Goal: Task Accomplishment & Management: Complete application form

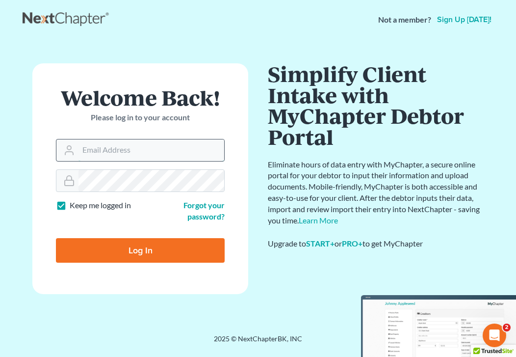
click at [151, 157] on input "Email Address" at bounding box center [152, 150] width 146 height 22
type input "[EMAIL_ADDRESS][DOMAIN_NAME]"
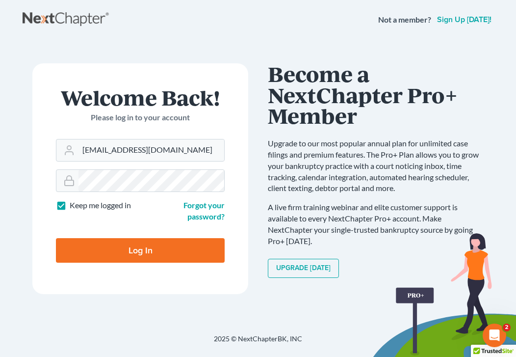
click at [151, 242] on input "Log In" at bounding box center [140, 250] width 169 height 25
type input "Thinking..."
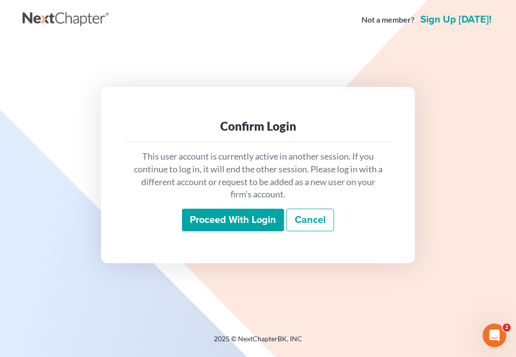
click at [233, 233] on div "This user account is currently active in another session. If you continue to lo…" at bounding box center [258, 190] width 267 height 97
click at [233, 228] on input "Proceed with login" at bounding box center [233, 220] width 102 height 23
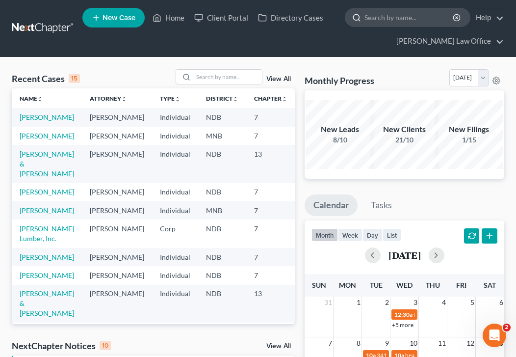
click at [385, 23] on input "search" at bounding box center [410, 17] width 90 height 18
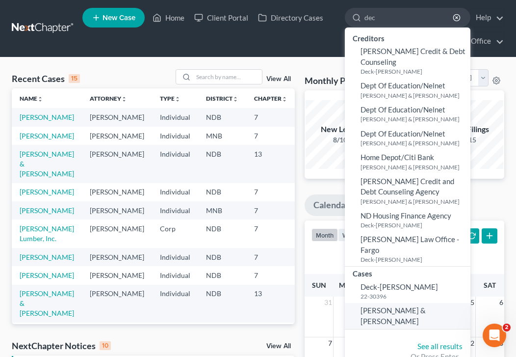
type input "dec"
click at [400, 306] on span "[PERSON_NAME] & [PERSON_NAME]" at bounding box center [393, 315] width 65 height 19
select select "0"
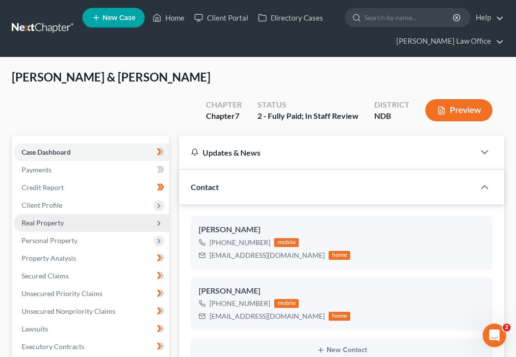
scroll to position [6, 0]
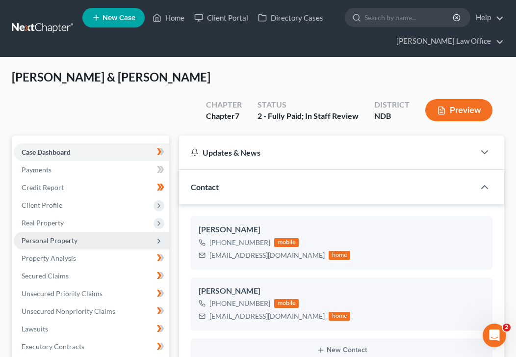
click at [76, 236] on span "Personal Property" at bounding box center [50, 240] width 56 height 8
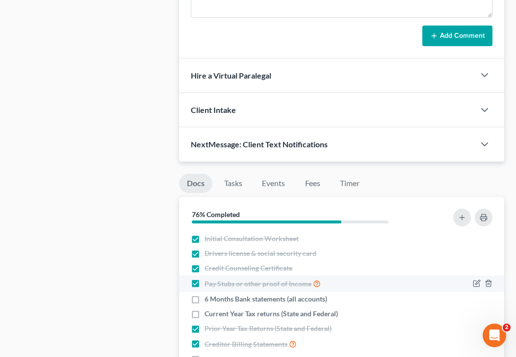
scroll to position [989, 0]
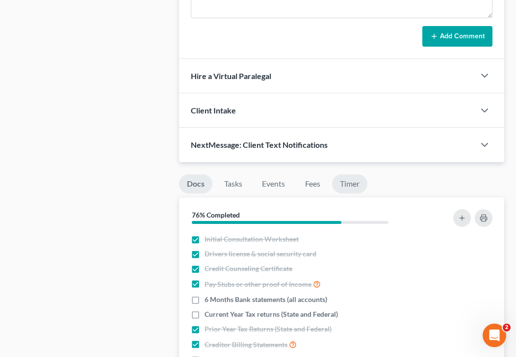
click at [347, 174] on link "Timer" at bounding box center [349, 183] width 35 height 19
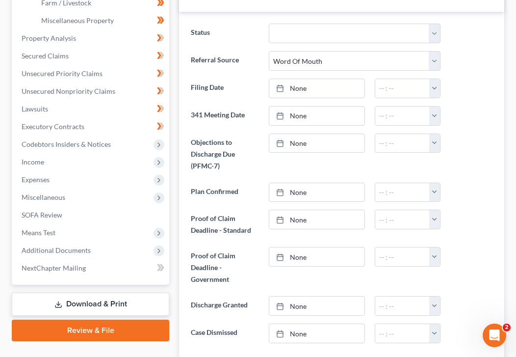
scroll to position [270, 0]
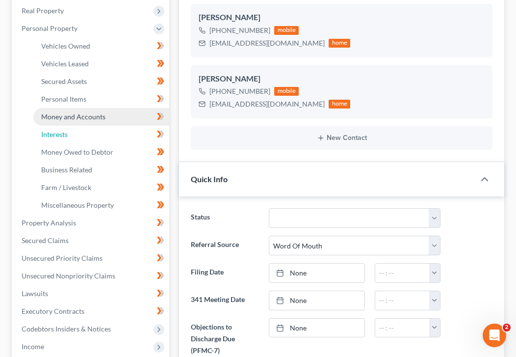
click at [82, 126] on link "Interests" at bounding box center [101, 135] width 136 height 18
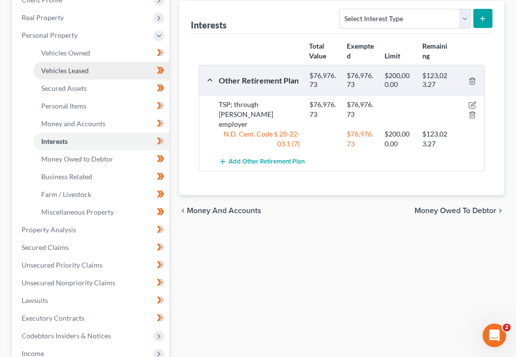
scroll to position [216, 0]
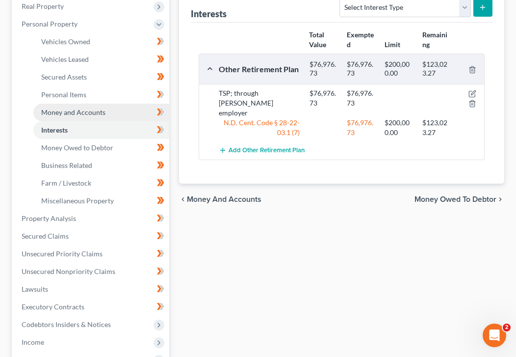
click at [69, 108] on span "Money and Accounts" at bounding box center [73, 112] width 64 height 8
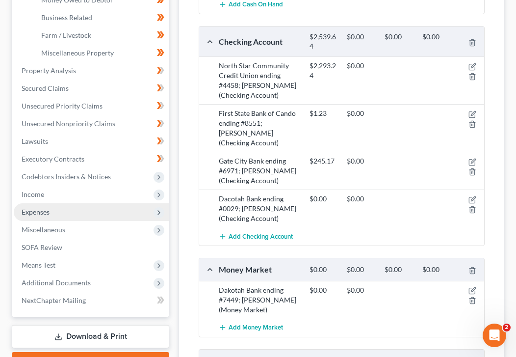
scroll to position [352, 0]
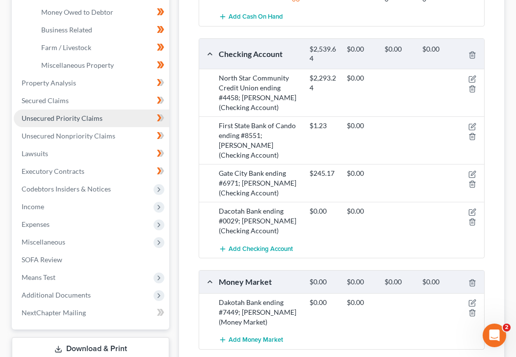
click at [103, 109] on link "Unsecured Priority Claims" at bounding box center [92, 118] width 156 height 18
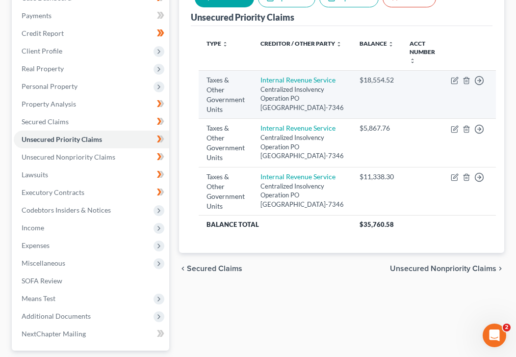
scroll to position [156, 0]
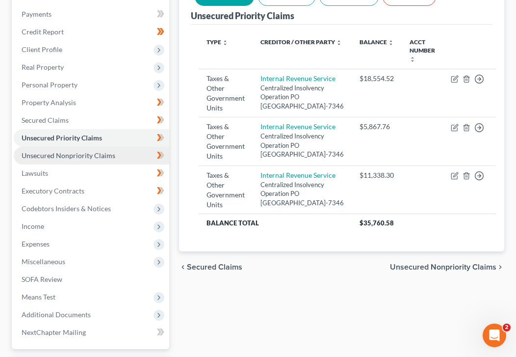
click at [100, 151] on span "Unsecured Nonpriority Claims" at bounding box center [69, 155] width 94 height 8
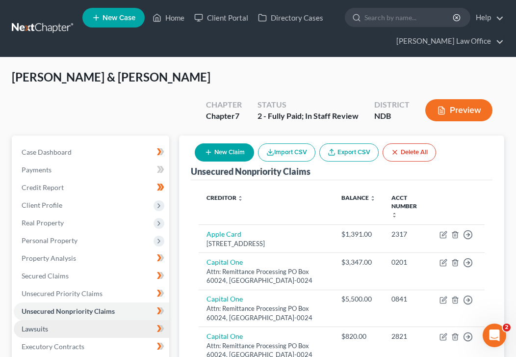
click at [63, 320] on link "Lawsuits" at bounding box center [92, 329] width 156 height 18
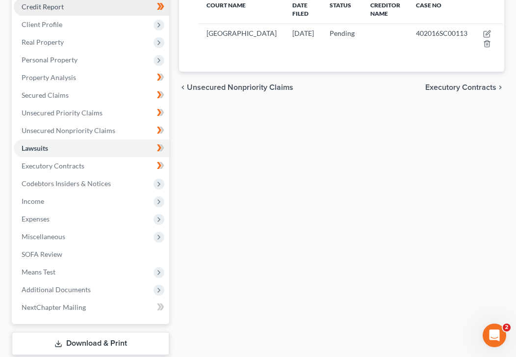
scroll to position [182, 0]
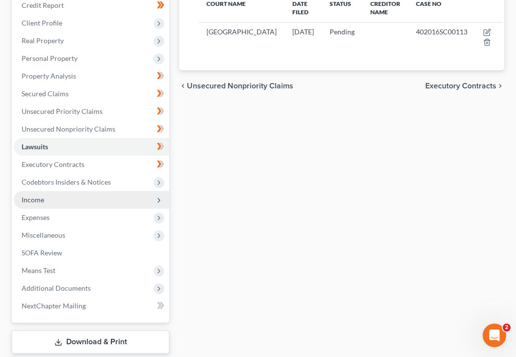
click at [85, 191] on span "Income" at bounding box center [92, 200] width 156 height 18
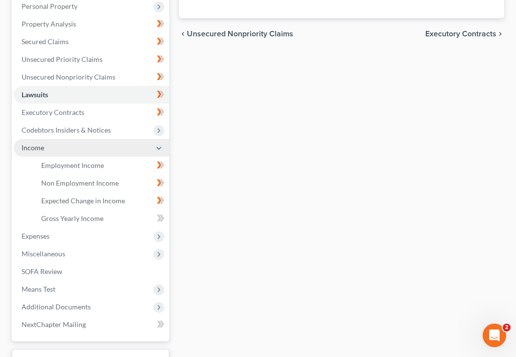
scroll to position [239, 0]
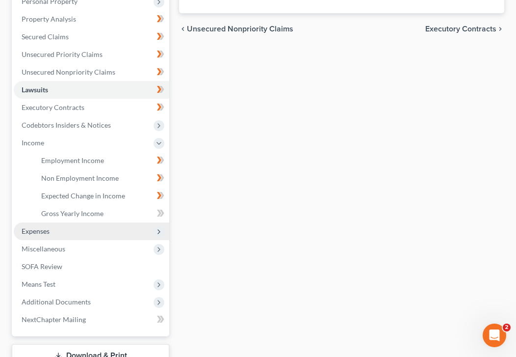
click at [78, 222] on span "Expenses" at bounding box center [92, 231] width 156 height 18
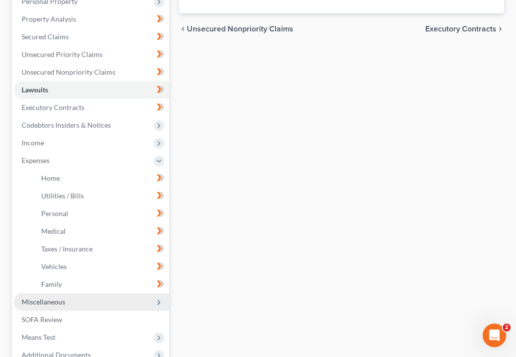
click at [80, 293] on span "Miscellaneous" at bounding box center [92, 302] width 156 height 18
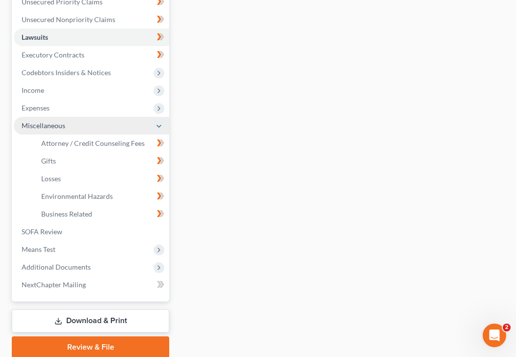
scroll to position [305, 0]
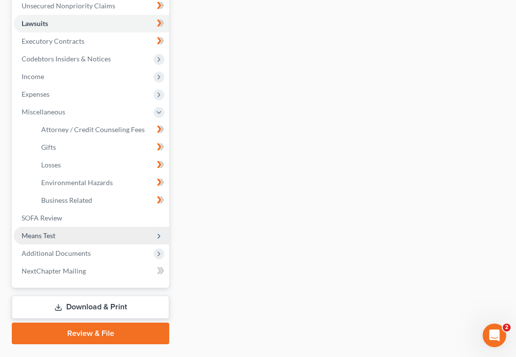
click at [63, 227] on span "Means Test" at bounding box center [92, 236] width 156 height 18
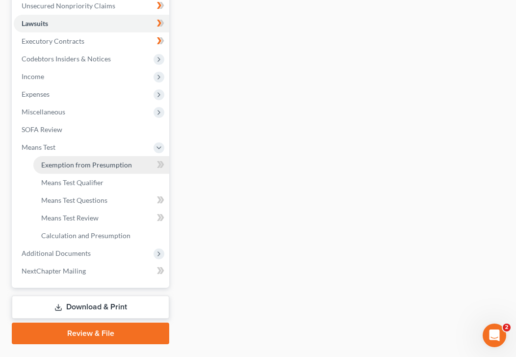
click at [137, 156] on link "Exemption from Presumption" at bounding box center [101, 165] width 136 height 18
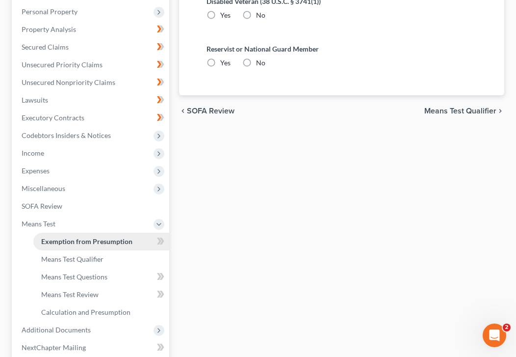
radio input "true"
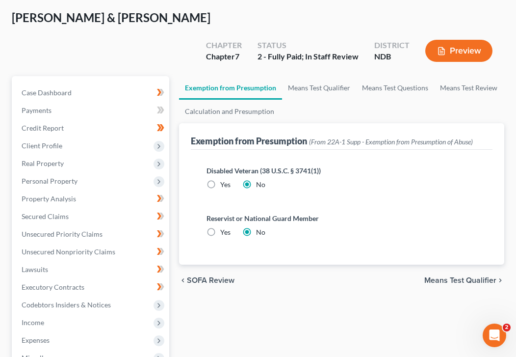
scroll to position [64, 0]
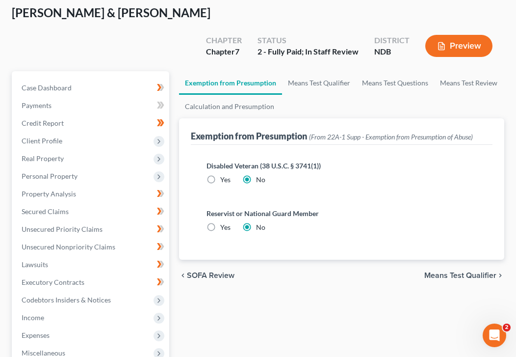
click at [451, 271] on span "Means Test Qualifier" at bounding box center [461, 275] width 72 height 8
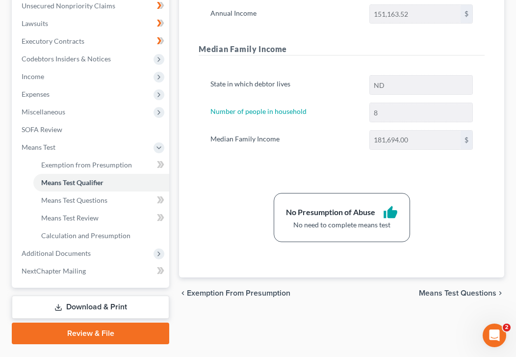
click at [453, 289] on span "Means Test Questions" at bounding box center [458, 293] width 78 height 8
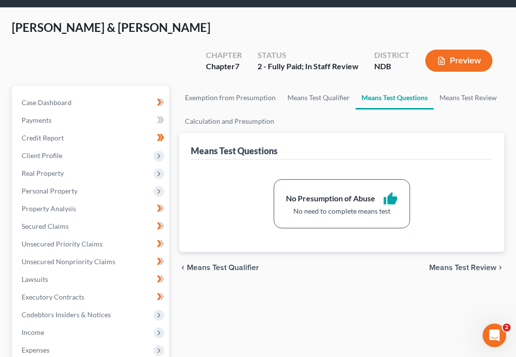
scroll to position [56, 0]
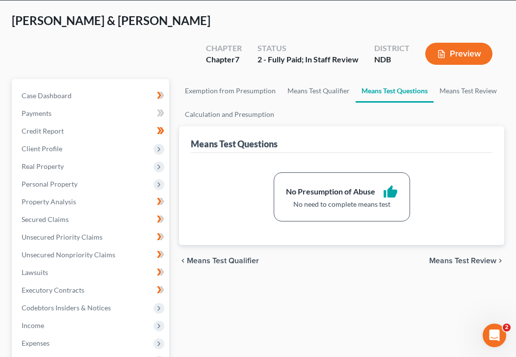
click at [460, 245] on div "chevron_left Means Test Qualifier Means Test Review chevron_right" at bounding box center [341, 260] width 325 height 31
click at [456, 257] on span "Means Test Review" at bounding box center [462, 261] width 67 height 8
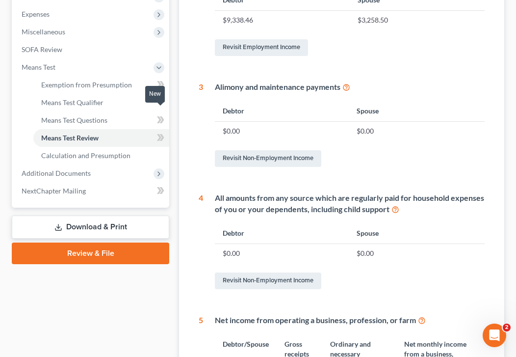
click at [159, 134] on icon at bounding box center [159, 137] width 4 height 7
click at [159, 116] on icon at bounding box center [159, 119] width 4 height 7
click at [159, 79] on icon at bounding box center [160, 85] width 7 height 12
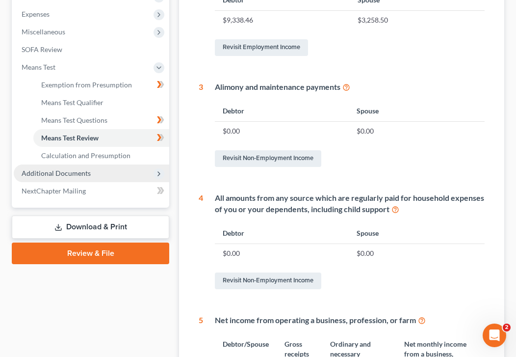
click at [118, 164] on span "Additional Documents" at bounding box center [92, 173] width 156 height 18
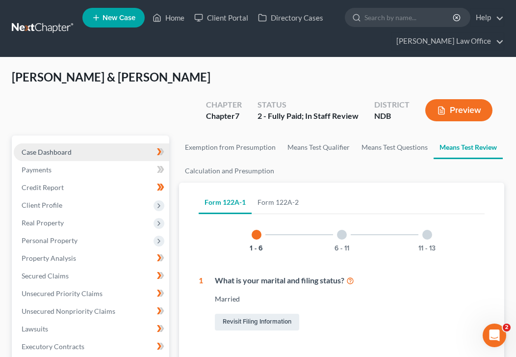
click at [79, 143] on link "Case Dashboard" at bounding box center [92, 152] width 156 height 18
select select "0"
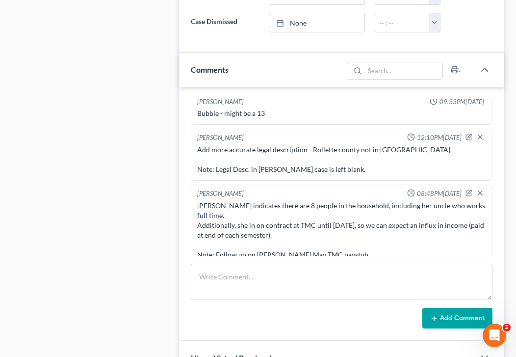
scroll to position [722, 0]
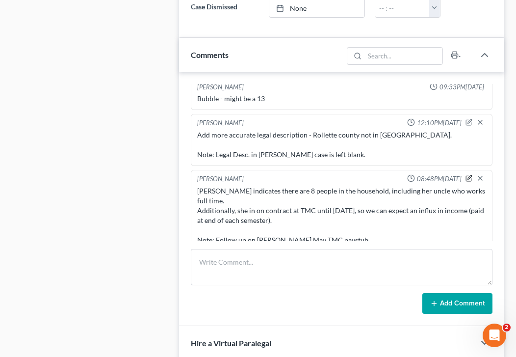
click at [471, 175] on icon "button" at bounding box center [469, 178] width 7 height 7
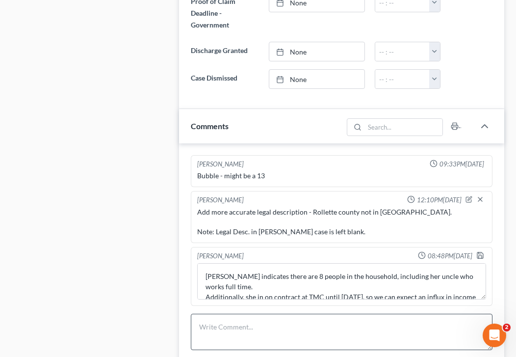
scroll to position [31, 0]
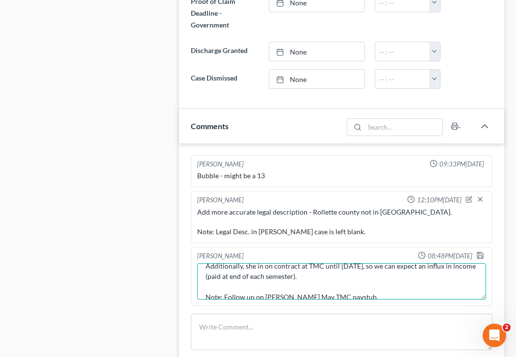
click at [345, 263] on textarea "[PERSON_NAME] indicates there are 8 people in the household, including her uncl…" at bounding box center [341, 281] width 289 height 36
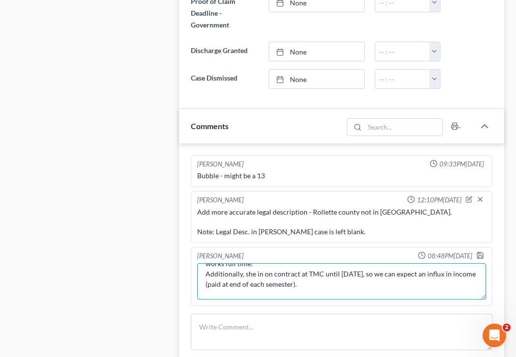
scroll to position [23, 0]
click at [350, 271] on textarea "[PERSON_NAME] indicates there are 8 people in the household, including her uncl…" at bounding box center [341, 281] width 289 height 36
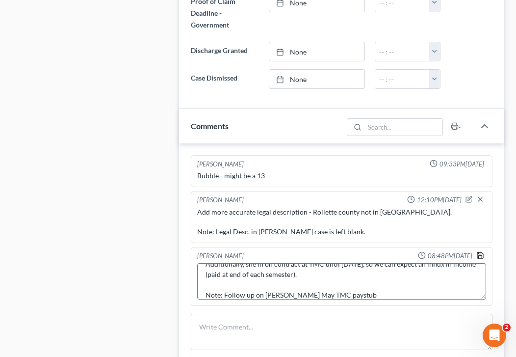
type textarea "[PERSON_NAME] indicates there are 8 people in the household, including her uncl…"
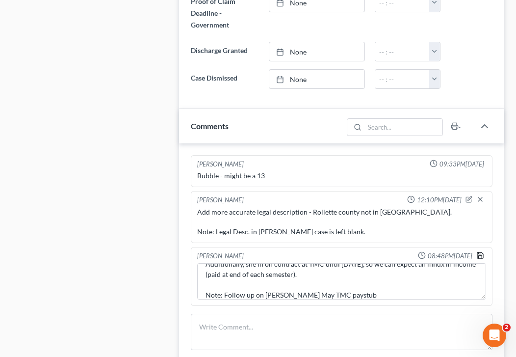
click at [484, 251] on icon "button" at bounding box center [481, 255] width 8 height 8
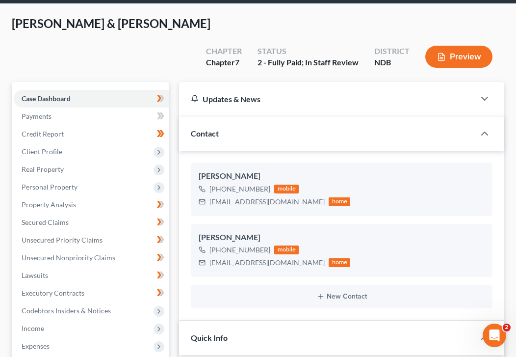
scroll to position [0, 0]
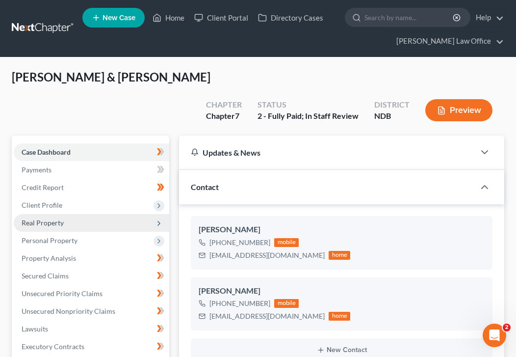
click at [49, 218] on span "Real Property" at bounding box center [43, 222] width 42 height 8
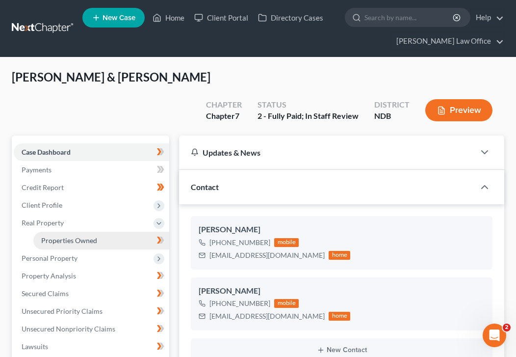
click at [66, 232] on link "Properties Owned" at bounding box center [101, 241] width 136 height 18
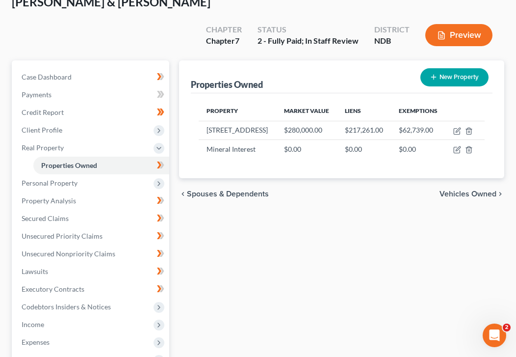
scroll to position [77, 0]
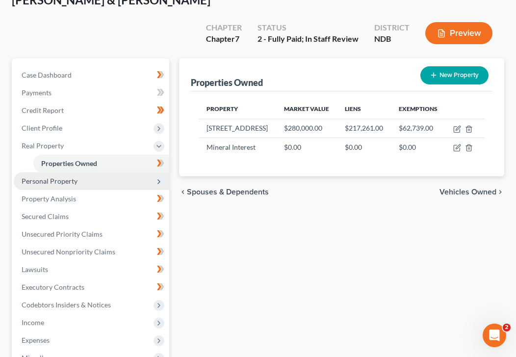
click at [75, 177] on span "Personal Property" at bounding box center [50, 181] width 56 height 8
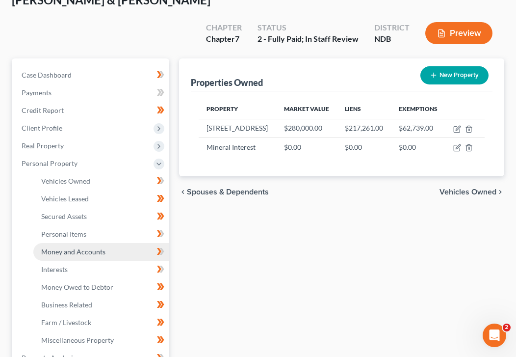
click at [115, 243] on link "Money and Accounts" at bounding box center [101, 252] width 136 height 18
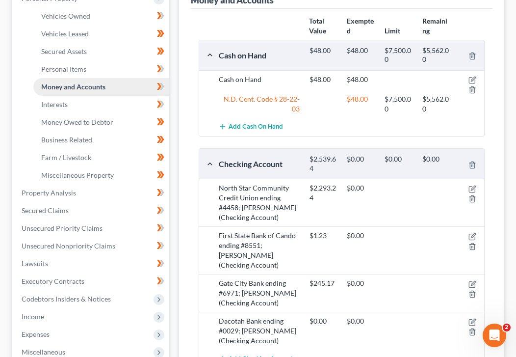
scroll to position [244, 0]
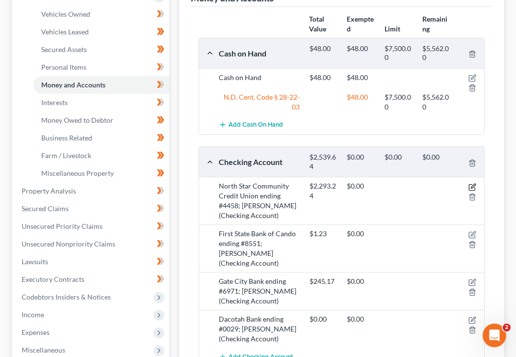
click at [475, 183] on icon "button" at bounding box center [473, 187] width 8 height 8
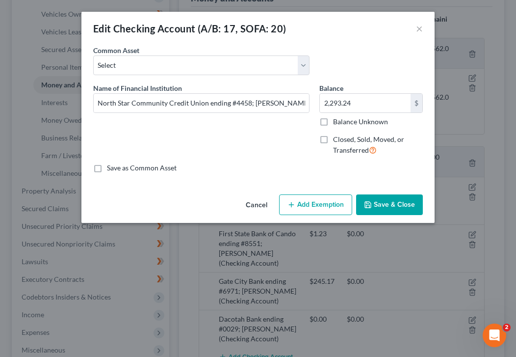
click at [315, 211] on button "Add Exemption" at bounding box center [315, 204] width 73 height 21
select select "2"
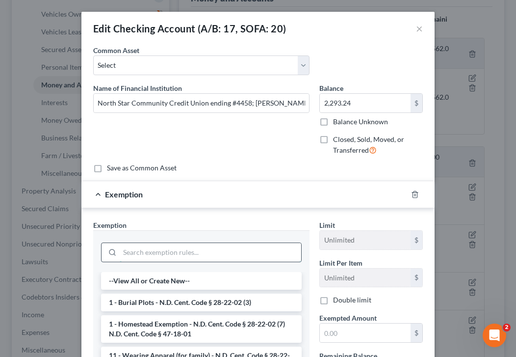
click at [185, 255] on input "search" at bounding box center [211, 252] width 182 height 19
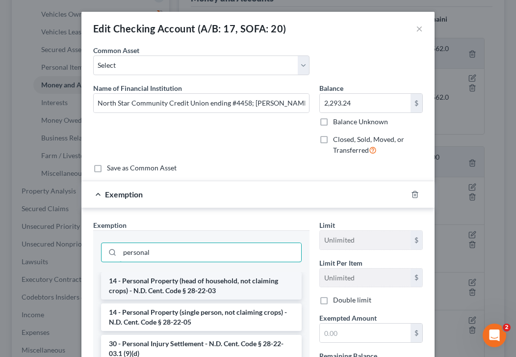
type input "personal"
click at [178, 294] on li "14 - Personal Property (head of household, not claiming crops) - N.D. Cent. Cod…" at bounding box center [201, 285] width 201 height 27
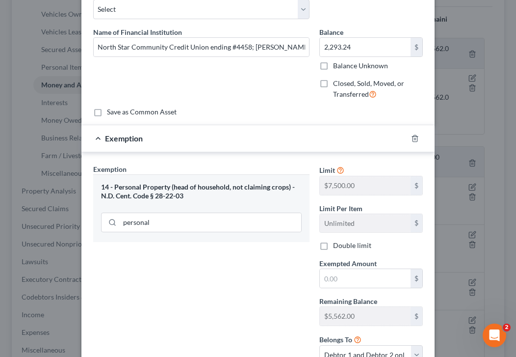
scroll to position [0, 0]
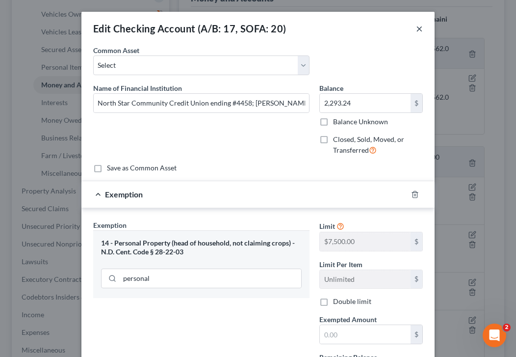
click at [418, 27] on button "×" at bounding box center [419, 29] width 7 height 12
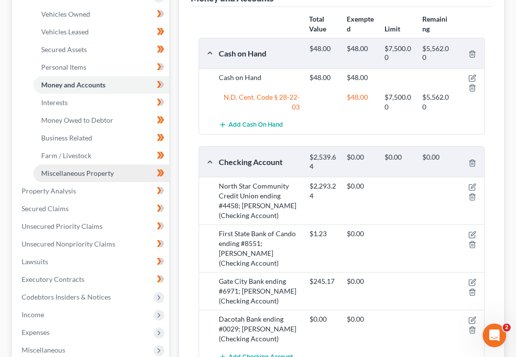
click at [85, 169] on span "Miscellaneous Property" at bounding box center [77, 173] width 73 height 8
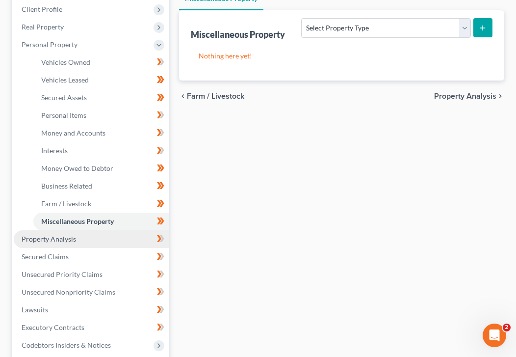
click at [66, 230] on link "Property Analysis" at bounding box center [92, 239] width 156 height 18
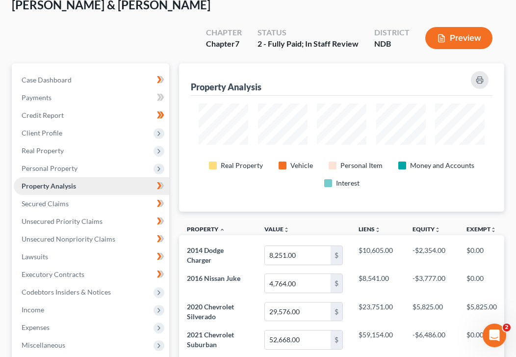
scroll to position [490615, 490438]
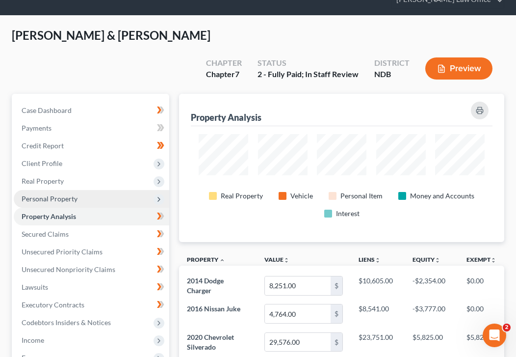
click at [78, 190] on span "Personal Property" at bounding box center [92, 199] width 156 height 18
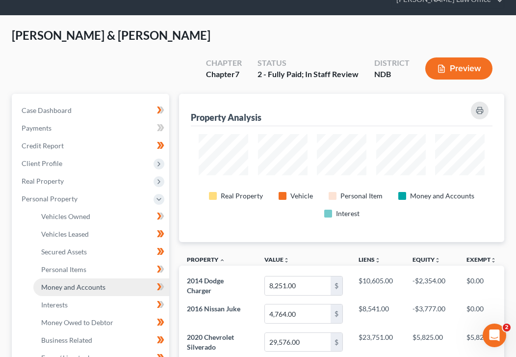
click at [79, 278] on link "Money and Accounts" at bounding box center [101, 287] width 136 height 18
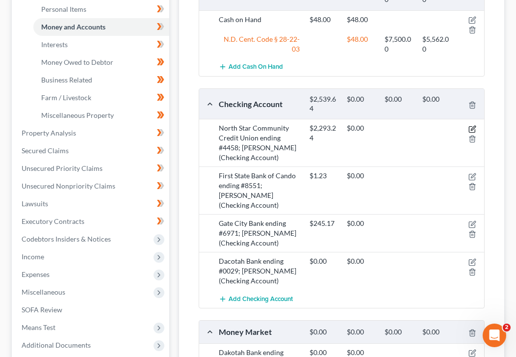
click at [471, 125] on icon "button" at bounding box center [473, 129] width 8 height 8
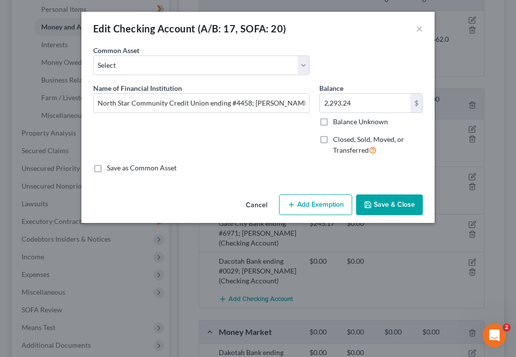
click at [313, 209] on button "Add Exemption" at bounding box center [315, 204] width 73 height 21
select select "2"
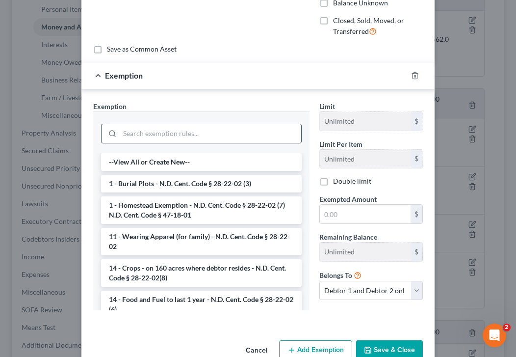
click at [242, 143] on div at bounding box center [201, 133] width 201 height 26
click at [238, 139] on input "search" at bounding box center [211, 133] width 182 height 19
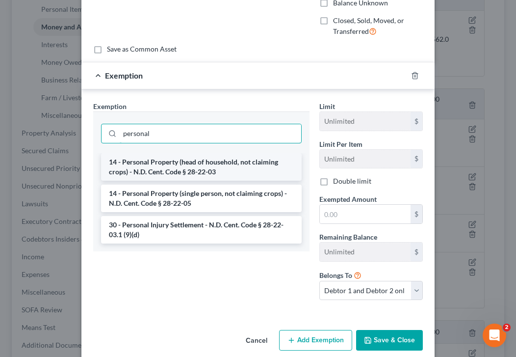
type input "personal"
click at [240, 173] on li "14 - Personal Property (head of household, not claiming crops) - N.D. Cent. Cod…" at bounding box center [201, 166] width 201 height 27
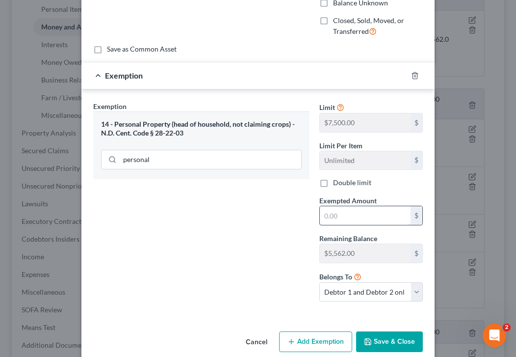
click at [344, 221] on input "text" at bounding box center [365, 215] width 91 height 19
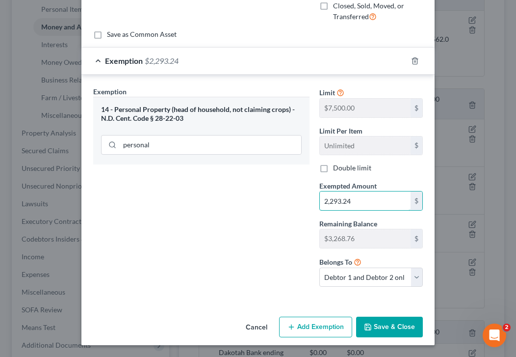
type input "2,293.24"
click at [390, 330] on button "Save & Close" at bounding box center [389, 327] width 67 height 21
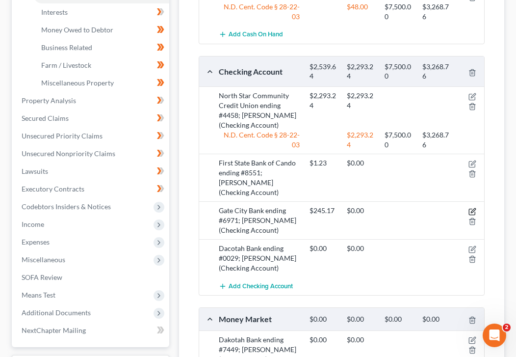
click at [474, 208] on icon "button" at bounding box center [473, 212] width 8 height 8
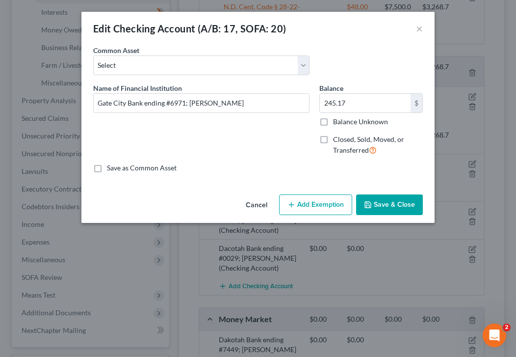
click at [301, 201] on button "Add Exemption" at bounding box center [315, 204] width 73 height 21
select select "2"
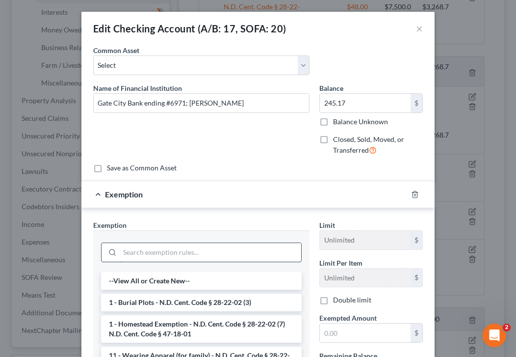
click at [133, 251] on input "search" at bounding box center [211, 252] width 182 height 19
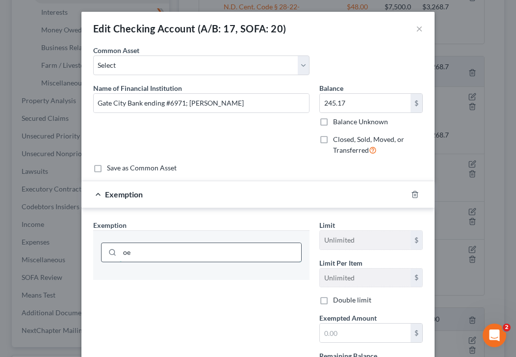
type input "o"
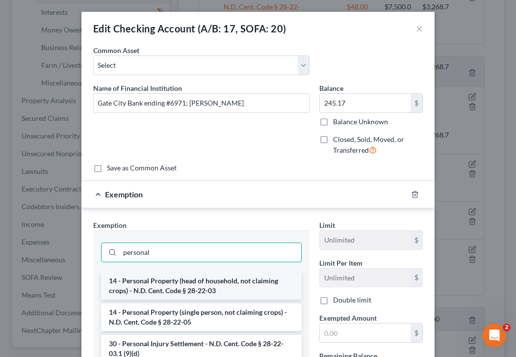
type input "personal"
click at [178, 282] on li "14 - Personal Property (head of household, not claiming crops) - N.D. Cent. Cod…" at bounding box center [201, 285] width 201 height 27
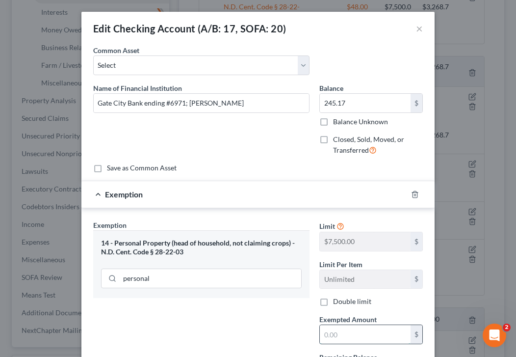
click at [357, 329] on input "text" at bounding box center [365, 334] width 91 height 19
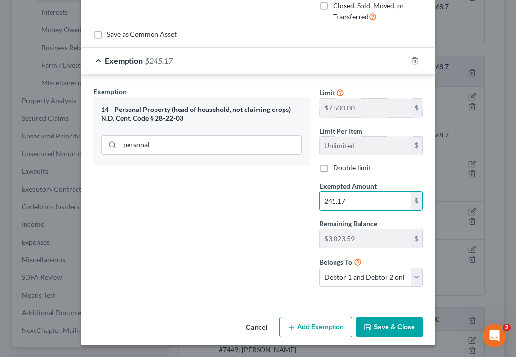
type input "245.17"
click at [385, 335] on button "Save & Close" at bounding box center [389, 327] width 67 height 21
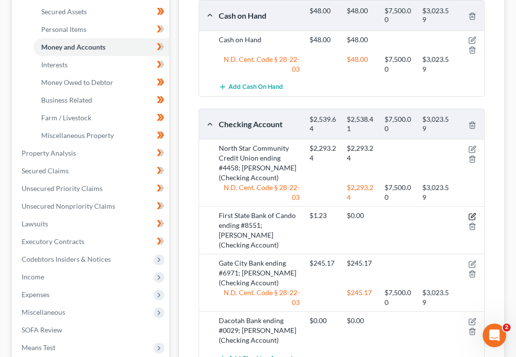
click at [475, 213] on icon "button" at bounding box center [473, 215] width 4 height 4
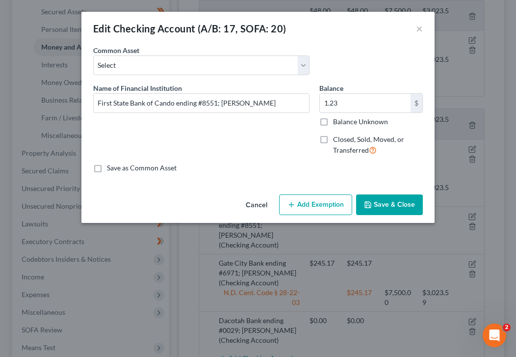
click at [319, 199] on button "Add Exemption" at bounding box center [315, 204] width 73 height 21
select select "2"
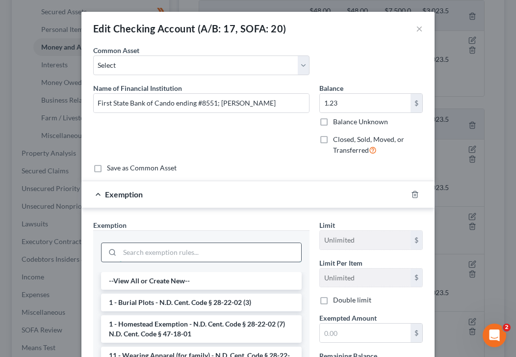
click at [171, 252] on input "search" at bounding box center [211, 252] width 182 height 19
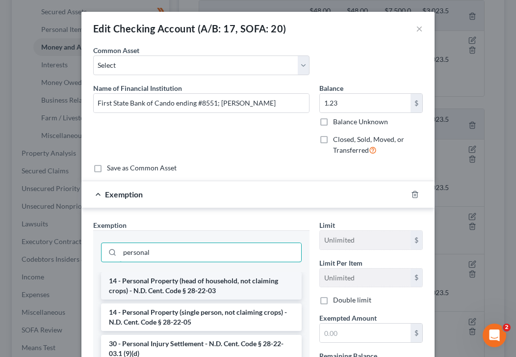
type input "personal"
click at [192, 278] on li "14 - Personal Property (head of household, not claiming crops) - N.D. Cent. Cod…" at bounding box center [201, 285] width 201 height 27
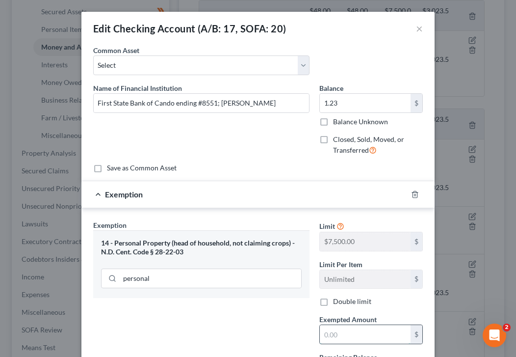
click at [357, 327] on input "text" at bounding box center [365, 334] width 91 height 19
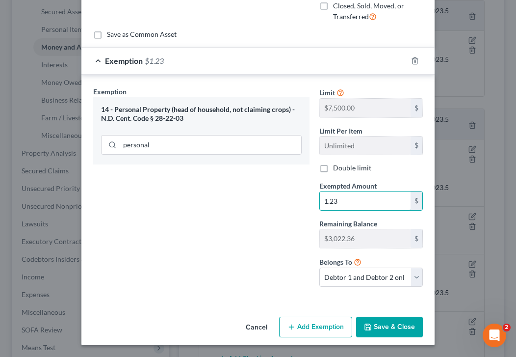
type input "1.23"
click at [393, 311] on div "An exemption set must first be selected from the Filing Information section. Co…" at bounding box center [257, 112] width 353 height 401
click at [393, 325] on button "Save & Close" at bounding box center [389, 327] width 67 height 21
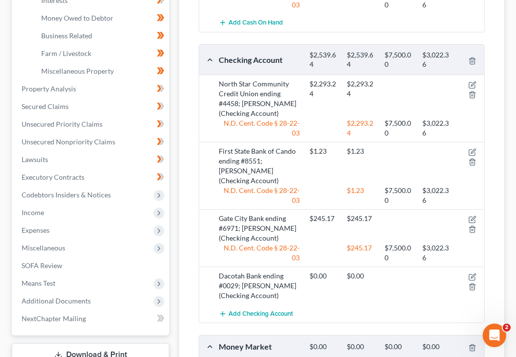
scroll to position [345, 0]
click at [86, 98] on link "Secured Claims" at bounding box center [92, 107] width 156 height 18
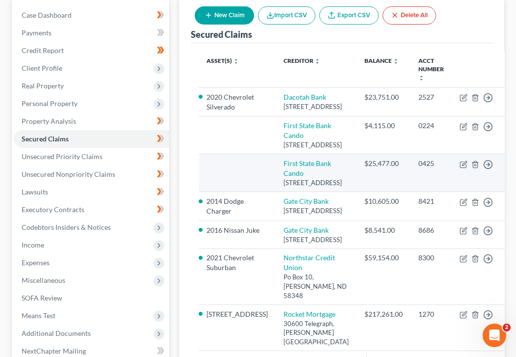
scroll to position [138, 0]
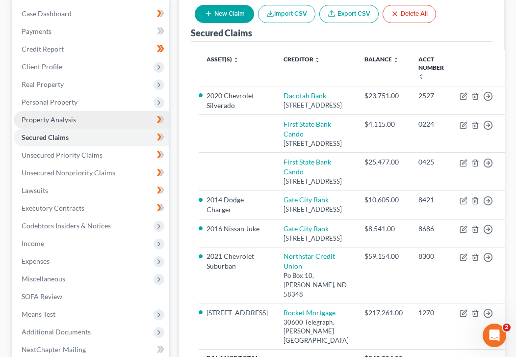
click at [46, 115] on span "Property Analysis" at bounding box center [49, 119] width 54 height 8
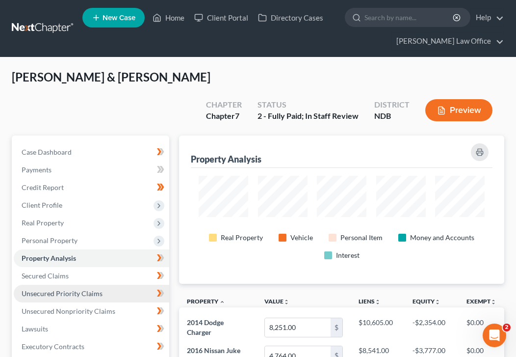
click at [96, 285] on link "Unsecured Priority Claims" at bounding box center [92, 294] width 156 height 18
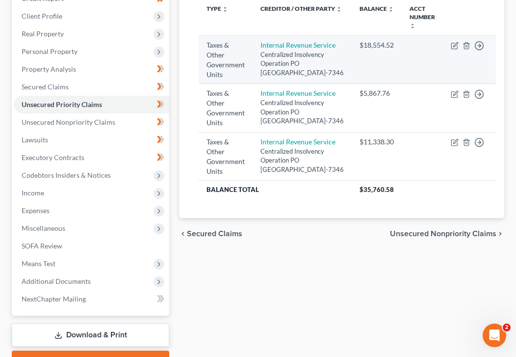
scroll to position [193, 0]
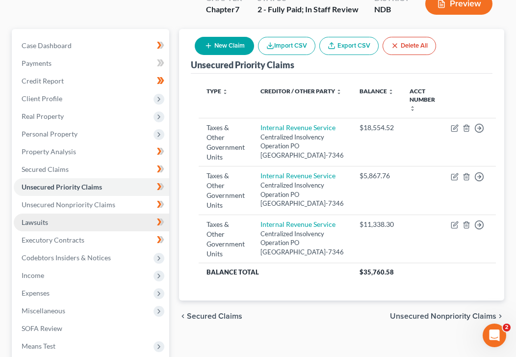
click at [116, 213] on link "Lawsuits" at bounding box center [92, 222] width 156 height 18
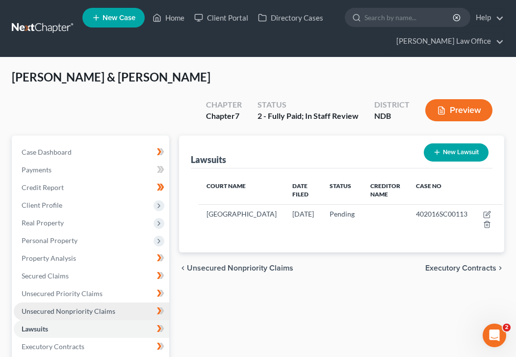
click at [118, 302] on link "Unsecured Nonpriority Claims" at bounding box center [92, 311] width 156 height 18
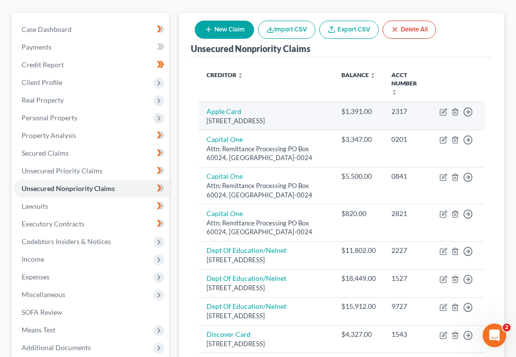
scroll to position [111, 0]
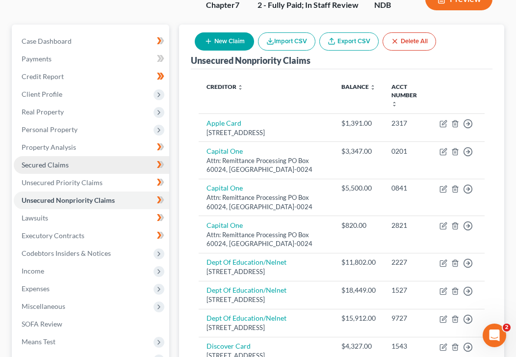
click at [71, 156] on link "Secured Claims" at bounding box center [92, 165] width 156 height 18
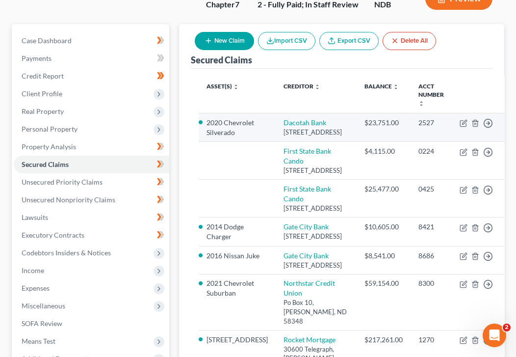
scroll to position [112, 0]
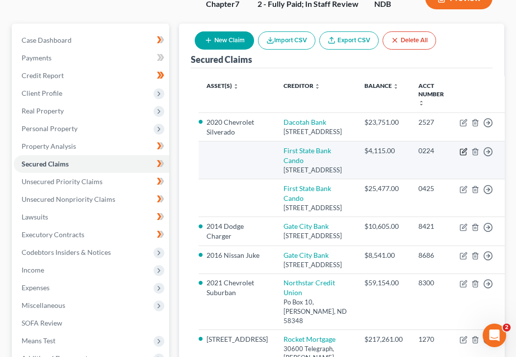
click at [460, 148] on icon "button" at bounding box center [464, 152] width 8 height 8
select select "29"
select select "1"
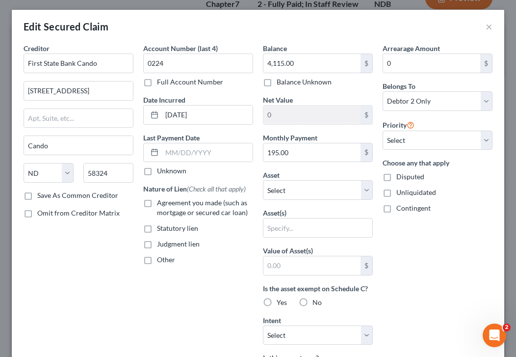
scroll to position [2, 0]
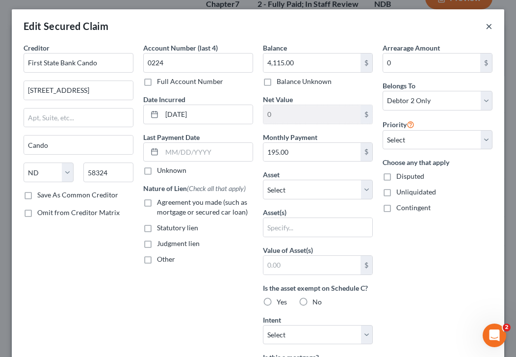
click at [487, 25] on button "×" at bounding box center [489, 26] width 7 height 12
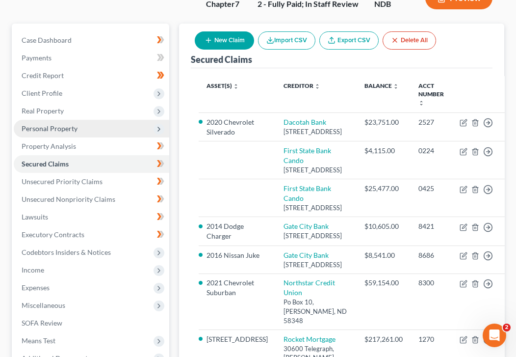
click at [69, 124] on span "Personal Property" at bounding box center [50, 128] width 56 height 8
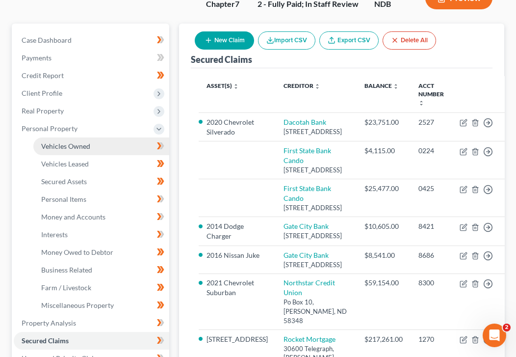
click at [92, 137] on link "Vehicles Owned" at bounding box center [101, 146] width 136 height 18
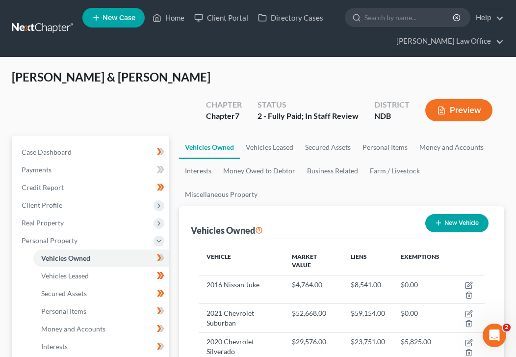
click at [375, 206] on div "Vehicles Owned New Vehicle" at bounding box center [342, 222] width 302 height 33
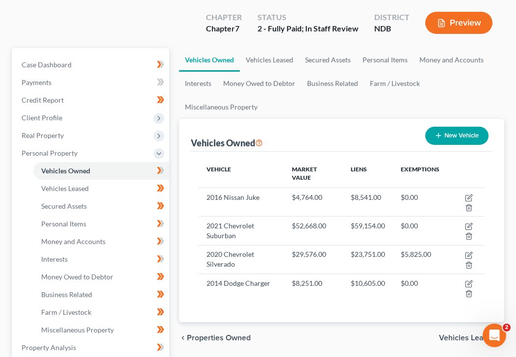
scroll to position [129, 0]
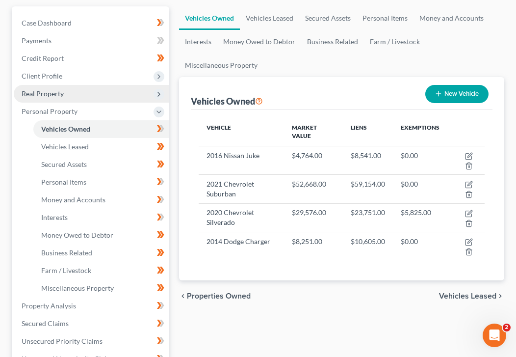
click at [84, 85] on span "Real Property" at bounding box center [92, 94] width 156 height 18
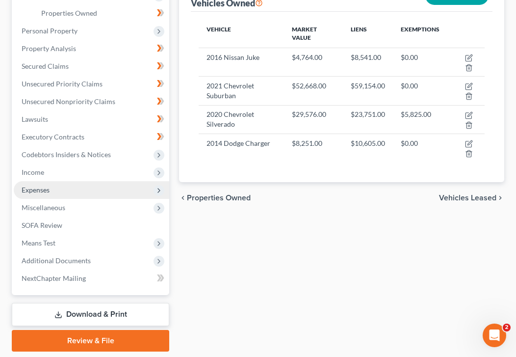
scroll to position [235, 0]
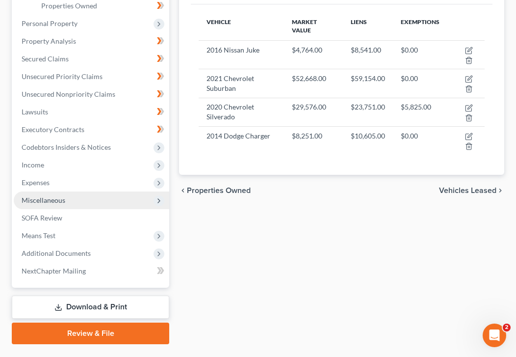
click at [50, 196] on span "Miscellaneous" at bounding box center [44, 200] width 44 height 8
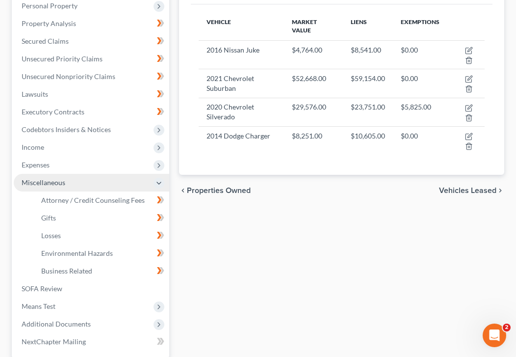
scroll to position [217, 0]
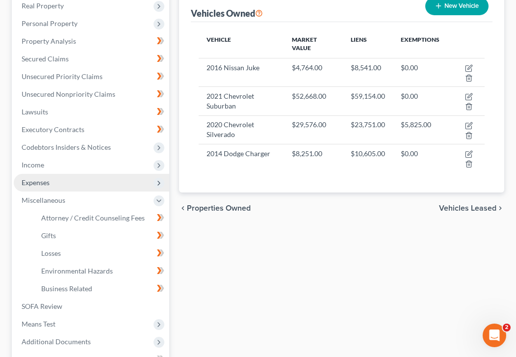
click at [61, 174] on span "Expenses" at bounding box center [92, 183] width 156 height 18
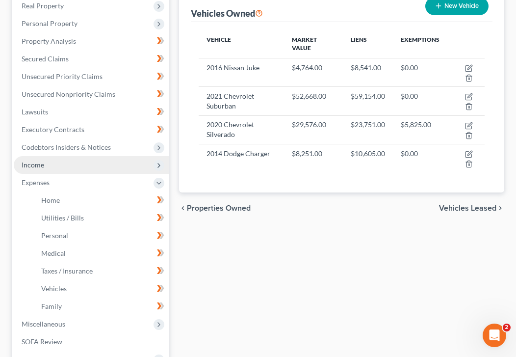
click at [73, 156] on span "Income" at bounding box center [92, 165] width 156 height 18
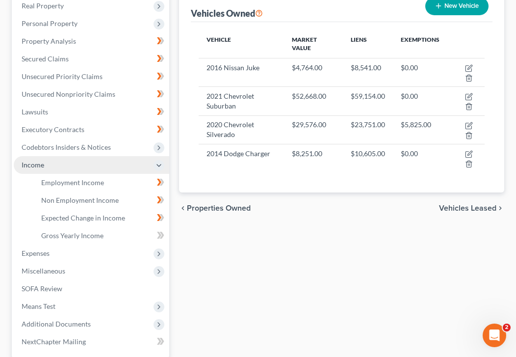
click at [73, 156] on span "Income" at bounding box center [92, 165] width 156 height 18
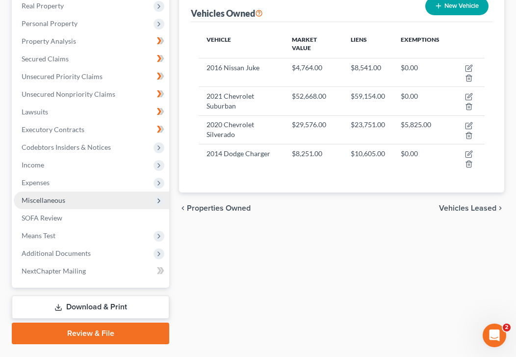
click at [59, 191] on span "Miscellaneous" at bounding box center [92, 200] width 156 height 18
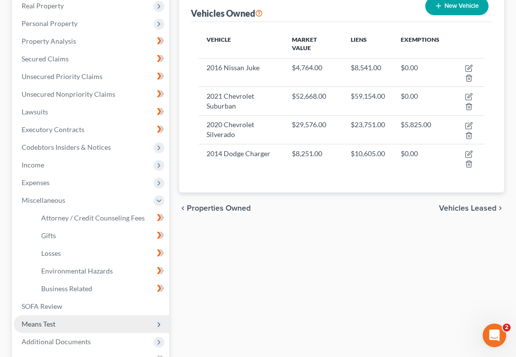
click at [78, 315] on span "Means Test" at bounding box center [92, 324] width 156 height 18
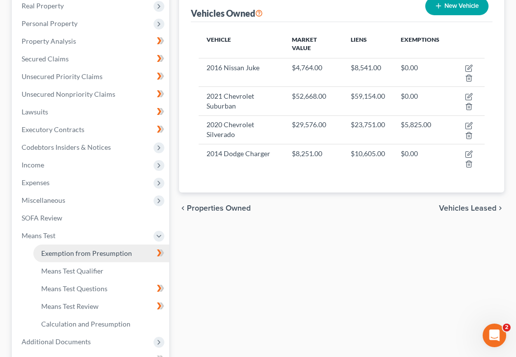
click at [96, 249] on span "Exemption from Presumption" at bounding box center [86, 253] width 91 height 8
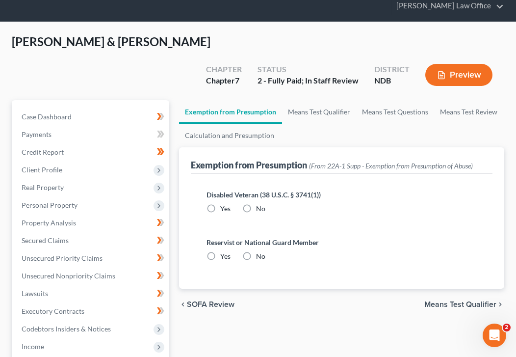
scroll to position [8, 0]
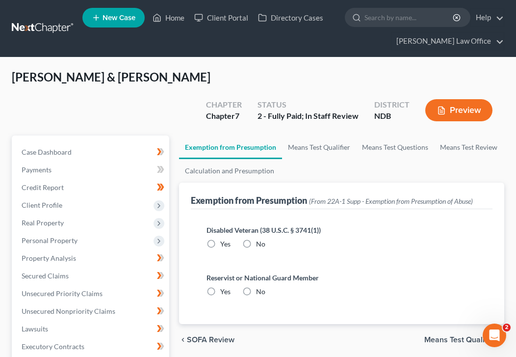
radio input "true"
click at [467, 336] on span "Means Test Qualifier" at bounding box center [461, 340] width 72 height 8
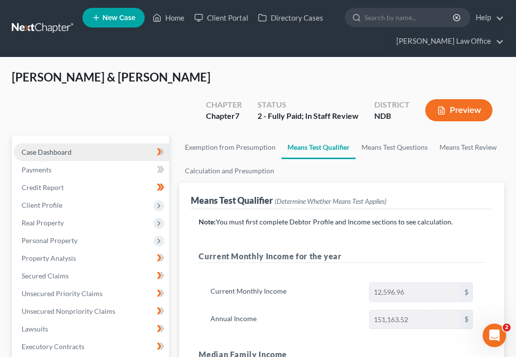
click at [100, 143] on link "Case Dashboard" at bounding box center [92, 152] width 156 height 18
select select "5"
select select "0"
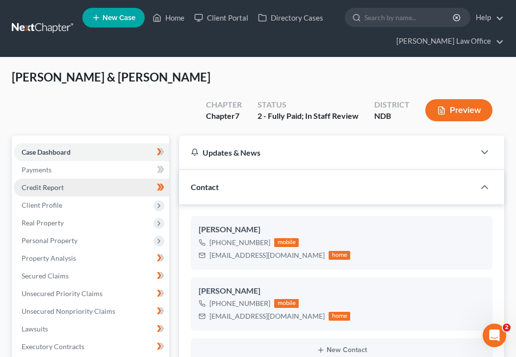
click at [106, 179] on link "Credit Report" at bounding box center [92, 188] width 156 height 18
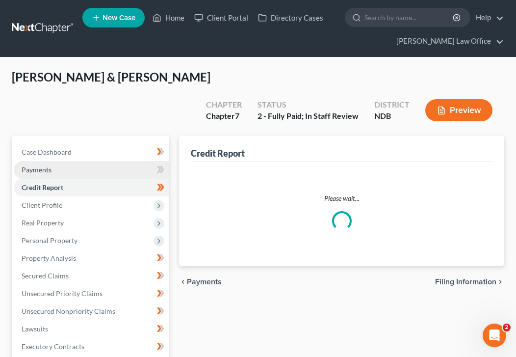
click at [98, 161] on link "Payments" at bounding box center [92, 170] width 156 height 18
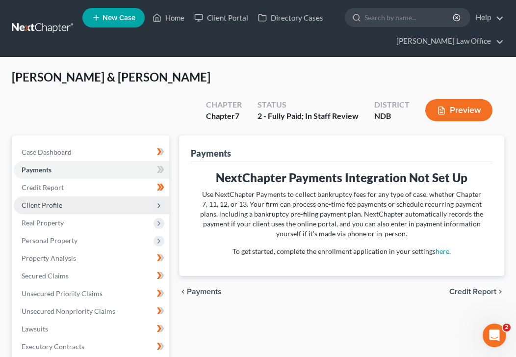
click at [100, 196] on span "Client Profile" at bounding box center [92, 205] width 156 height 18
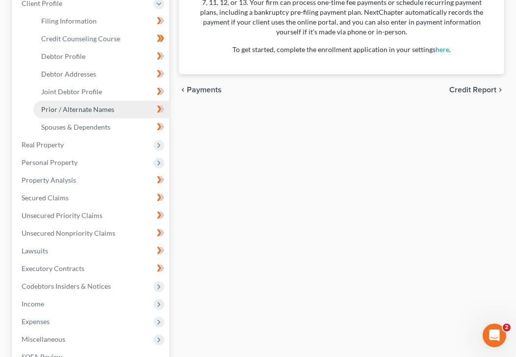
scroll to position [204, 0]
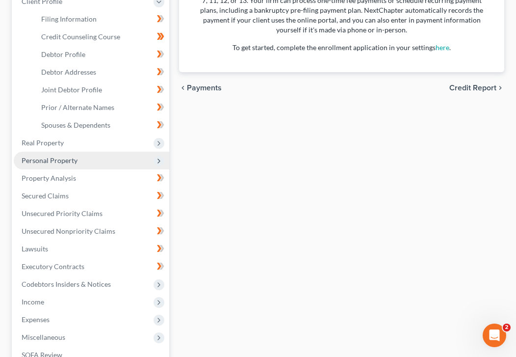
click at [89, 152] on span "Personal Property" at bounding box center [92, 161] width 156 height 18
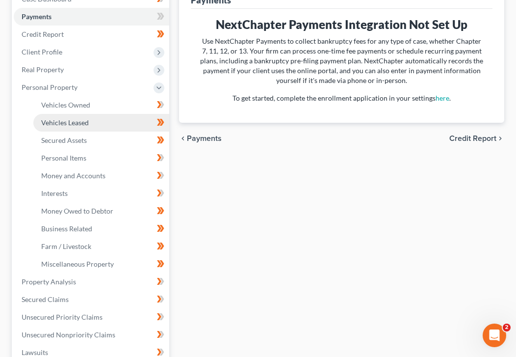
scroll to position [141, 0]
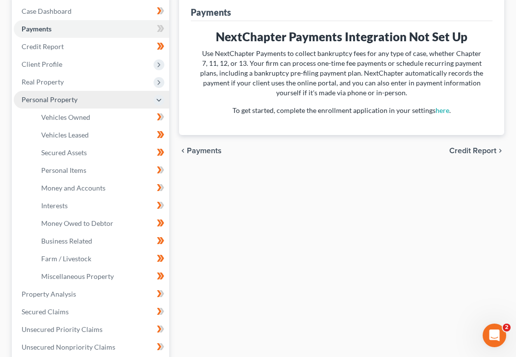
click at [66, 91] on span "Personal Property" at bounding box center [92, 100] width 156 height 18
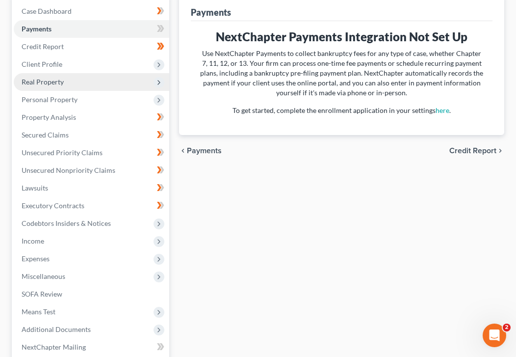
click at [58, 78] on span "Real Property" at bounding box center [43, 82] width 42 height 8
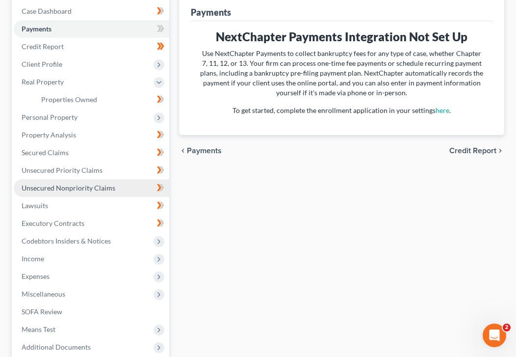
click at [83, 184] on span "Unsecured Nonpriority Claims" at bounding box center [69, 188] width 94 height 8
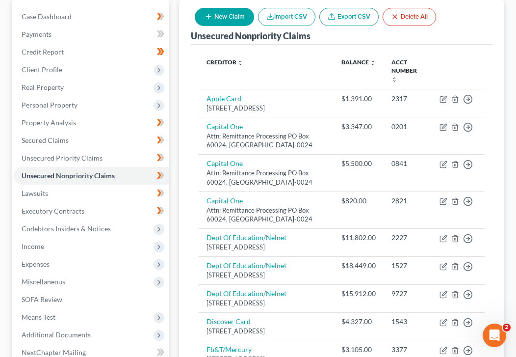
scroll to position [135, 0]
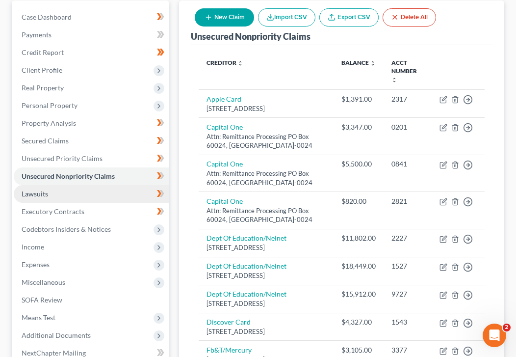
click at [119, 185] on link "Lawsuits" at bounding box center [92, 194] width 156 height 18
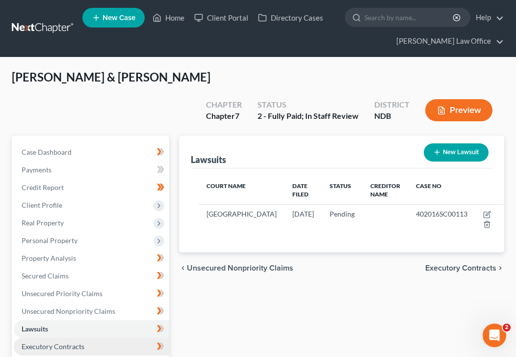
click at [65, 338] on link "Executory Contracts" at bounding box center [92, 347] width 156 height 18
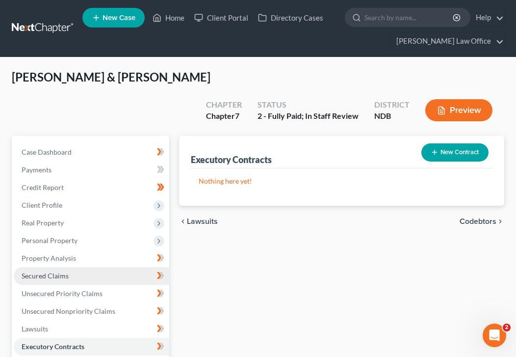
click at [79, 267] on link "Secured Claims" at bounding box center [92, 276] width 156 height 18
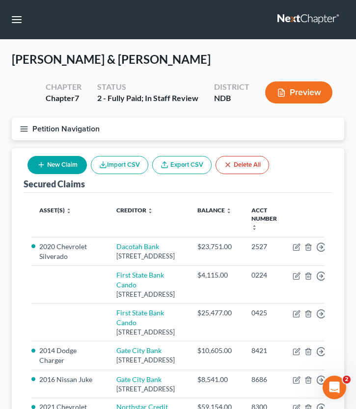
click at [22, 128] on icon "button" at bounding box center [24, 129] width 9 height 9
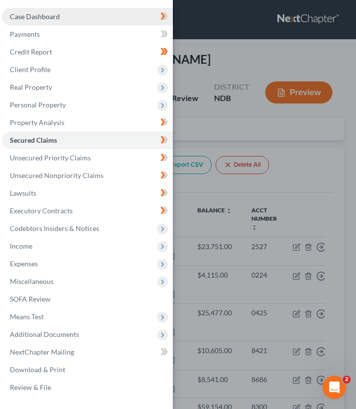
click at [28, 21] on link "Case Dashboard" at bounding box center [87, 17] width 171 height 18
select select "0"
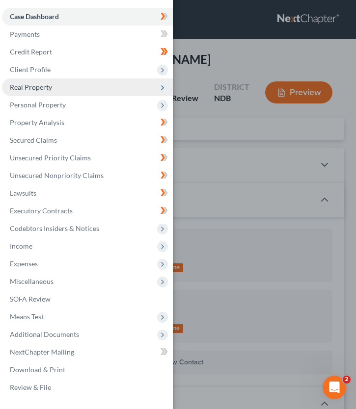
scroll to position [6, 0]
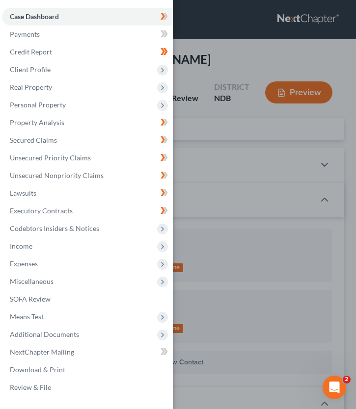
click at [266, 167] on div "Case Dashboard Payments Invoices Payments Payments Credit Report Client Profile" at bounding box center [178, 204] width 356 height 409
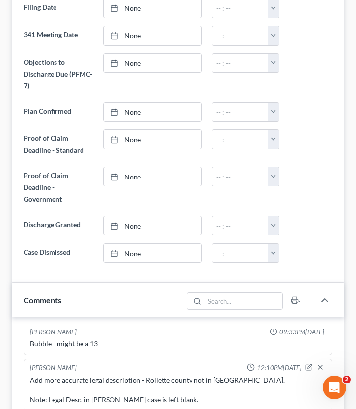
scroll to position [0, 0]
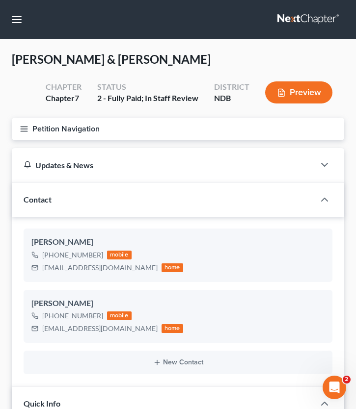
click at [27, 134] on button "Petition Navigation" at bounding box center [178, 129] width 332 height 23
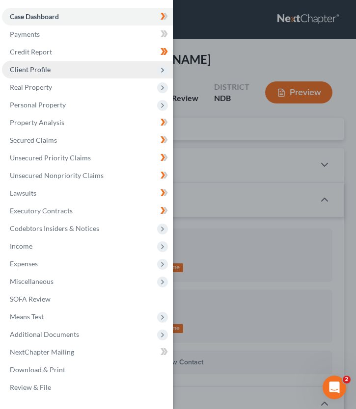
click at [56, 77] on span "Client Profile" at bounding box center [87, 70] width 171 height 18
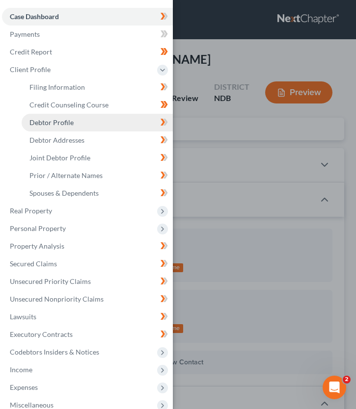
click at [71, 129] on link "Debtor Profile" at bounding box center [97, 123] width 151 height 18
select select "1"
select select "7"
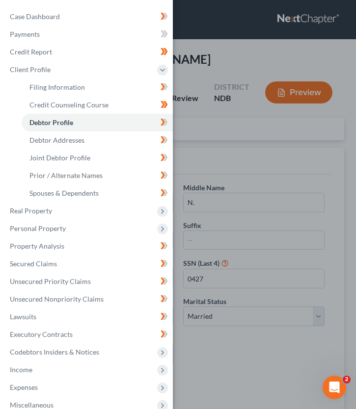
radio input "true"
click at [210, 182] on div "Case Dashboard Payments Invoices Payments Payments Credit Report Client Profile" at bounding box center [178, 204] width 356 height 409
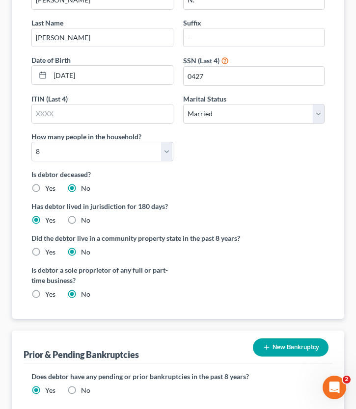
scroll to position [211, 0]
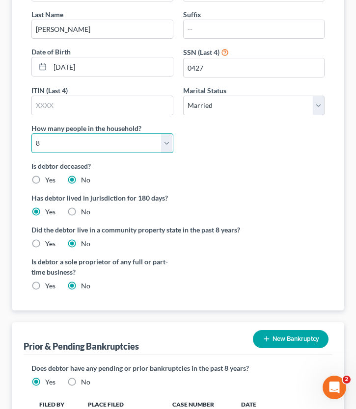
click at [136, 138] on select "Select 1 2 3 4 5 6 7 8 9 10 11 12 13 14 15 16 17 18 19 20" at bounding box center [102, 143] width 142 height 20
select select "6"
click at [31, 133] on select "Select 1 2 3 4 5 6 7 8 9 10 11 12 13 14 15 16 17 18 19 20" at bounding box center [102, 143] width 142 height 20
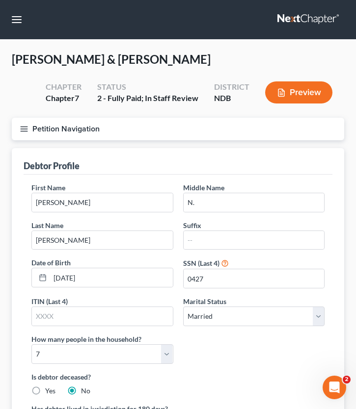
click at [27, 125] on icon "button" at bounding box center [24, 129] width 9 height 9
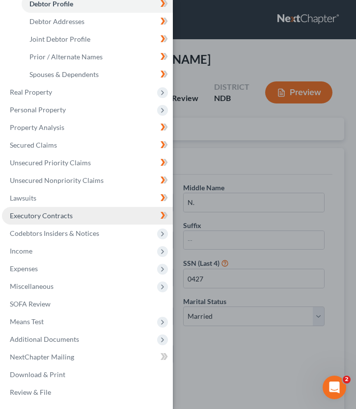
click at [62, 207] on link "Executory Contracts" at bounding box center [87, 216] width 171 height 18
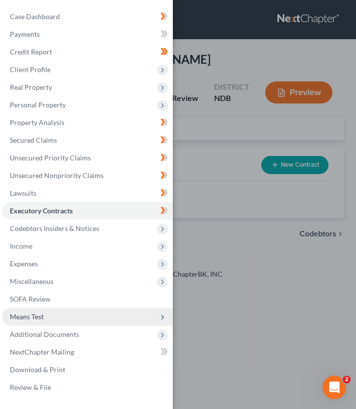
click at [46, 314] on span "Means Test" at bounding box center [87, 317] width 171 height 18
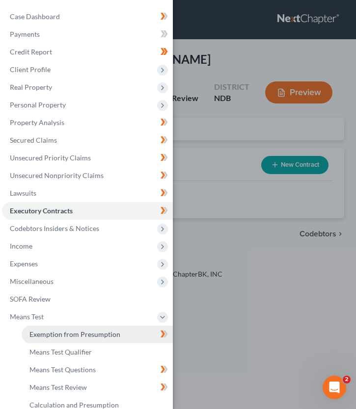
click at [109, 331] on span "Exemption from Presumption" at bounding box center [74, 334] width 91 height 8
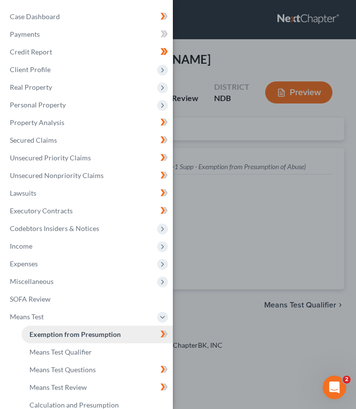
radio input "true"
click at [224, 211] on div "Case Dashboard Payments Invoices Payments Payments Credit Report Client Profile" at bounding box center [178, 204] width 356 height 409
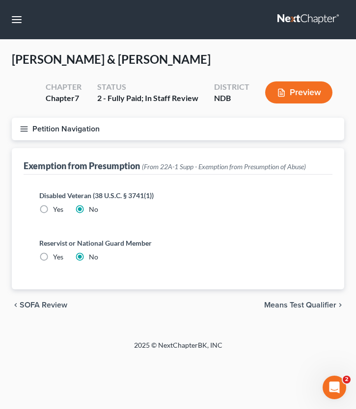
click at [321, 308] on span "Means Test Qualifier" at bounding box center [300, 305] width 72 height 8
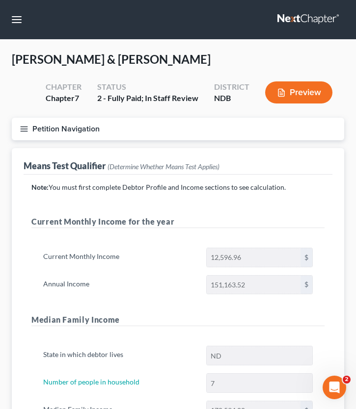
click at [23, 134] on button "Petition Navigation" at bounding box center [178, 129] width 332 height 23
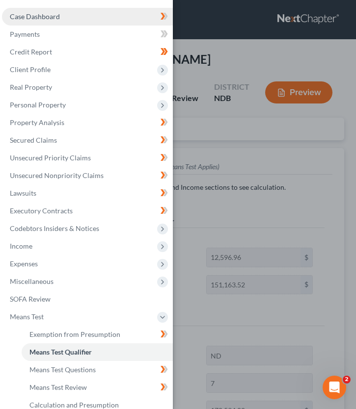
click at [45, 21] on link "Case Dashboard" at bounding box center [87, 17] width 171 height 18
select select "0"
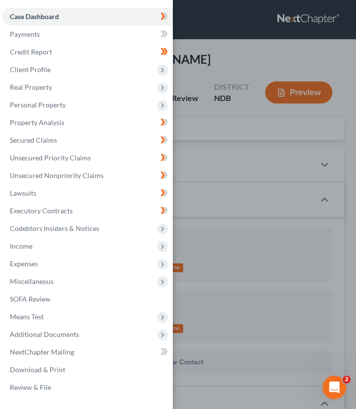
click at [271, 219] on div "Case Dashboard Payments Invoices Payments Payments Credit Report Client Profile" at bounding box center [178, 204] width 356 height 409
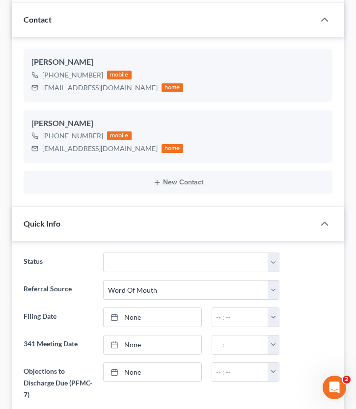
scroll to position [37, 0]
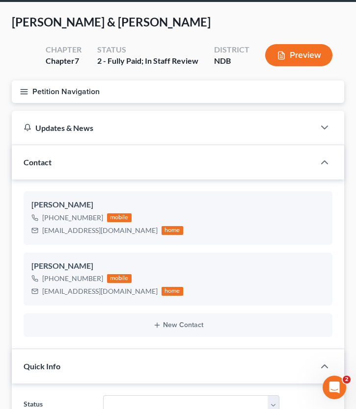
click at [20, 89] on icon "button" at bounding box center [24, 91] width 9 height 9
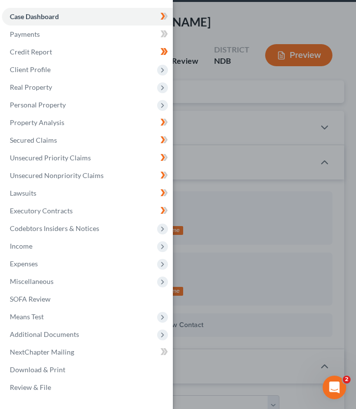
click at [250, 201] on div "Case Dashboard Payments Invoices Payments Payments Credit Report Client Profile" at bounding box center [178, 204] width 356 height 409
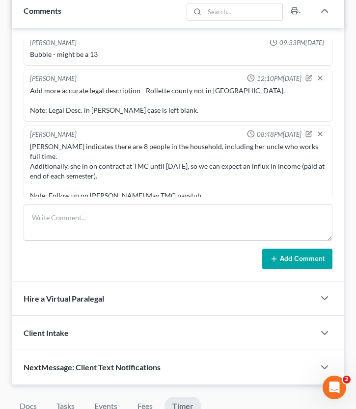
scroll to position [780, 0]
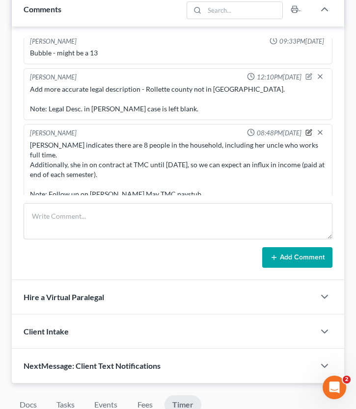
click at [307, 132] on icon "button" at bounding box center [308, 132] width 7 height 7
type textarea "[PERSON_NAME] indicates there are 8 people in the household, including her uncl…"
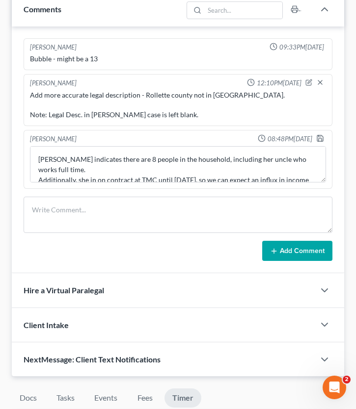
scroll to position [0, 0]
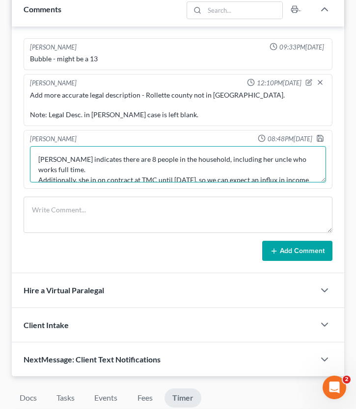
click at [231, 159] on textarea "[PERSON_NAME] indicates there are 8 people in the household, including her uncl…" at bounding box center [178, 164] width 296 height 36
click at [315, 158] on textarea "[PERSON_NAME] indicates there are 8 people in the household, including her uncl…" at bounding box center [178, 164] width 296 height 36
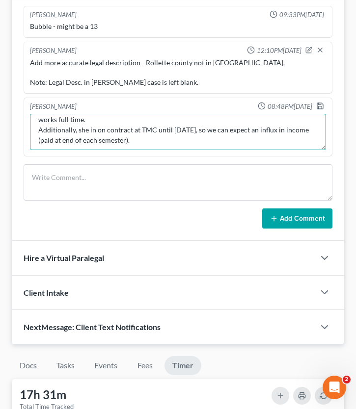
scroll to position [31, 0]
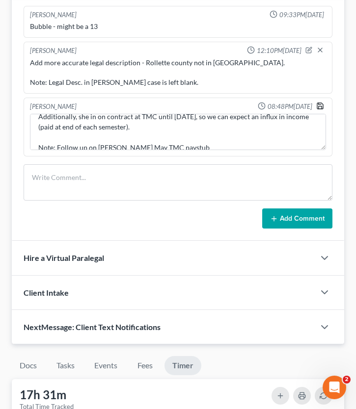
click at [322, 106] on icon "button" at bounding box center [320, 106] width 8 height 8
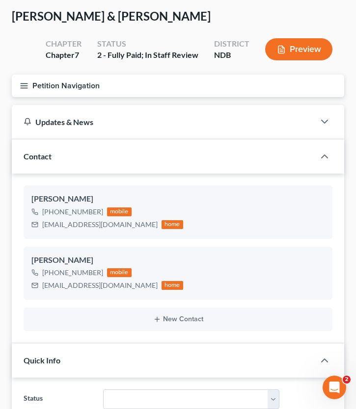
scroll to position [0, 0]
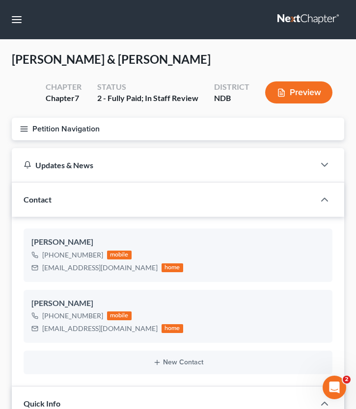
click at [27, 127] on icon "button" at bounding box center [24, 129] width 9 height 9
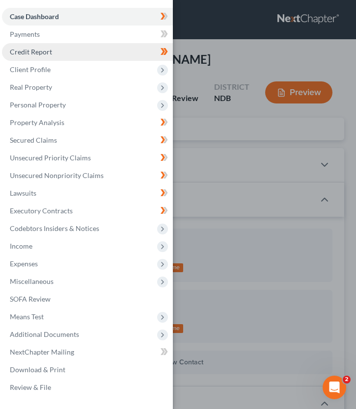
click at [48, 55] on span "Credit Report" at bounding box center [31, 52] width 42 height 8
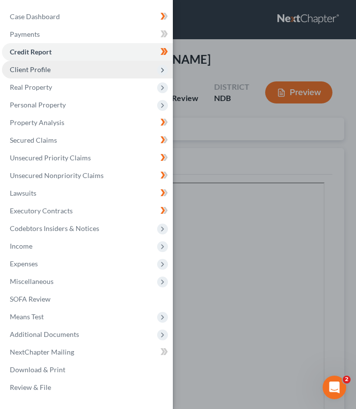
click at [54, 69] on span "Client Profile" at bounding box center [87, 70] width 171 height 18
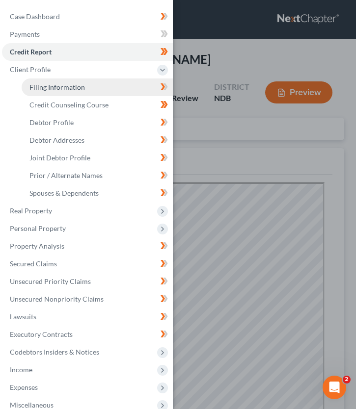
click at [109, 94] on link "Filing Information" at bounding box center [97, 88] width 151 height 18
select select "1"
select select "0"
select select "29"
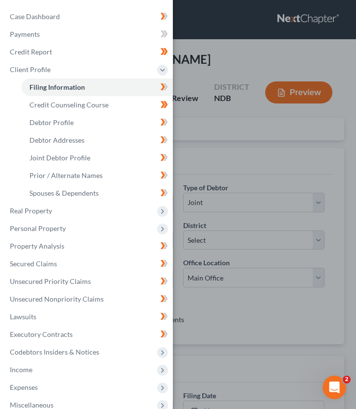
click at [212, 137] on div "Case Dashboard Payments Invoices Payments Payments Credit Report Client Profile" at bounding box center [178, 204] width 356 height 409
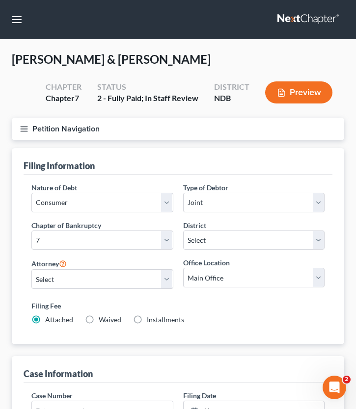
click at [23, 126] on icon "button" at bounding box center [24, 129] width 9 height 9
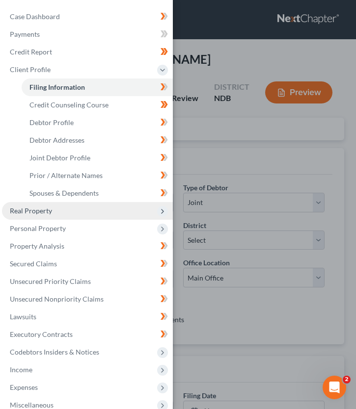
click at [58, 215] on span "Real Property" at bounding box center [87, 211] width 171 height 18
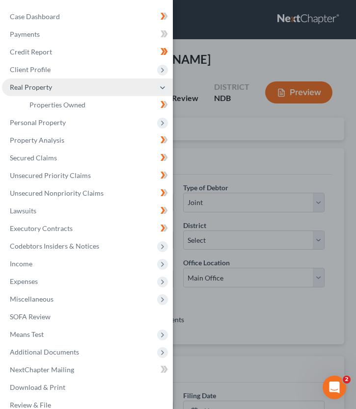
click at [50, 95] on span "Real Property" at bounding box center [87, 88] width 171 height 18
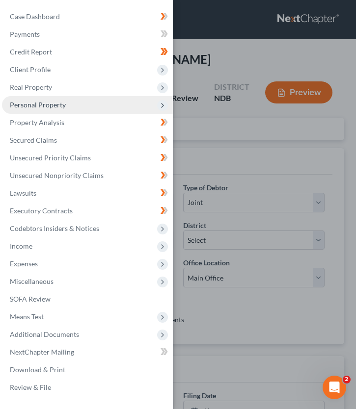
click at [51, 110] on span "Personal Property" at bounding box center [87, 105] width 171 height 18
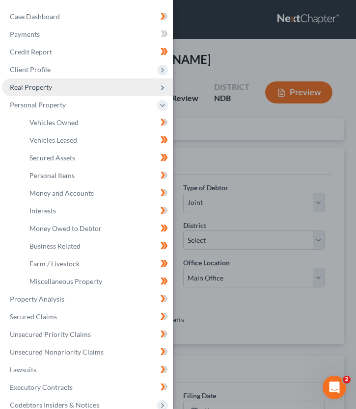
click at [41, 91] on span "Real Property" at bounding box center [31, 87] width 42 height 8
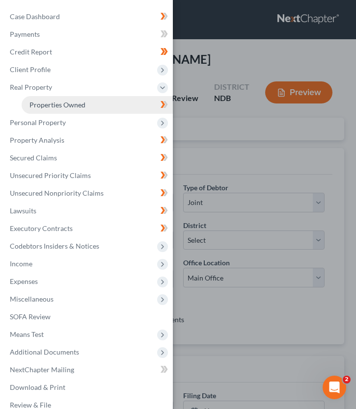
click at [63, 107] on span "Properties Owned" at bounding box center [57, 105] width 56 height 8
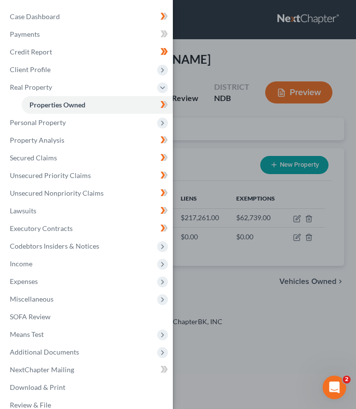
click at [265, 178] on div "Case Dashboard Payments Invoices Payments Payments Credit Report Client Profile" at bounding box center [178, 204] width 356 height 409
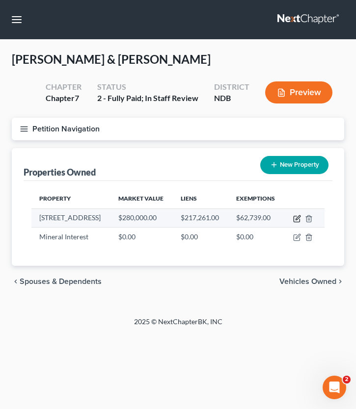
click at [300, 218] on icon "button" at bounding box center [297, 219] width 8 height 8
select select "29"
select select "2"
select select "1"
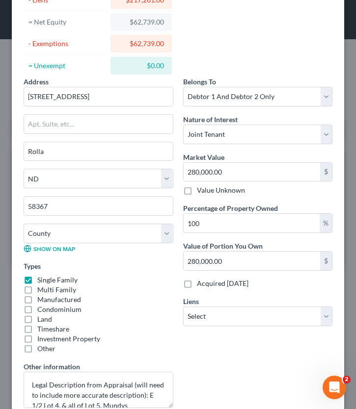
scroll to position [214, 0]
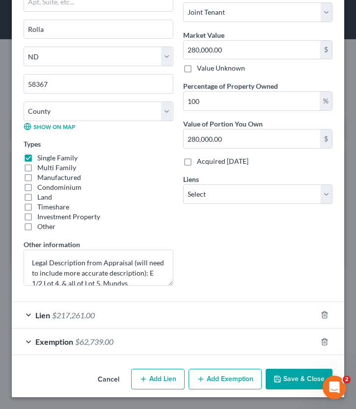
click at [50, 343] on span "Exemption" at bounding box center [54, 341] width 38 height 9
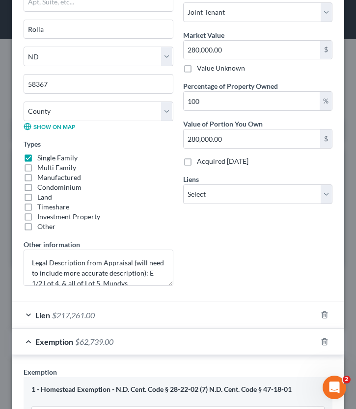
click at [41, 319] on span "Lien" at bounding box center [42, 315] width 15 height 9
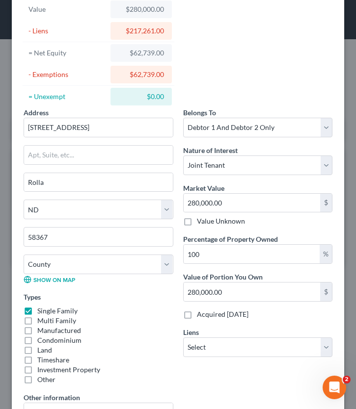
scroll to position [0, 0]
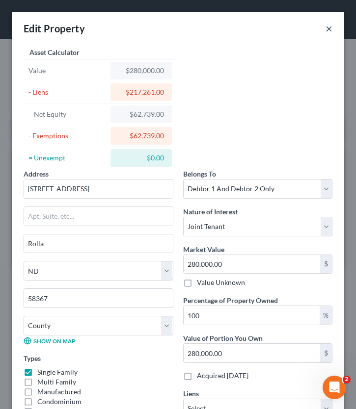
click at [331, 28] on button "×" at bounding box center [328, 29] width 7 height 12
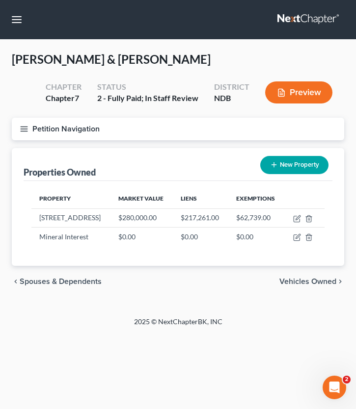
click at [302, 279] on span "Vehicles Owned" at bounding box center [307, 282] width 57 height 8
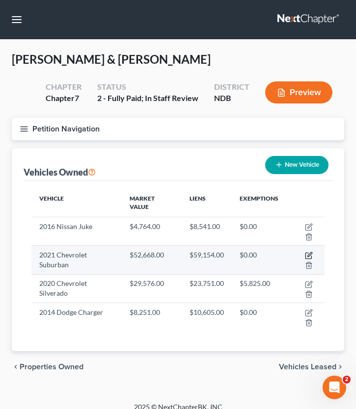
click at [308, 255] on icon "button" at bounding box center [309, 255] width 4 height 4
select select "0"
select select "5"
select select "2"
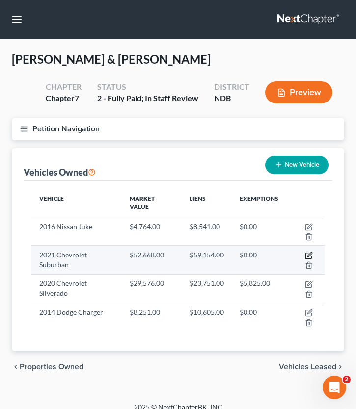
select select "29"
select select "2"
select select "4"
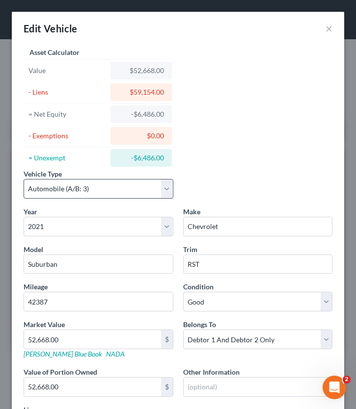
scroll to position [122, 0]
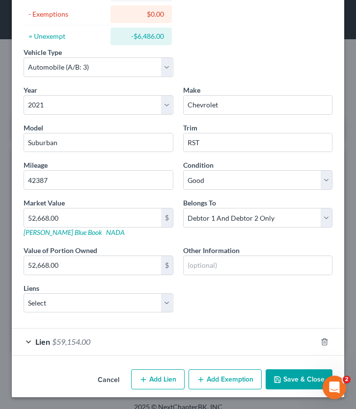
click at [68, 340] on span "$59,154.00" at bounding box center [71, 341] width 38 height 9
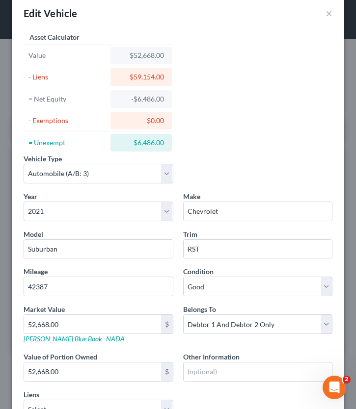
scroll to position [0, 0]
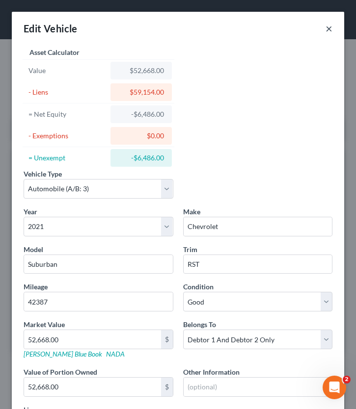
click at [330, 25] on button "×" at bounding box center [328, 29] width 7 height 12
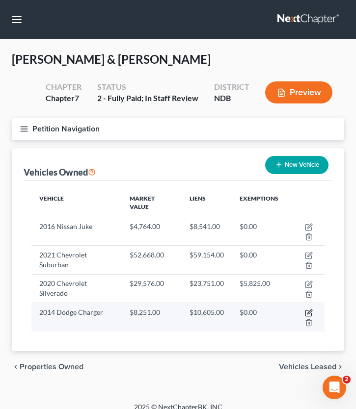
click at [310, 312] on icon "button" at bounding box center [309, 313] width 8 height 8
select select "0"
select select "12"
select select "3"
select select "0"
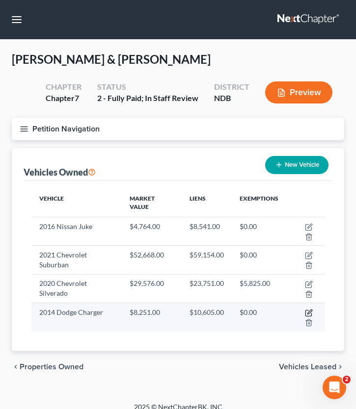
select select "29"
select select "2"
select select "4"
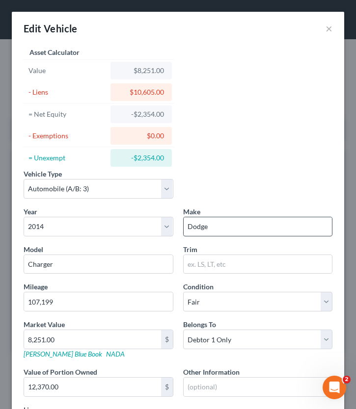
scroll to position [122, 0]
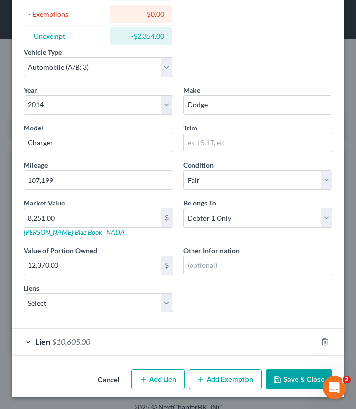
click at [44, 349] on div "Lien $10,605.00" at bounding box center [164, 342] width 305 height 26
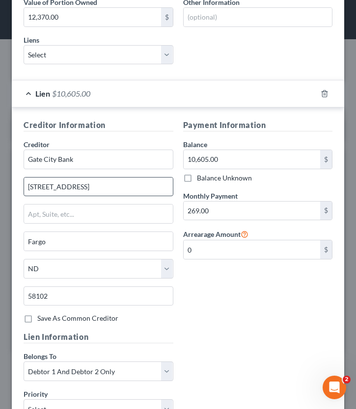
scroll to position [0, 0]
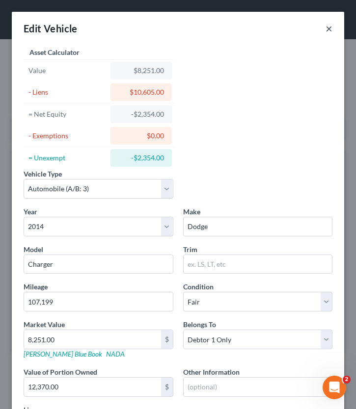
click at [330, 33] on button "×" at bounding box center [328, 29] width 7 height 12
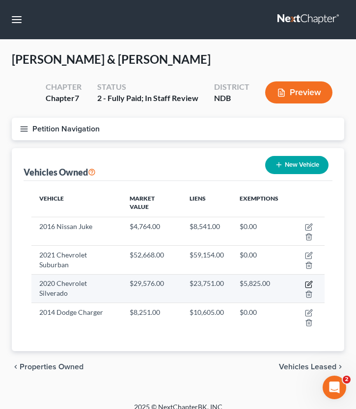
click at [307, 284] on icon "button" at bounding box center [309, 285] width 8 height 8
select select "0"
select select "6"
select select "2"
select select "1"
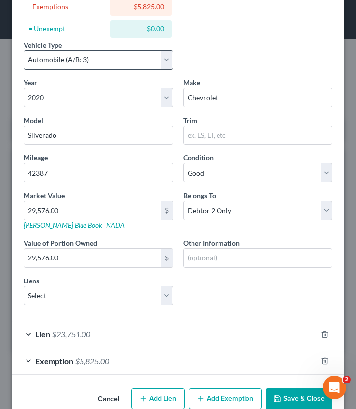
scroll to position [149, 0]
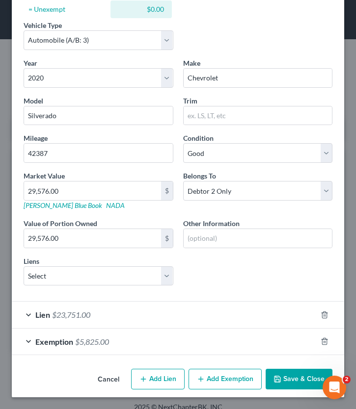
click at [56, 342] on span "Exemption" at bounding box center [54, 341] width 38 height 9
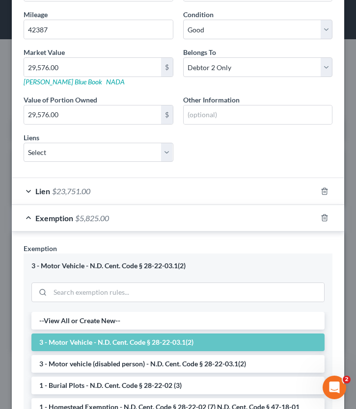
scroll to position [274, 0]
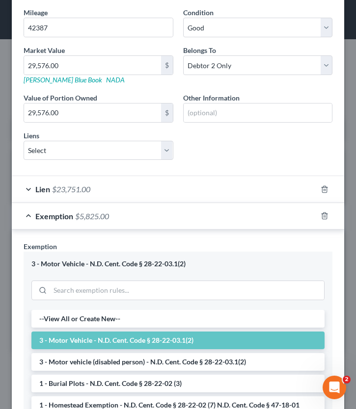
click at [37, 187] on span "Lien" at bounding box center [42, 189] width 15 height 9
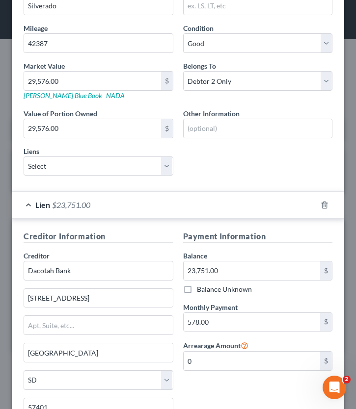
scroll to position [248, 0]
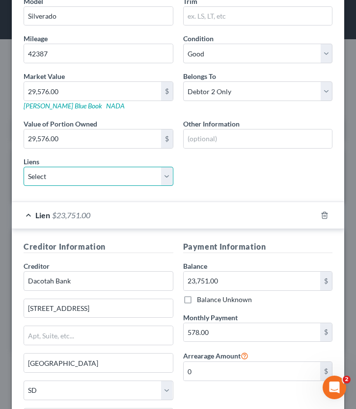
click at [116, 176] on select "Select First State Bank Cando - $25,477.00 First State Bank Cando - $4,115.00" at bounding box center [99, 177] width 150 height 20
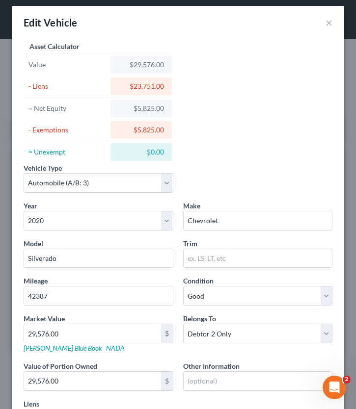
scroll to position [0, 0]
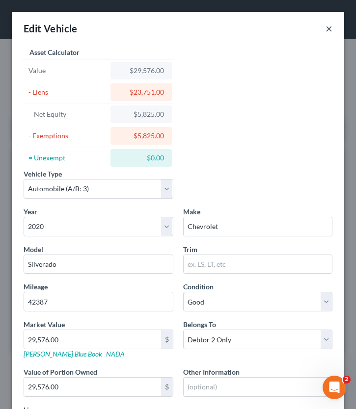
click at [328, 29] on button "×" at bounding box center [328, 29] width 7 height 12
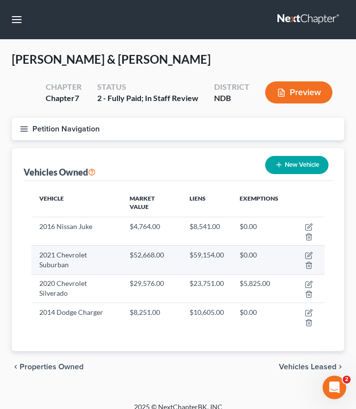
scroll to position [10, 0]
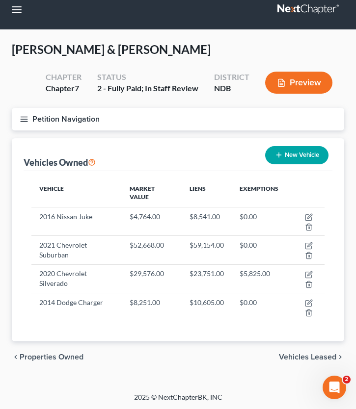
click at [301, 159] on button "New Vehicle" at bounding box center [296, 155] width 63 height 18
select select "0"
select select "2"
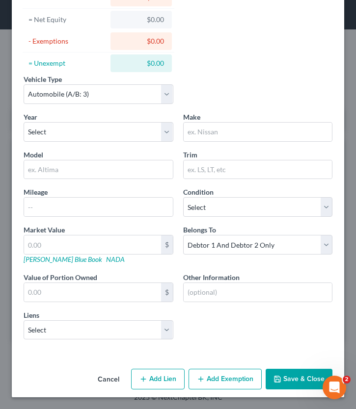
scroll to position [0, 0]
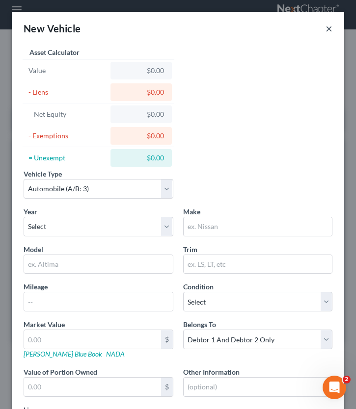
click at [327, 27] on button "×" at bounding box center [328, 29] width 7 height 12
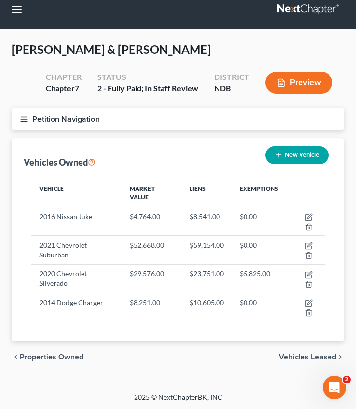
click at [283, 158] on button "New Vehicle" at bounding box center [296, 155] width 63 height 18
select select "0"
select select "2"
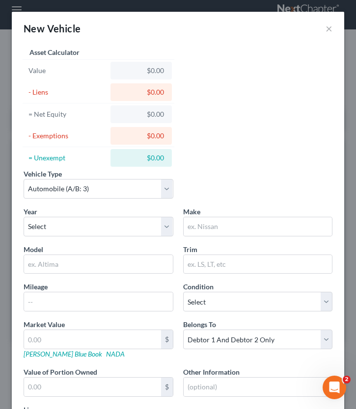
click at [56, 200] on div "Vehicle Type Select Automobile (A/B: 3) Truck (A/B: 3) Trailer (A/B: 4) Watercr…" at bounding box center [178, 188] width 319 height 38
click at [53, 180] on select "Select Automobile (A/B: 3) Truck (A/B: 3) Trailer (A/B: 4) Watercraft (A/B: 4) …" at bounding box center [99, 189] width 150 height 20
select select "2"
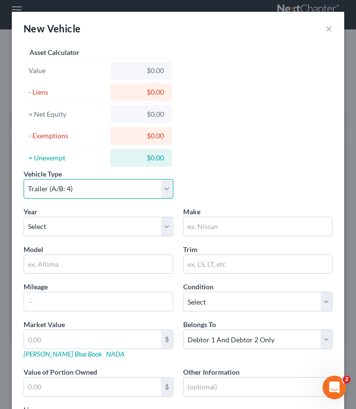
click at [24, 179] on select "Select Automobile (A/B: 3) Truck (A/B: 3) Trailer (A/B: 4) Watercraft (A/B: 4) …" at bounding box center [99, 189] width 150 height 20
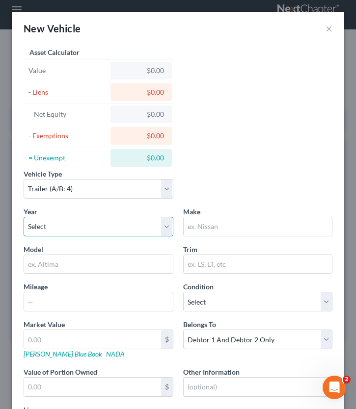
click at [53, 225] on select "Select 2026 2025 2024 2023 2022 2021 2020 2019 2018 2017 2016 2015 2014 2013 20…" at bounding box center [99, 227] width 150 height 20
select select "4"
click at [24, 217] on select "Select 2026 2025 2024 2023 2022 2021 2020 2019 2018 2017 2016 2015 2014 2013 20…" at bounding box center [99, 227] width 150 height 20
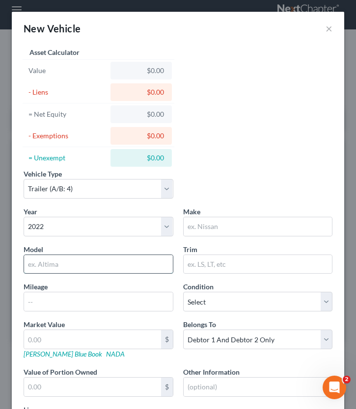
click at [67, 262] on input "text" at bounding box center [98, 264] width 149 height 19
type input "Bighorn"
drag, startPoint x: 72, startPoint y: 271, endPoint x: 7, endPoint y: 271, distance: 64.3
click at [7, 271] on div "New Vehicle × Vehicle Type Select Automobile (A/B: 3) Truck (A/B: 3) Trailer (A…" at bounding box center [178, 204] width 356 height 409
drag, startPoint x: 61, startPoint y: 262, endPoint x: 10, endPoint y: 262, distance: 51.0
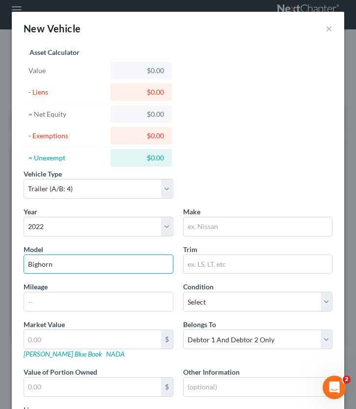
click at [10, 262] on div "New Vehicle × Vehicle Type Select Automobile (A/B: 3) Truck (A/B: 3) Trailer (A…" at bounding box center [178, 204] width 356 height 409
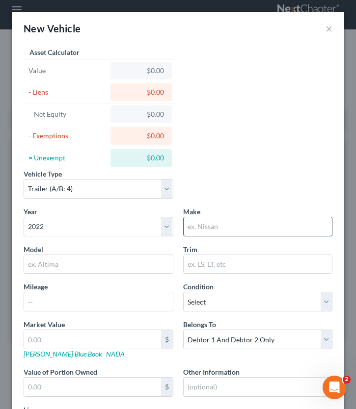
click at [233, 225] on input "text" at bounding box center [258, 226] width 149 height 19
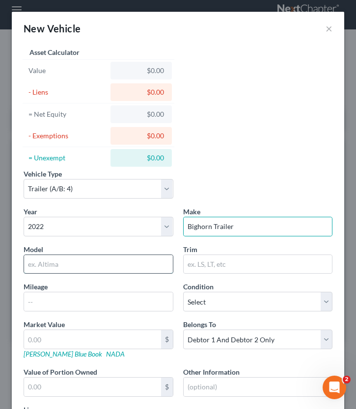
click at [79, 257] on input "text" at bounding box center [98, 264] width 149 height 19
click at [239, 226] on input "Bighorn Trailer" at bounding box center [258, 226] width 149 height 19
click at [84, 265] on input "text" at bounding box center [98, 264] width 149 height 19
drag, startPoint x: 266, startPoint y: 227, endPoint x: 214, endPoint y: 232, distance: 52.3
click at [214, 232] on input "Bighorn Trailers" at bounding box center [258, 226] width 149 height 19
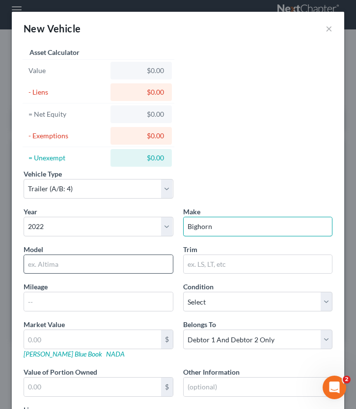
type input "Bighorn"
click at [77, 268] on input "text" at bounding box center [98, 264] width 149 height 19
click at [53, 266] on input "text" at bounding box center [98, 264] width 149 height 19
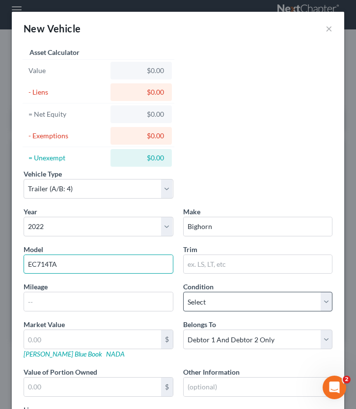
type input "EC714TA"
click at [223, 302] on select "Select Excellent Very Good Good Fair Poor" at bounding box center [258, 302] width 150 height 20
select select "2"
click at [183, 292] on select "Select Excellent Very Good Good Fair Poor" at bounding box center [258, 302] width 150 height 20
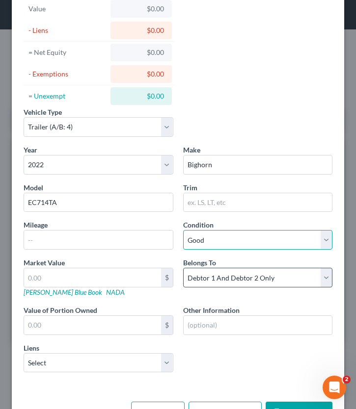
scroll to position [68, 0]
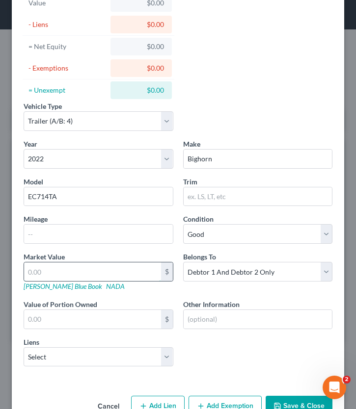
click at [124, 276] on input "text" at bounding box center [92, 272] width 137 height 19
type input "8"
type input "8.00"
type input "83"
type input "83.00"
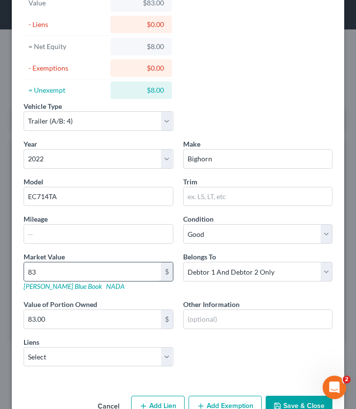
type input "836"
type input "836.00"
type input "8,360"
type input "8,360.00"
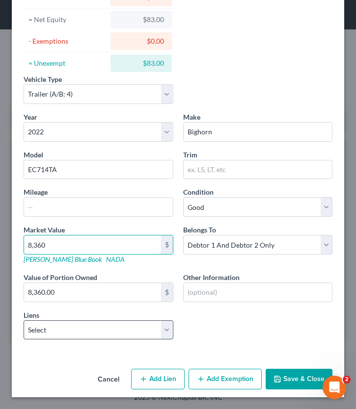
type input "8,360"
click at [139, 325] on select "Select First State Bank Cando - $25,477.00 First State Bank Cando - $4,115.00" at bounding box center [99, 330] width 150 height 20
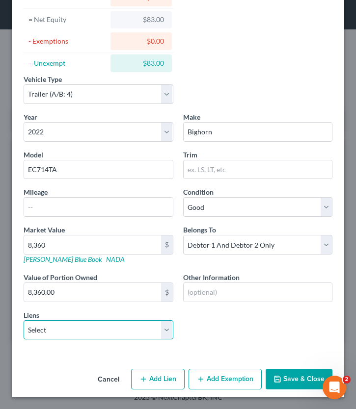
select select "1"
click at [24, 320] on select "Select First State Bank Cando - $25,477.00 First State Bank Cando - $4,115.00" at bounding box center [99, 330] width 150 height 20
select select
select select "29"
select select "1"
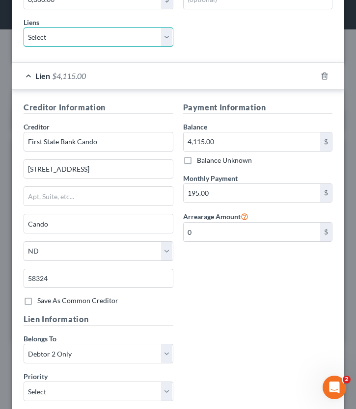
scroll to position [487, 0]
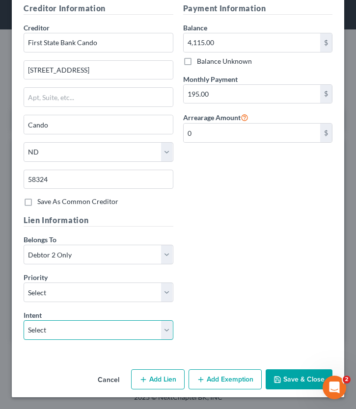
click at [123, 329] on select "Select Surrender Redeem Reaffirm Avoid Other" at bounding box center [99, 330] width 150 height 20
select select "2"
click at [24, 320] on select "Select Surrender Redeem Reaffirm Avoid Other" at bounding box center [99, 330] width 150 height 20
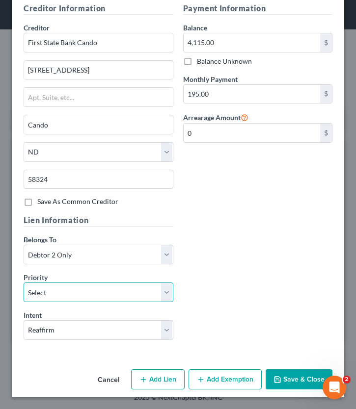
click at [81, 294] on select "Select 1st 2nd 3rd 4th 5th 6th 7th 8th 9th 10th 11th 12th 13th 14th 15th 16th 1…" at bounding box center [99, 293] width 150 height 20
click at [24, 283] on select "Select 1st 2nd 3rd 4th 5th 6th 7th 8th 9th 10th 11th 12th 13th 14th 15th 16th 1…" at bounding box center [99, 293] width 150 height 20
click at [47, 276] on span "Priority" at bounding box center [36, 277] width 24 height 8
click at [47, 297] on select "Select 1st 2nd 3rd 4th 5th 6th 7th 8th 9th 10th 11th 12th 13th 14th 15th 16th 1…" at bounding box center [99, 293] width 150 height 20
select select "2"
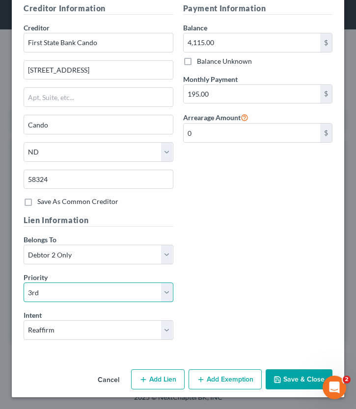
click at [24, 283] on select "Select 1st 2nd 3rd 4th 5th 6th 7th 8th 9th 10th 11th 12th 13th 14th 15th 16th 1…" at bounding box center [99, 293] width 150 height 20
click at [290, 356] on button "Save & Close" at bounding box center [299, 380] width 67 height 21
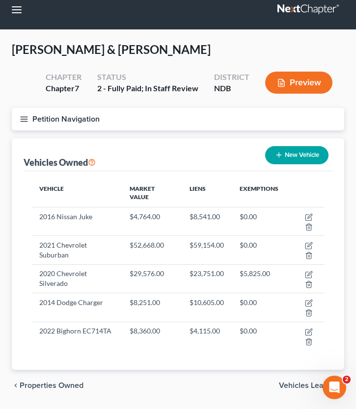
click at [287, 157] on button "New Vehicle" at bounding box center [296, 155] width 63 height 18
select select "0"
select select "2"
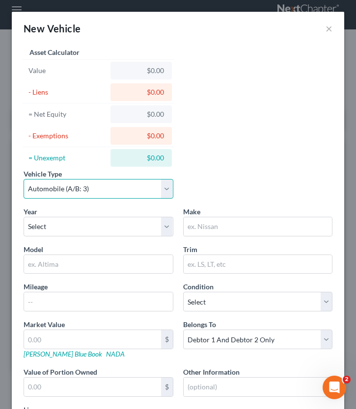
click at [62, 192] on select "Select Automobile (A/B: 3) Truck (A/B: 3) Trailer (A/B: 4) Watercraft (A/B: 4) …" at bounding box center [99, 189] width 150 height 20
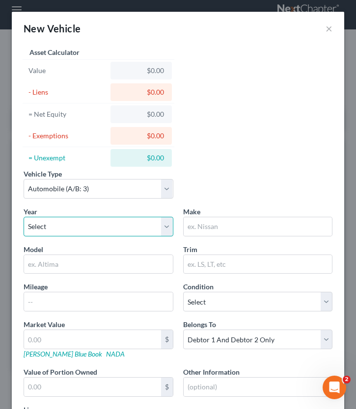
click at [69, 232] on select "Select 2026 2025 2024 2023 2022 2021 2020 2019 2018 2017 2016 2015 2014 2013 20…" at bounding box center [99, 227] width 150 height 20
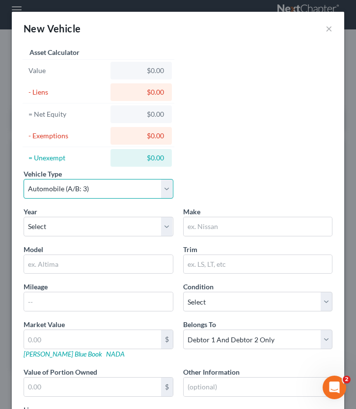
click at [64, 190] on select "Select Automobile (A/B: 3) Truck (A/B: 3) Trailer (A/B: 4) Watercraft (A/B: 4) …" at bounding box center [99, 189] width 150 height 20
select select "2"
click at [24, 179] on select "Select Automobile (A/B: 3) Truck (A/B: 3) Trailer (A/B: 4) Watercraft (A/B: 4) …" at bounding box center [99, 189] width 150 height 20
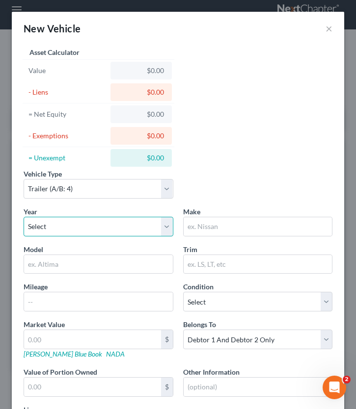
click at [116, 229] on select "Select 2026 2025 2024 2023 2022 2021 2020 2019 2018 2017 2016 2015 2014 2013 20…" at bounding box center [99, 227] width 150 height 20
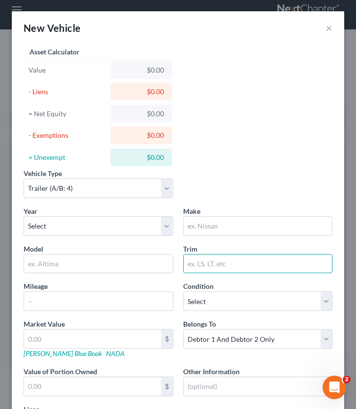
scroll to position [95, 0]
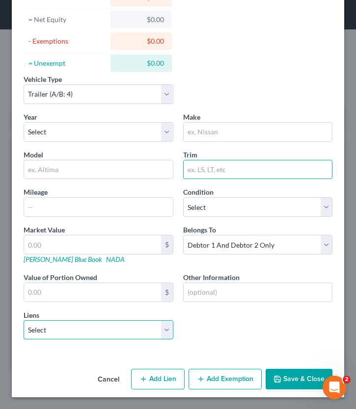
click at [65, 335] on select "Select First State Bank Cando - $25,477.00" at bounding box center [99, 330] width 150 height 20
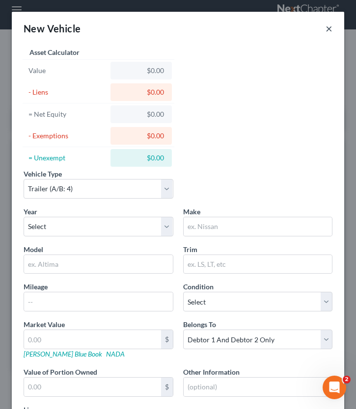
click at [332, 27] on button "×" at bounding box center [328, 29] width 7 height 12
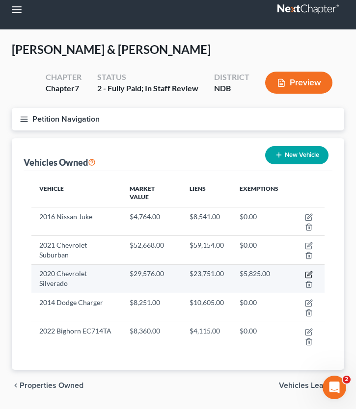
click at [307, 272] on icon "button" at bounding box center [309, 275] width 8 height 8
select select "0"
select select "6"
select select "2"
select select "1"
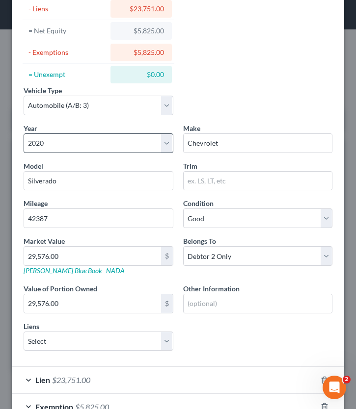
scroll to position [149, 0]
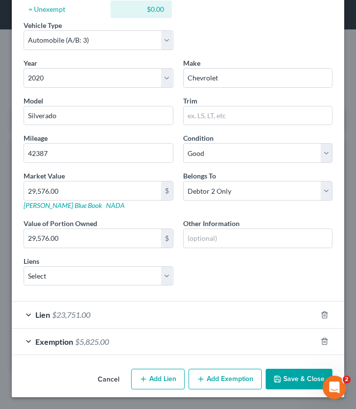
click at [40, 316] on span "Lien" at bounding box center [42, 314] width 15 height 9
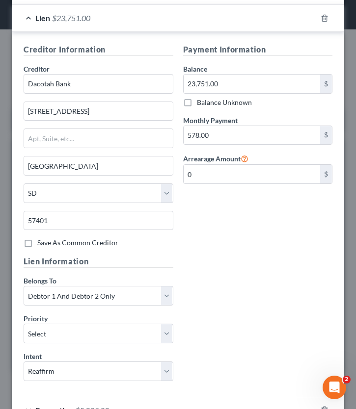
scroll to position [0, 0]
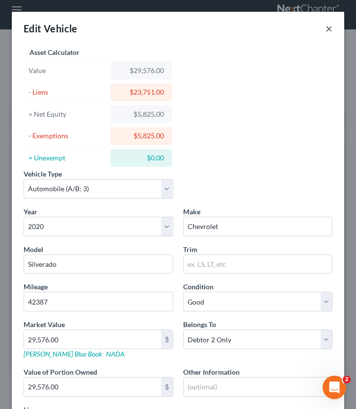
click at [325, 26] on button "×" at bounding box center [328, 29] width 7 height 12
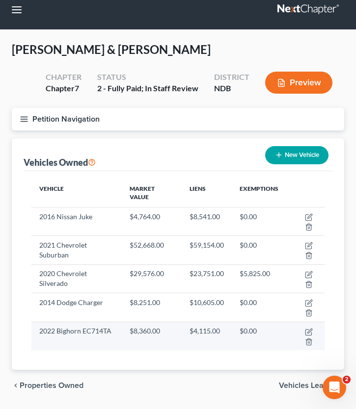
scroll to position [39, 0]
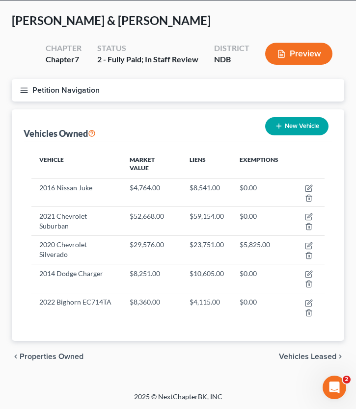
click at [27, 88] on icon "button" at bounding box center [24, 90] width 9 height 9
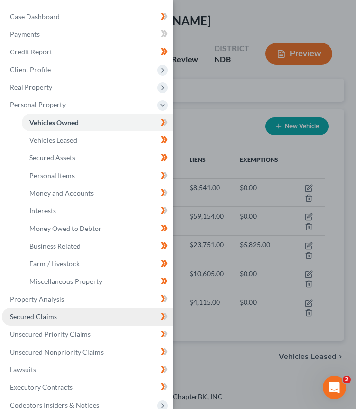
click at [51, 315] on span "Secured Claims" at bounding box center [33, 317] width 47 height 8
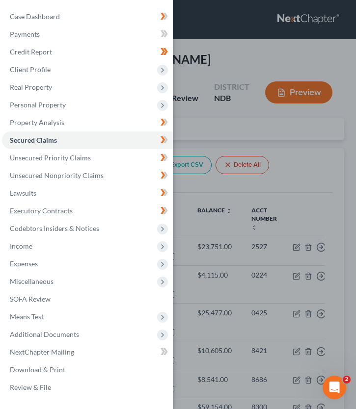
click at [194, 106] on div "Case Dashboard Payments Invoices Payments Payments Credit Report Client Profile" at bounding box center [178, 204] width 356 height 409
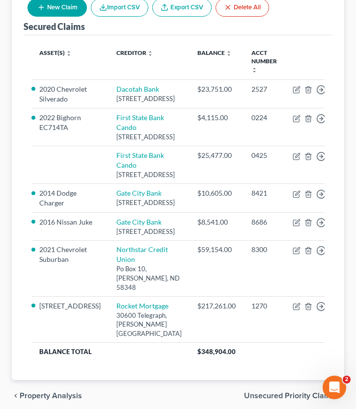
scroll to position [156, 0]
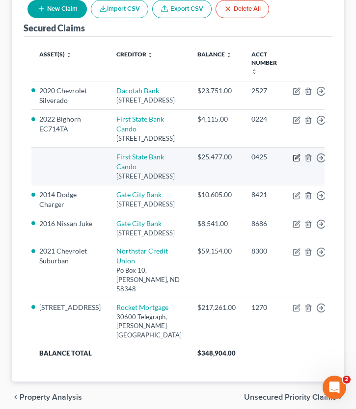
click at [293, 161] on icon "button" at bounding box center [296, 158] width 6 height 6
select select "29"
select select "1"
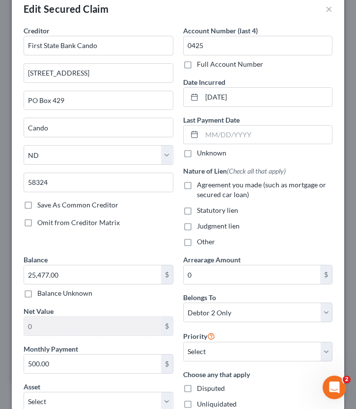
scroll to position [0, 0]
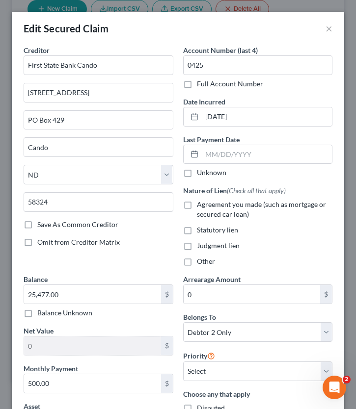
click at [338, 35] on div "Edit Secured Claim ×" at bounding box center [178, 28] width 332 height 33
click at [327, 27] on button "×" at bounding box center [328, 29] width 7 height 12
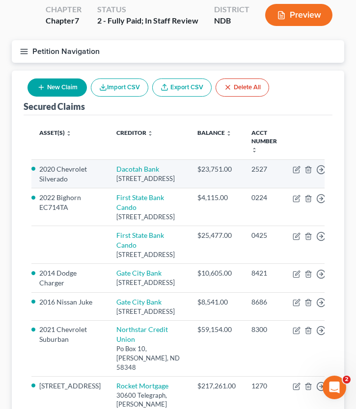
scroll to position [67, 0]
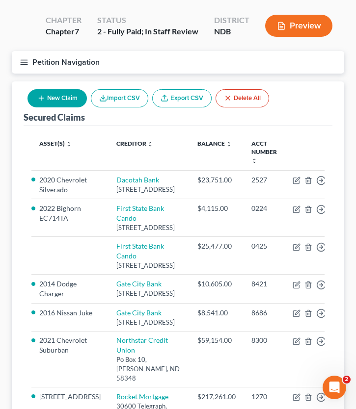
click at [26, 62] on icon "button" at bounding box center [24, 62] width 9 height 9
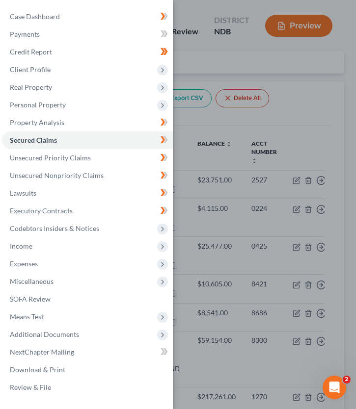
click at [226, 159] on div "Case Dashboard Payments Invoices Payments Payments Credit Report Client Profile" at bounding box center [178, 204] width 356 height 409
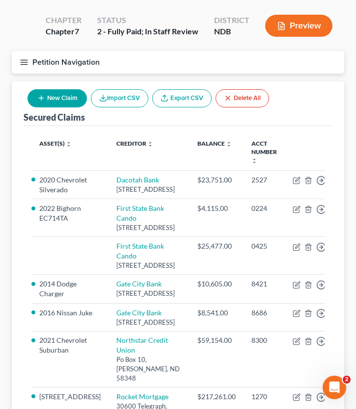
click at [27, 56] on button "Petition Navigation" at bounding box center [178, 62] width 332 height 23
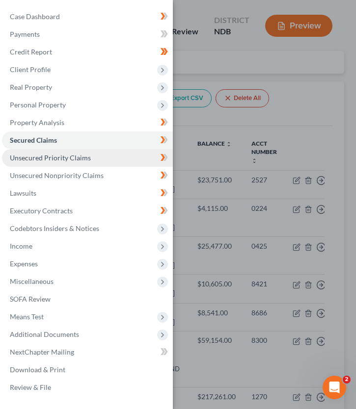
click at [76, 163] on link "Unsecured Priority Claims" at bounding box center [87, 158] width 171 height 18
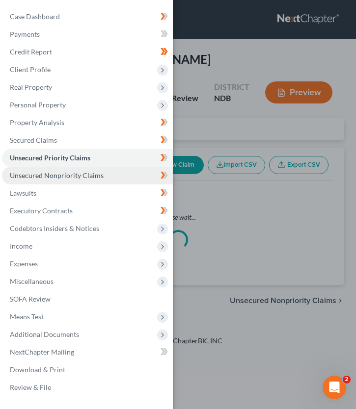
click at [70, 174] on span "Unsecured Nonpriority Claims" at bounding box center [57, 175] width 94 height 8
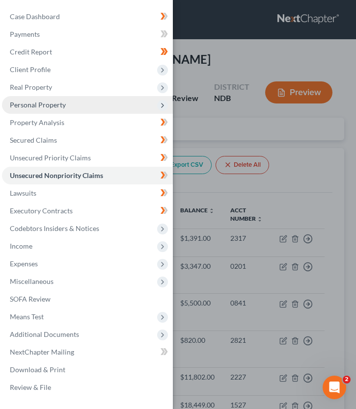
click at [65, 110] on span "Personal Property" at bounding box center [87, 105] width 171 height 18
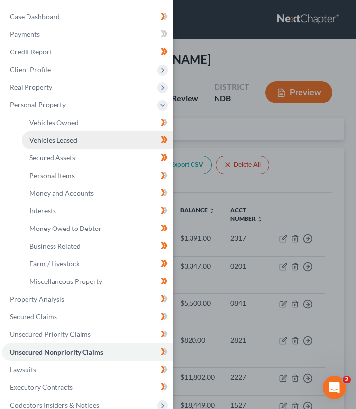
click at [76, 141] on span "Vehicles Leased" at bounding box center [53, 140] width 48 height 8
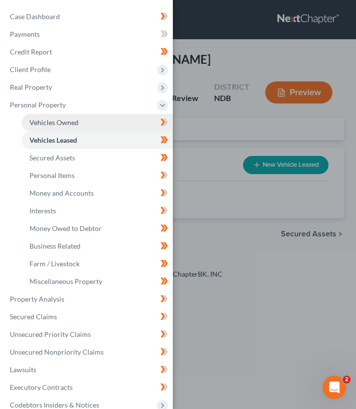
click at [81, 124] on link "Vehicles Owned" at bounding box center [97, 123] width 151 height 18
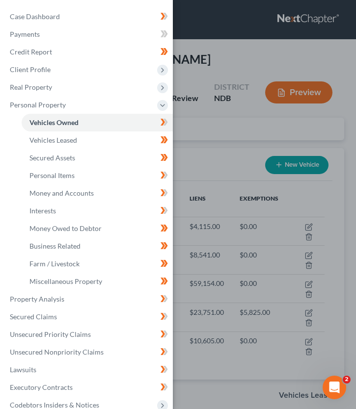
click at [200, 140] on div "Case Dashboard Payments Invoices Payments Payments Credit Report Client Profile" at bounding box center [178, 204] width 356 height 409
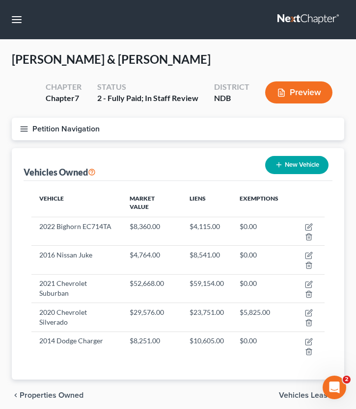
scroll to position [39, 0]
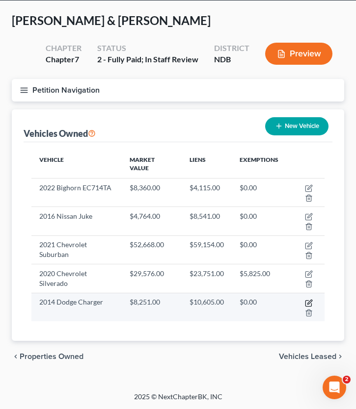
click at [310, 301] on icon "button" at bounding box center [309, 302] width 4 height 4
select select "0"
select select "12"
select select "3"
select select "0"
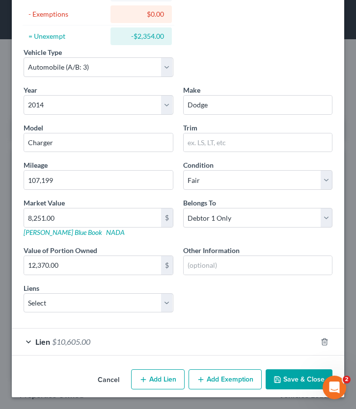
scroll to position [103, 0]
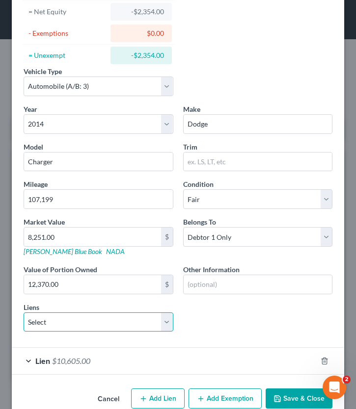
click at [143, 324] on select "Select First State Bank Cando - $25,477.00" at bounding box center [99, 323] width 150 height 20
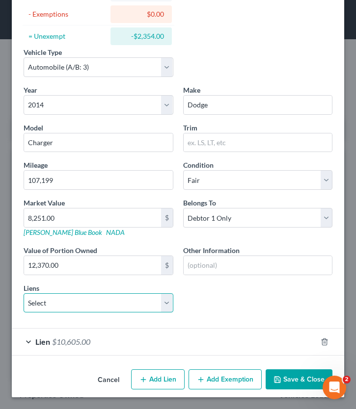
scroll to position [0, 0]
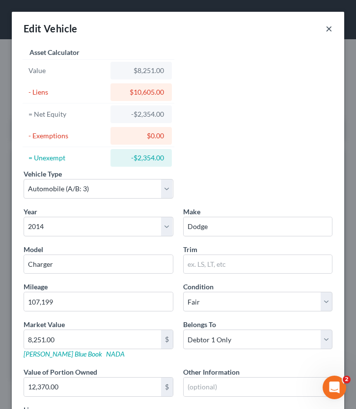
click at [330, 30] on button "×" at bounding box center [328, 29] width 7 height 12
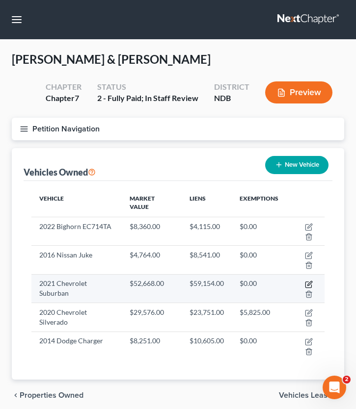
click at [309, 283] on icon "button" at bounding box center [309, 283] width 4 height 4
select select "0"
select select "5"
select select "2"
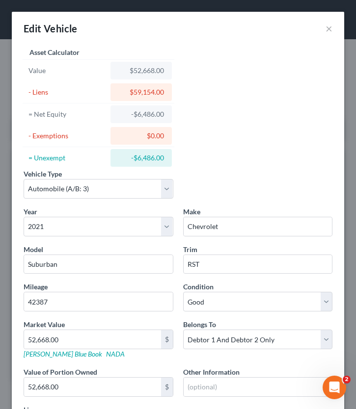
scroll to position [122, 0]
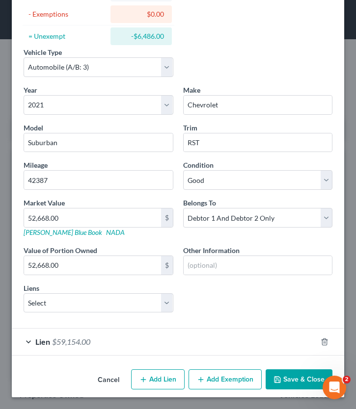
click at [45, 342] on span "Lien" at bounding box center [42, 341] width 15 height 9
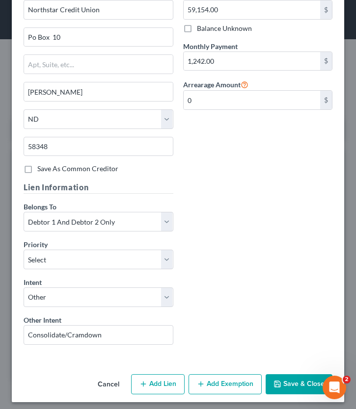
scroll to position [525, 0]
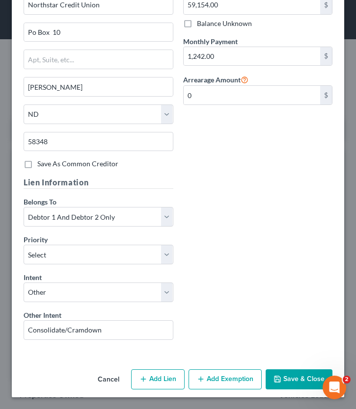
click at [286, 356] on button "Save & Close" at bounding box center [299, 380] width 67 height 21
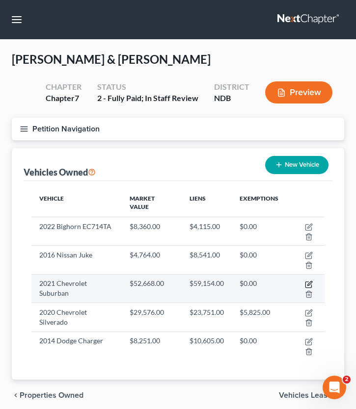
click at [310, 281] on icon "button" at bounding box center [309, 283] width 4 height 4
select select "0"
select select "5"
select select "2"
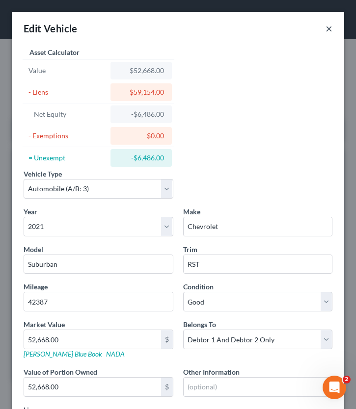
click at [329, 29] on button "×" at bounding box center [328, 29] width 7 height 12
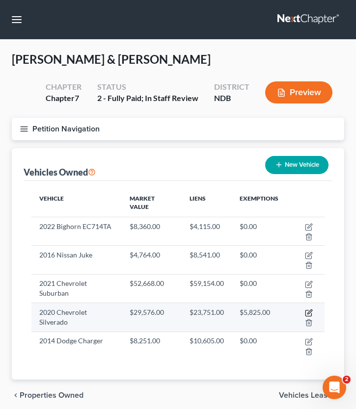
click at [309, 312] on icon "button" at bounding box center [309, 312] width 4 height 4
select select "0"
select select "6"
select select "2"
select select "1"
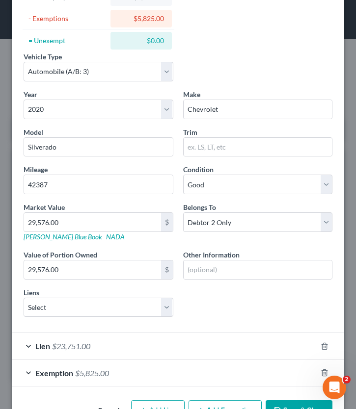
scroll to position [149, 0]
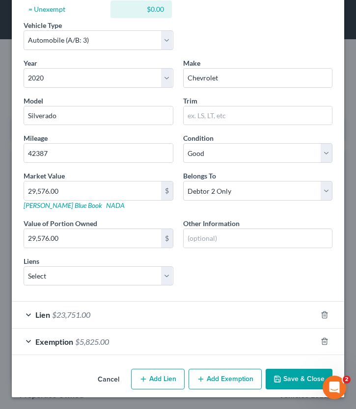
click at [46, 314] on span "Lien" at bounding box center [42, 314] width 15 height 9
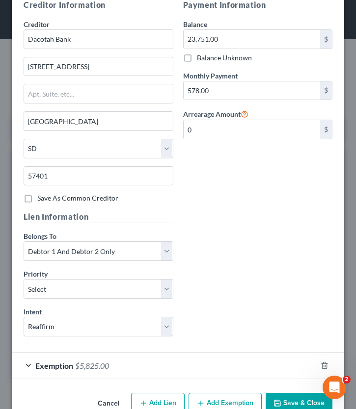
scroll to position [514, 0]
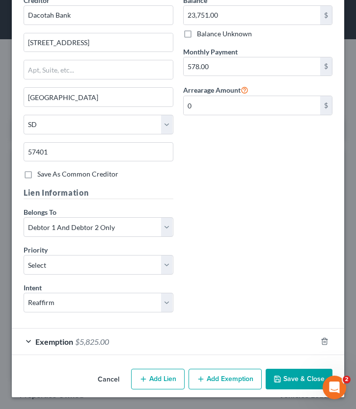
click at [288, 356] on button "Save & Close" at bounding box center [299, 379] width 67 height 21
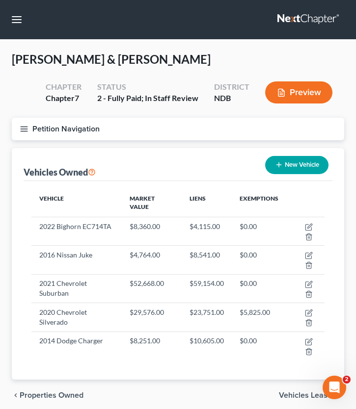
click at [284, 165] on button "New Vehicle" at bounding box center [296, 165] width 63 height 18
select select "0"
select select "2"
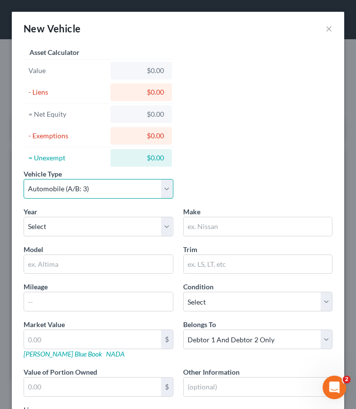
click at [77, 198] on select "Select Automobile (A/B: 3) Truck (A/B: 3) Trailer (A/B: 4) Watercraft (A/B: 4) …" at bounding box center [99, 189] width 150 height 20
select select "2"
click at [24, 179] on select "Select Automobile (A/B: 3) Truck (A/B: 3) Trailer (A/B: 4) Watercraft (A/B: 4) …" at bounding box center [99, 189] width 150 height 20
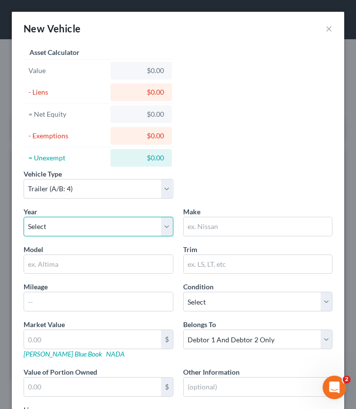
click at [82, 228] on select "Select 2026 2025 2024 2023 2022 2021 2020 2019 2018 2017 2016 2015 2014 2013 20…" at bounding box center [99, 227] width 150 height 20
select select "5"
click at [24, 217] on select "Select 2026 2025 2024 2023 2022 2021 2020 2019 2018 2017 2016 2015 2014 2013 20…" at bounding box center [99, 227] width 150 height 20
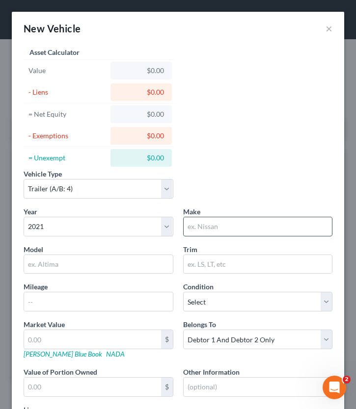
click at [228, 232] on input "text" at bounding box center [258, 226] width 149 height 19
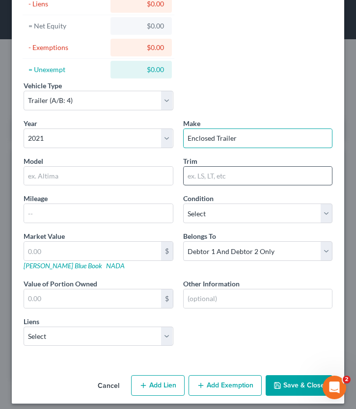
scroll to position [95, 0]
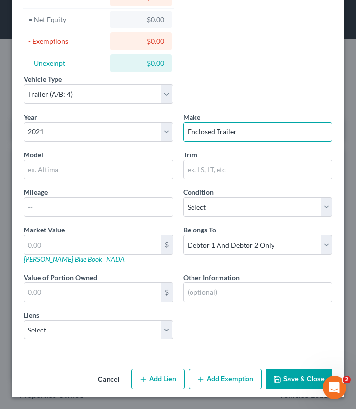
type input "Enclosed Trailer"
click at [306, 356] on button "Save & Close" at bounding box center [299, 379] width 67 height 21
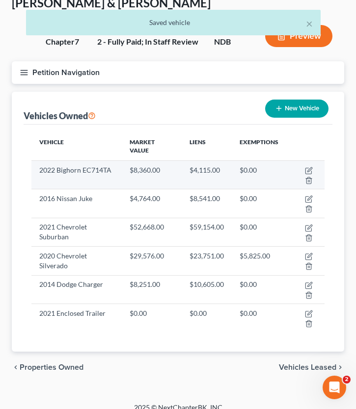
scroll to position [67, 0]
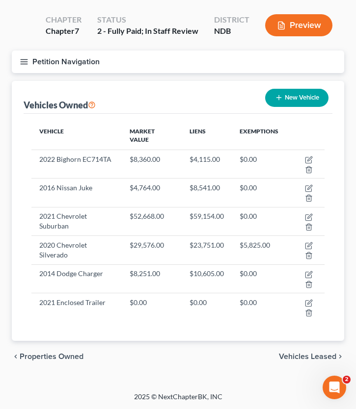
click at [27, 57] on icon "button" at bounding box center [24, 61] width 9 height 9
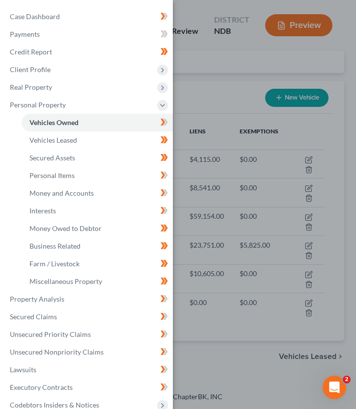
click at [30, 5] on div "Case Dashboard Payments Invoices Payments Payments Credit Report Client Profile…" at bounding box center [86, 290] width 173 height 581
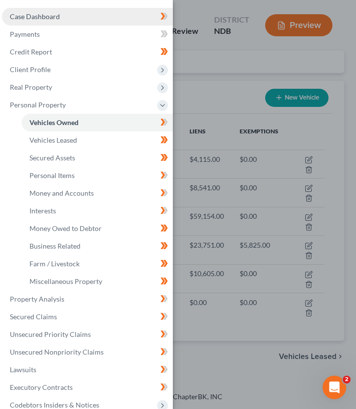
click at [37, 19] on span "Case Dashboard" at bounding box center [35, 16] width 50 height 8
select select "0"
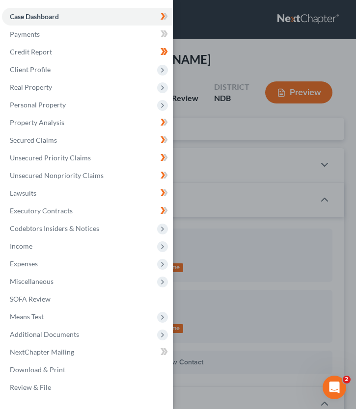
click at [214, 131] on div "Case Dashboard Payments Invoices Payments Payments Credit Report Client Profile" at bounding box center [178, 204] width 356 height 409
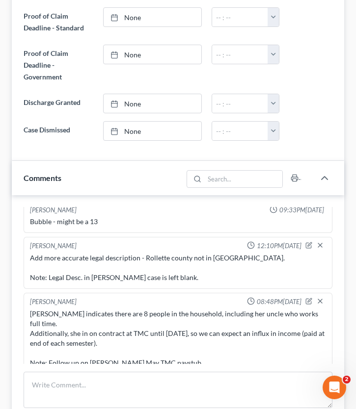
scroll to position [718, 0]
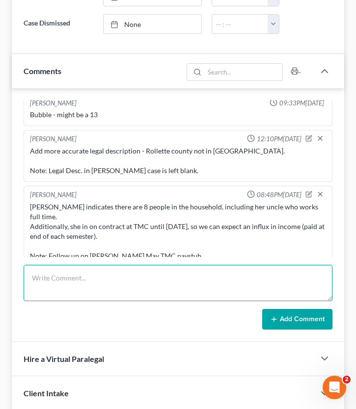
click at [145, 288] on textarea at bounding box center [178, 283] width 309 height 36
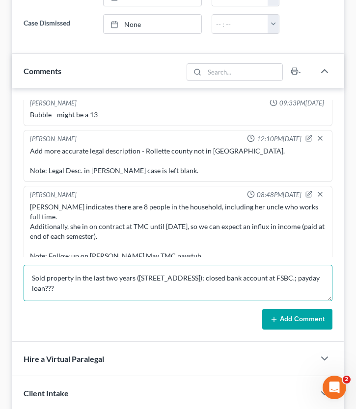
click at [324, 279] on textarea "Sold property in the last two years (518 3rd St. NE); closed bank account at FS…" at bounding box center [178, 283] width 309 height 36
type textarea "Sold property in the last two years ([STREET_ADDRESS]); closed bank account at …"
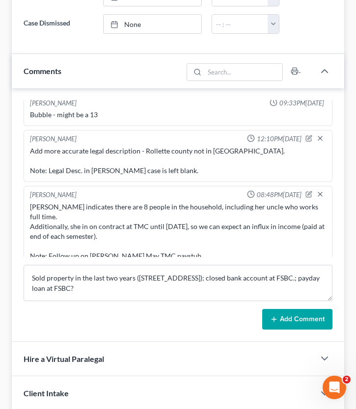
click at [293, 322] on button "Add Comment" at bounding box center [297, 319] width 70 height 21
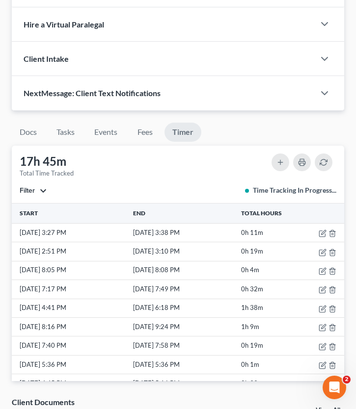
scroll to position [1150, 0]
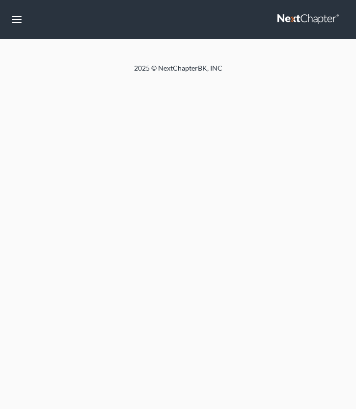
select select "0"
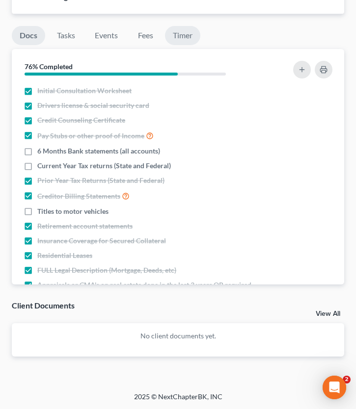
click at [185, 44] on link "Timer" at bounding box center [182, 35] width 35 height 19
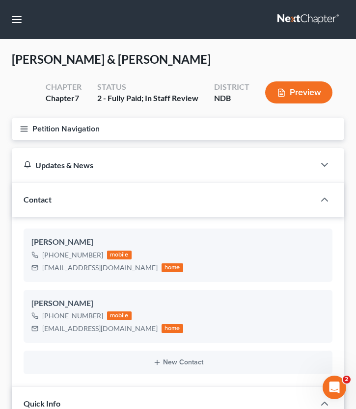
click at [23, 129] on line "button" at bounding box center [24, 129] width 7 height 0
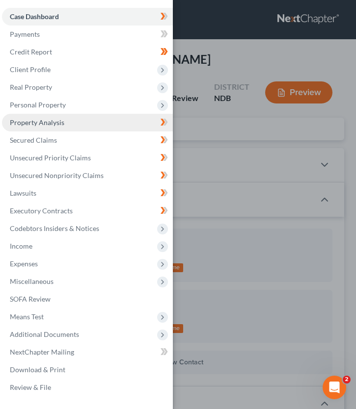
click at [82, 115] on link "Property Analysis" at bounding box center [87, 123] width 171 height 18
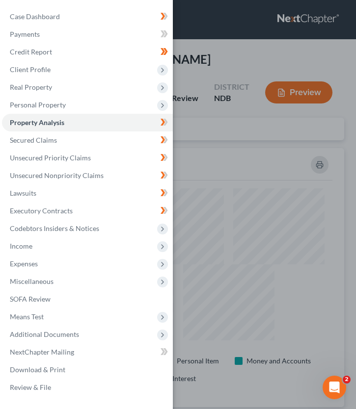
scroll to position [259, 332]
click at [181, 162] on div "Case Dashboard Payments Invoices Payments Payments Credit Report Client Profile" at bounding box center [178, 204] width 356 height 409
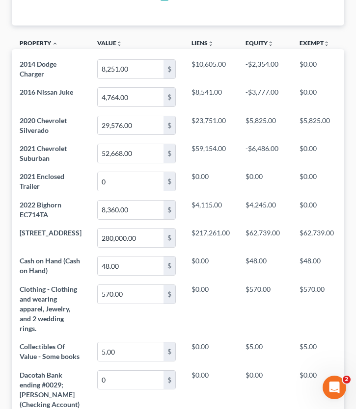
scroll to position [0, 0]
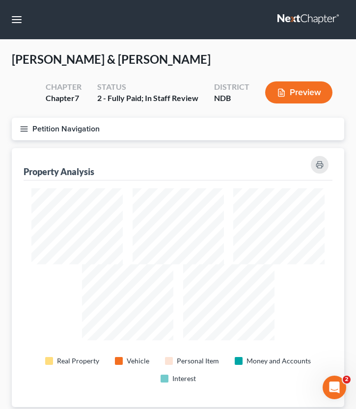
click at [23, 125] on icon "button" at bounding box center [24, 129] width 9 height 9
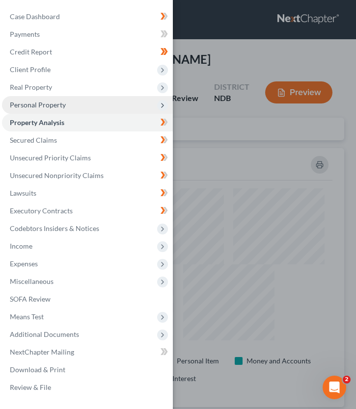
click at [86, 106] on span "Personal Property" at bounding box center [87, 105] width 171 height 18
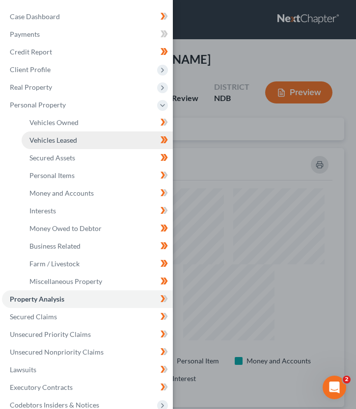
click at [104, 142] on link "Vehicles Leased" at bounding box center [97, 141] width 151 height 18
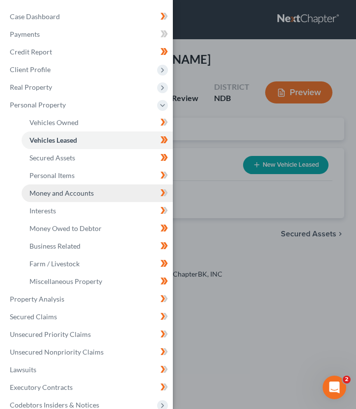
click at [86, 190] on span "Money and Accounts" at bounding box center [61, 193] width 64 height 8
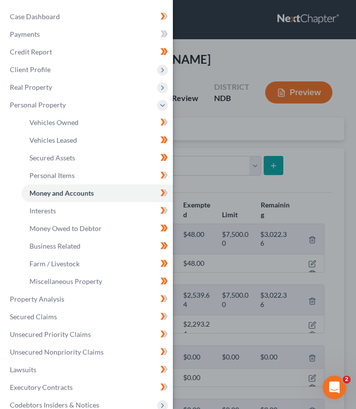
click at [238, 182] on div "Case Dashboard Payments Invoices Payments Payments Credit Report Client Profile" at bounding box center [178, 204] width 356 height 409
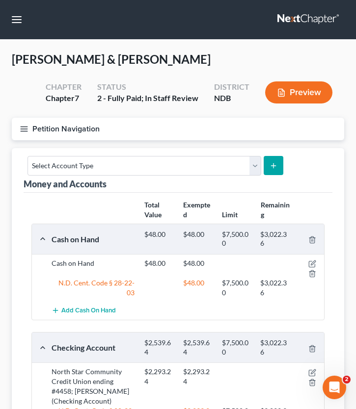
scroll to position [466, 0]
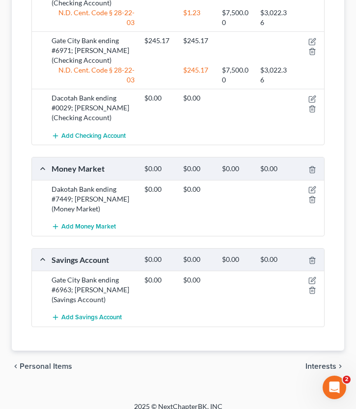
click at [50, 361] on div "chevron_left Personal Items Interests chevron_right" at bounding box center [178, 366] width 332 height 31
click at [52, 363] on span "Personal Items" at bounding box center [46, 367] width 53 height 8
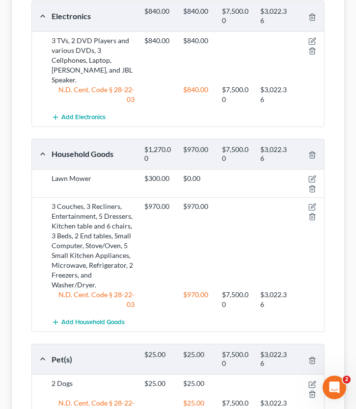
scroll to position [437, 0]
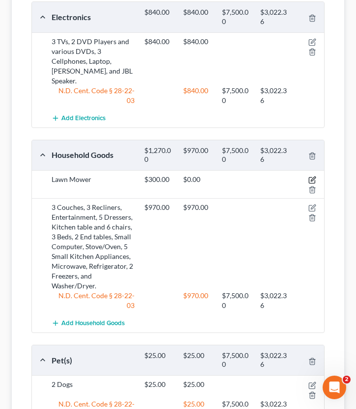
click at [311, 177] on icon "button" at bounding box center [313, 179] width 4 height 4
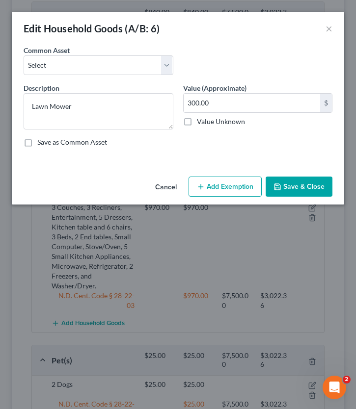
click at [228, 185] on button "Add Exemption" at bounding box center [224, 187] width 73 height 21
select select "2"
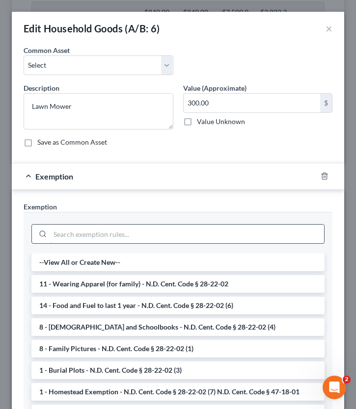
click at [84, 233] on input "search" at bounding box center [187, 234] width 274 height 19
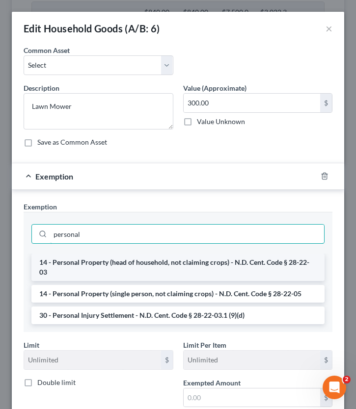
type input "personal"
click at [154, 266] on li "14 - Personal Property (head of household, not claiming crops) - N.D. Cent. Cod…" at bounding box center [177, 267] width 293 height 27
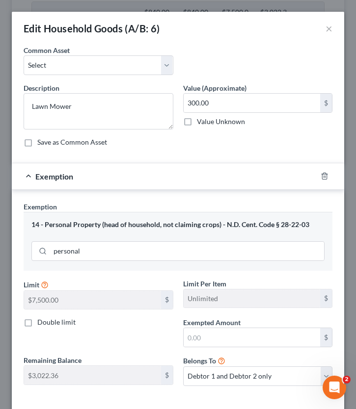
scroll to position [0, 0]
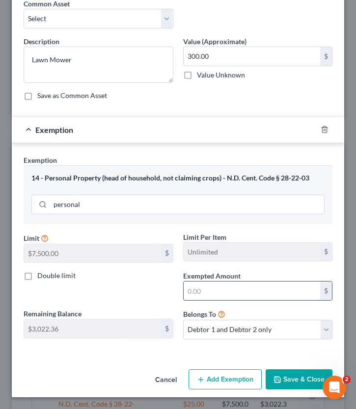
click at [243, 293] on input "text" at bounding box center [252, 291] width 137 height 19
type input "300"
click at [298, 376] on button "Save & Close" at bounding box center [299, 380] width 67 height 21
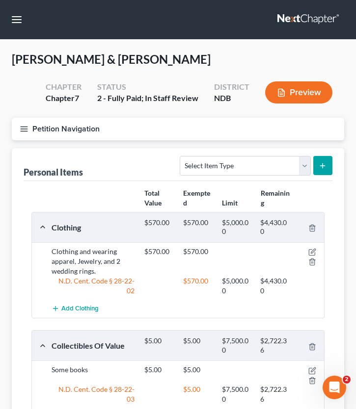
click at [27, 129] on icon "button" at bounding box center [24, 129] width 9 height 9
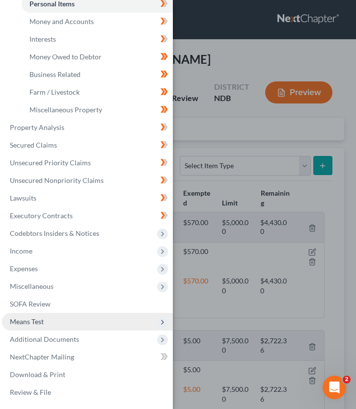
click at [47, 321] on span "Means Test" at bounding box center [87, 322] width 171 height 18
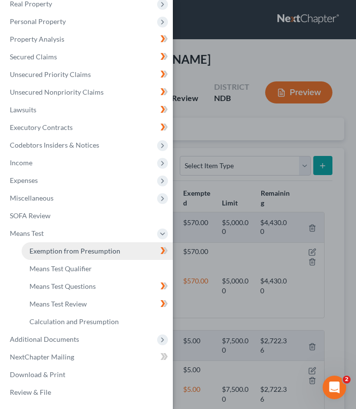
click at [101, 251] on span "Exemption from Presumption" at bounding box center [74, 251] width 91 height 8
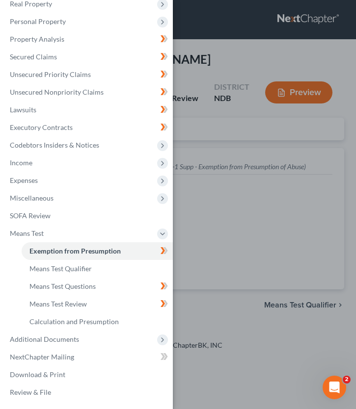
click at [209, 208] on div "Case Dashboard Payments Invoices Payments Payments Credit Report Client Profile" at bounding box center [178, 204] width 356 height 409
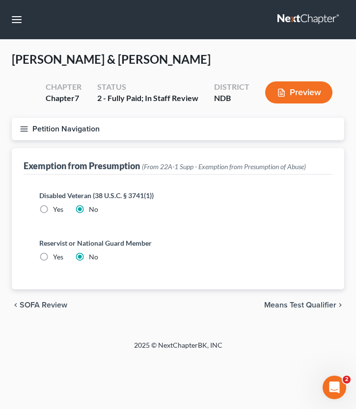
click at [301, 301] on span "Means Test Qualifier" at bounding box center [300, 305] width 72 height 8
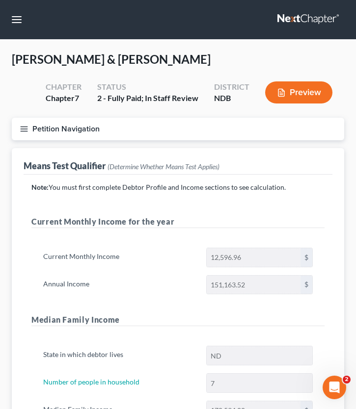
click at [22, 129] on icon "button" at bounding box center [24, 129] width 9 height 9
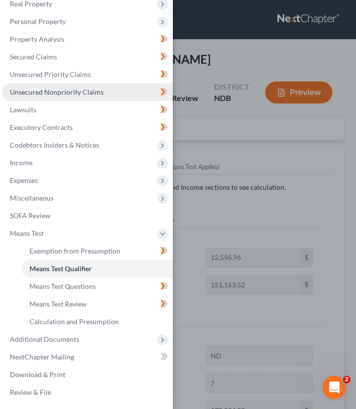
click at [42, 90] on span "Unsecured Nonpriority Claims" at bounding box center [57, 92] width 94 height 8
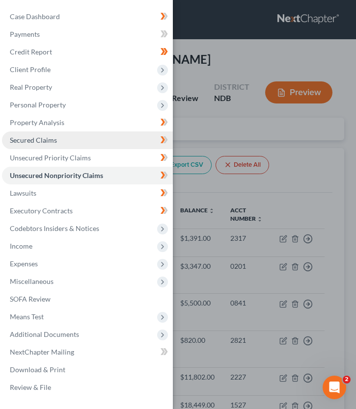
click at [86, 145] on link "Secured Claims" at bounding box center [87, 141] width 171 height 18
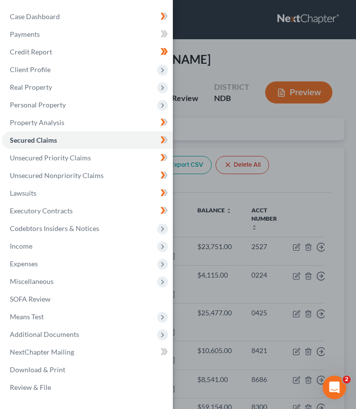
click at [205, 134] on div "Case Dashboard Payments Invoices Payments Payments Credit Report Client Profile" at bounding box center [178, 204] width 356 height 409
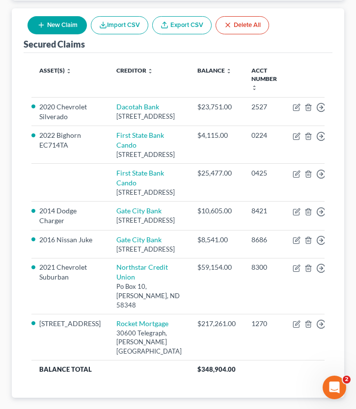
scroll to position [144, 0]
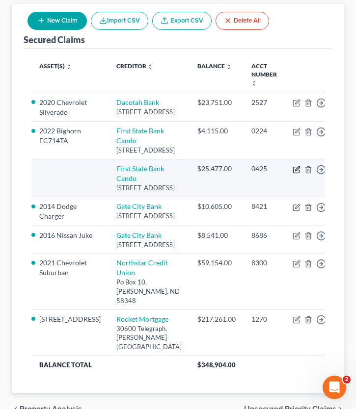
click at [292, 174] on icon "button" at bounding box center [296, 170] width 8 height 8
select select "29"
select select "1"
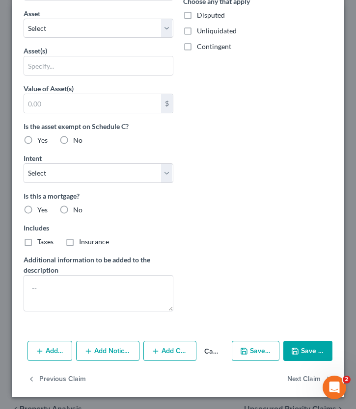
scroll to position [0, 0]
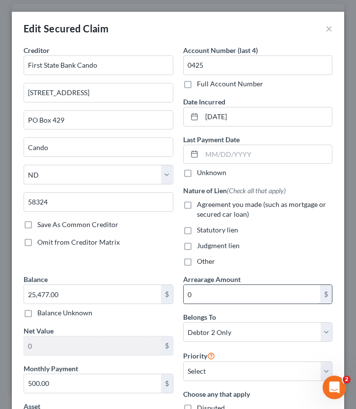
click at [241, 292] on input "0" at bounding box center [252, 294] width 137 height 19
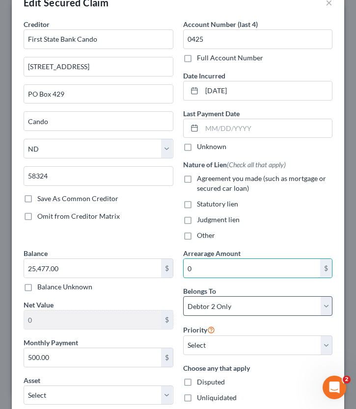
scroll to position [12, 0]
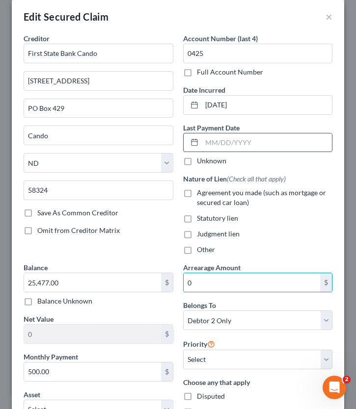
click at [251, 147] on input "text" at bounding box center [267, 142] width 131 height 19
type input "w"
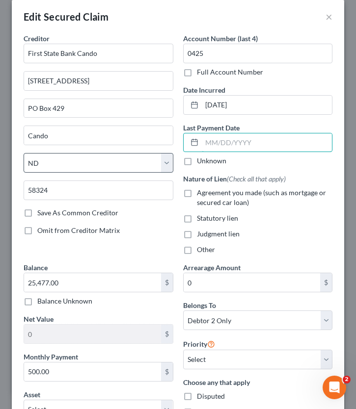
scroll to position [0, 0]
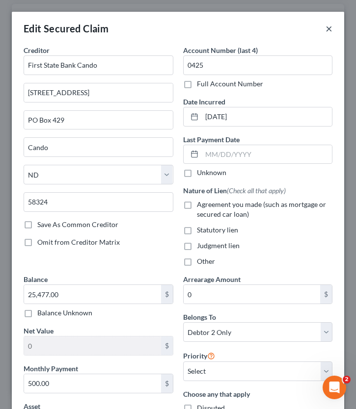
click at [328, 25] on button "×" at bounding box center [328, 29] width 7 height 12
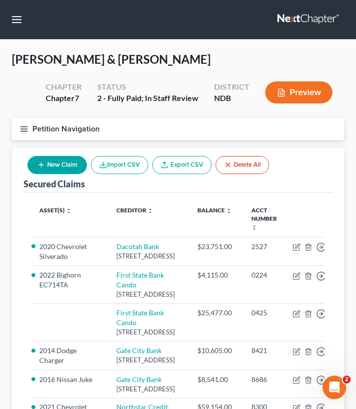
click at [31, 122] on button "Petition Navigation" at bounding box center [178, 129] width 332 height 23
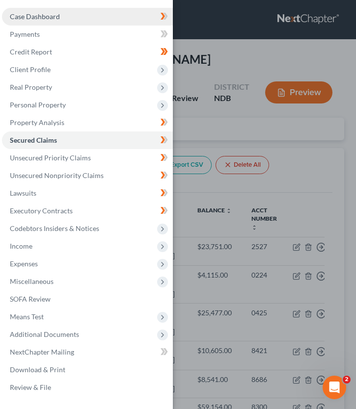
click at [53, 20] on span "Case Dashboard" at bounding box center [35, 16] width 50 height 8
select select "0"
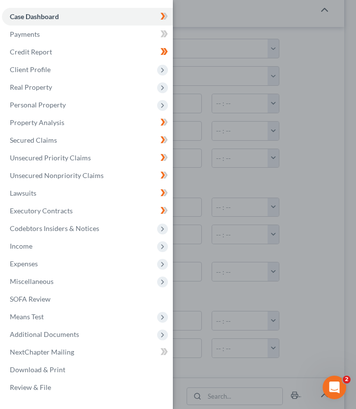
scroll to position [52, 0]
click at [226, 166] on div "Case Dashboard Payments Invoices Payments Payments Credit Report Client Profile" at bounding box center [178, 204] width 356 height 409
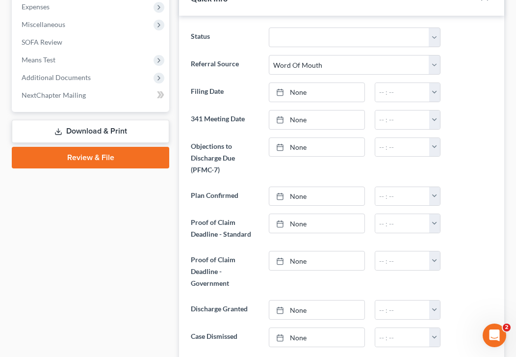
scroll to position [0, 0]
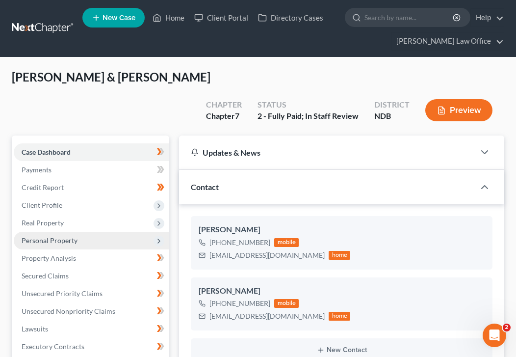
click at [73, 232] on span "Personal Property" at bounding box center [92, 241] width 156 height 18
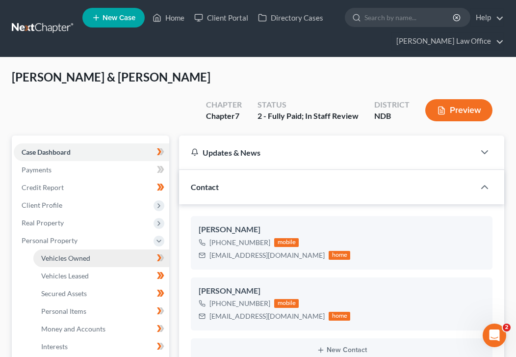
click at [85, 254] on span "Vehicles Owned" at bounding box center [65, 258] width 49 height 8
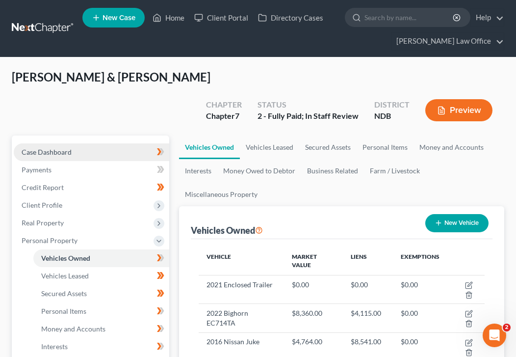
click at [94, 143] on link "Case Dashboard" at bounding box center [92, 152] width 156 height 18
select select "5"
select select "0"
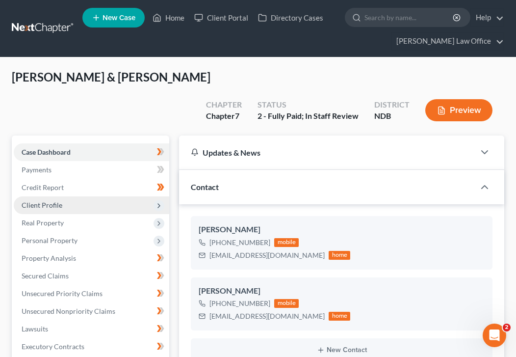
click at [107, 196] on span "Client Profile" at bounding box center [92, 205] width 156 height 18
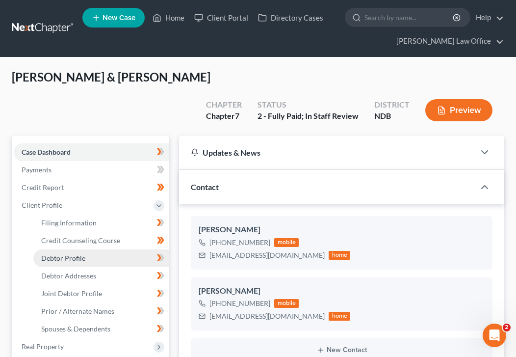
click at [112, 249] on link "Debtor Profile" at bounding box center [101, 258] width 136 height 18
select select "1"
select select "6"
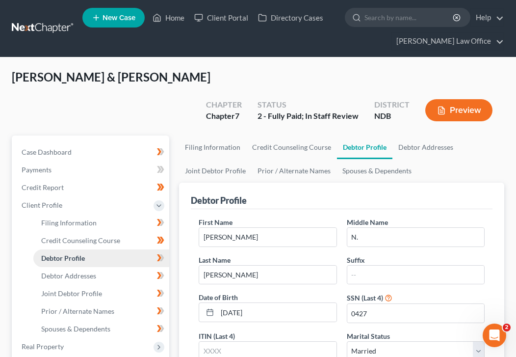
radio input "true"
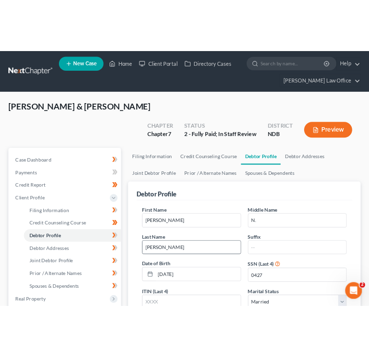
scroll to position [386, 0]
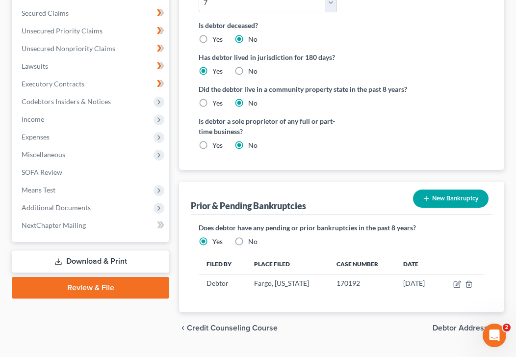
click at [355, 189] on button "New Bankruptcy" at bounding box center [451, 198] width 76 height 18
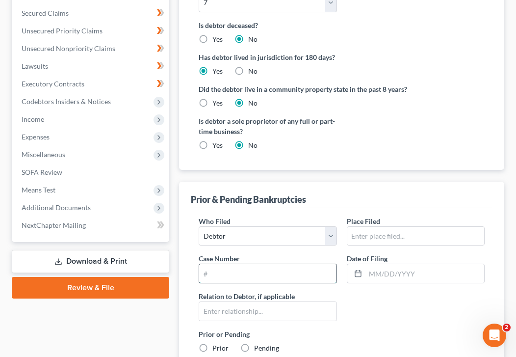
click at [258, 264] on input "text" at bounding box center [267, 273] width 137 height 19
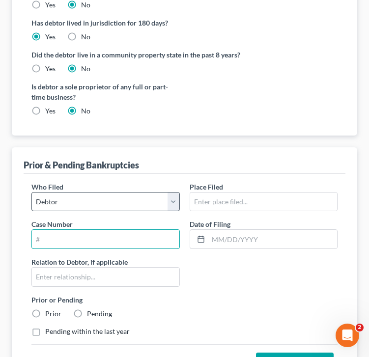
scroll to position [0, 0]
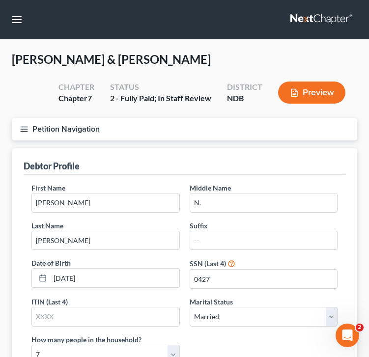
click at [25, 129] on line "button" at bounding box center [24, 129] width 7 height 0
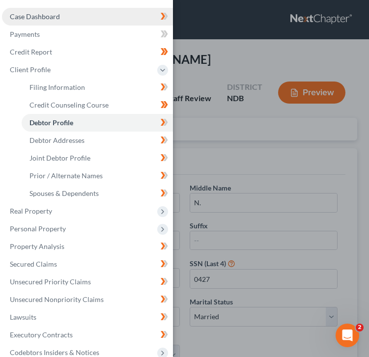
click at [58, 15] on span "Case Dashboard" at bounding box center [35, 16] width 50 height 8
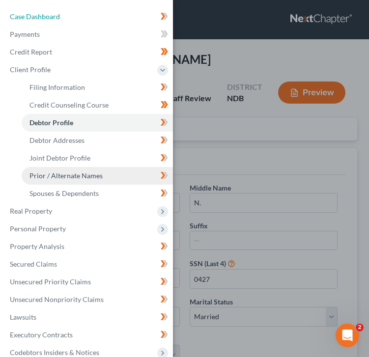
select select "0"
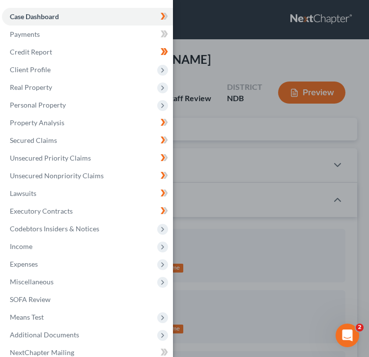
scroll to position [42, 0]
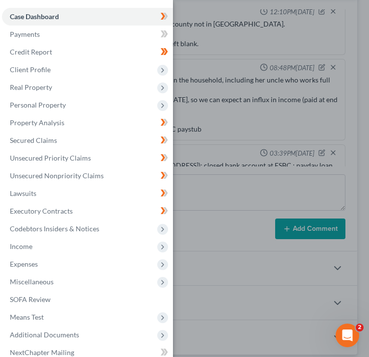
click at [259, 182] on div "Case Dashboard Payments Invoices Payments Payments Credit Report Client Profile" at bounding box center [184, 178] width 369 height 357
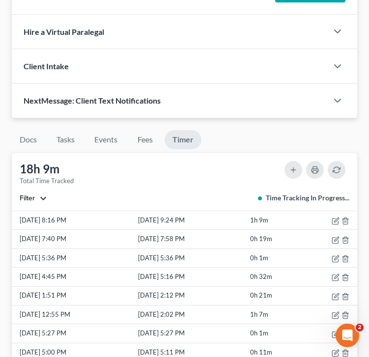
scroll to position [0, 0]
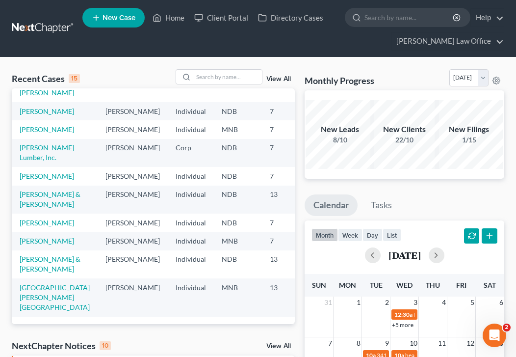
scroll to position [230, 0]
click at [30, 208] on link "[PERSON_NAME] & [PERSON_NAME]" at bounding box center [50, 199] width 61 height 18
select select "4"
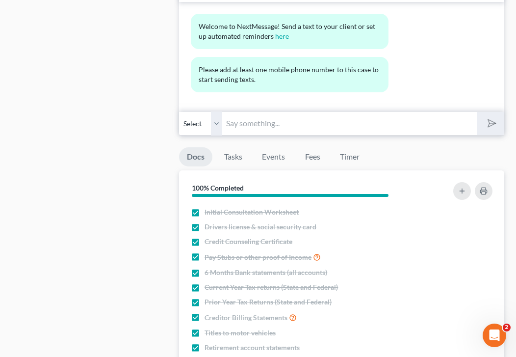
scroll to position [1075, 0]
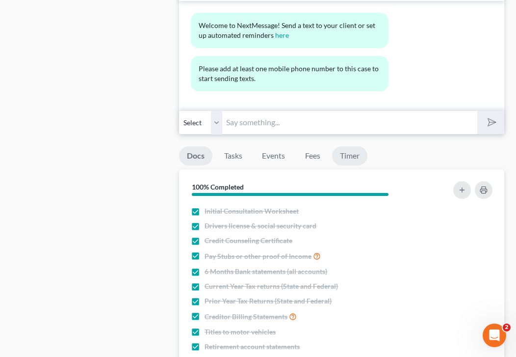
click at [345, 146] on link "Timer" at bounding box center [349, 155] width 35 height 19
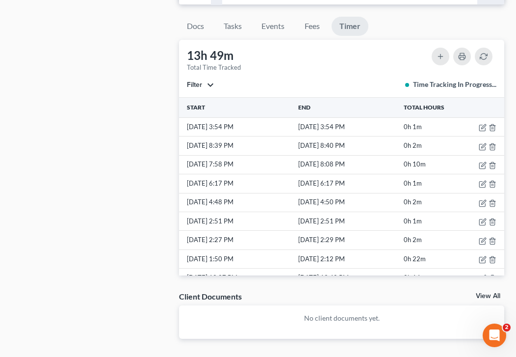
scroll to position [1205, 0]
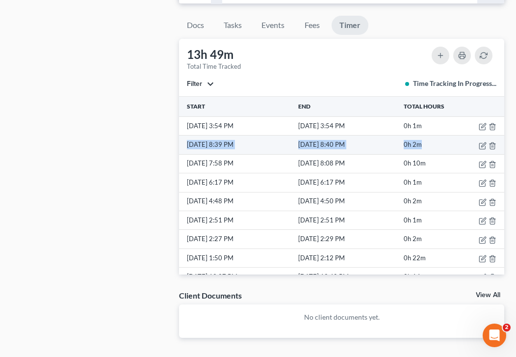
drag, startPoint x: 440, startPoint y: 110, endPoint x: 186, endPoint y: 108, distance: 254.7
click at [186, 135] on tr "[DATE] 8:39 PM [DATE] 8:40 PM 0h 2m" at bounding box center [341, 144] width 325 height 19
copy tr "9/16/25 8:39 PM 9/16/25 8:40 PM 0h 2m"
click at [281, 135] on td "9/16/25 8:39 PM" at bounding box center [237, 144] width 117 height 19
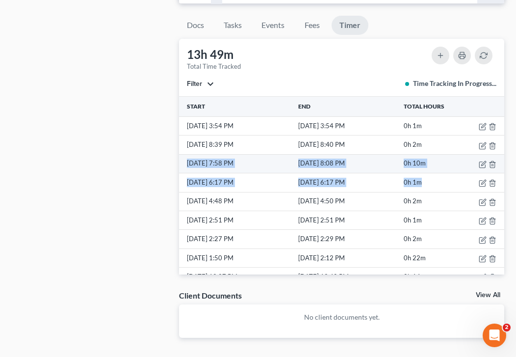
drag, startPoint x: 443, startPoint y: 150, endPoint x: 185, endPoint y: 129, distance: 259.0
copy tbody "9/15/25 7:58 PM 9/15/25 8:08 PM 0h 10m 9/15/25 6:17 PM 9/15/25 6:17 PM 0h 1m"
click at [227, 154] on td "9/15/25 7:58 PM" at bounding box center [237, 163] width 117 height 19
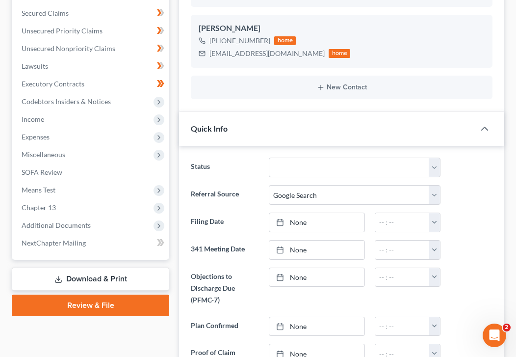
scroll to position [0, 0]
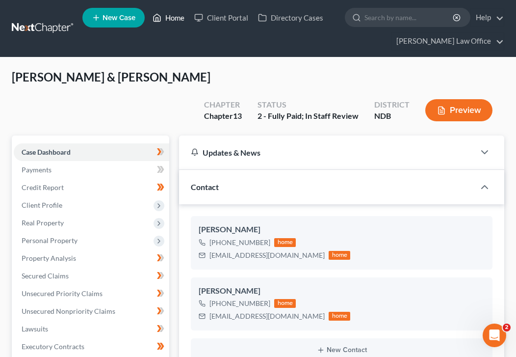
click at [172, 15] on link "Home" at bounding box center [169, 18] width 42 height 18
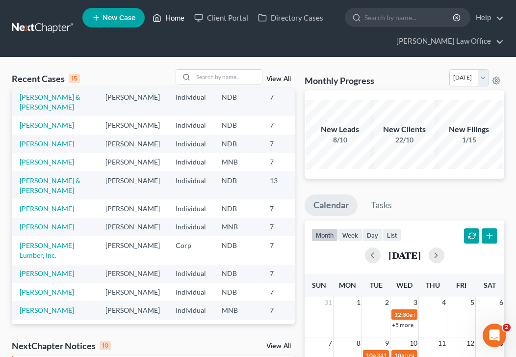
scroll to position [98, 0]
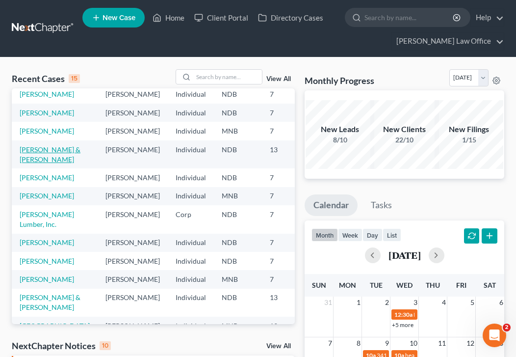
click at [34, 163] on link "[PERSON_NAME] & [PERSON_NAME]" at bounding box center [50, 154] width 61 height 18
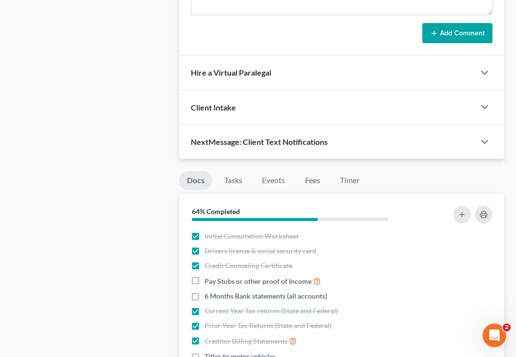
scroll to position [627, 0]
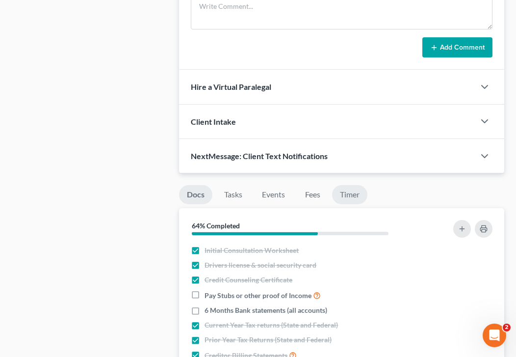
click at [351, 185] on link "Timer" at bounding box center [349, 194] width 35 height 19
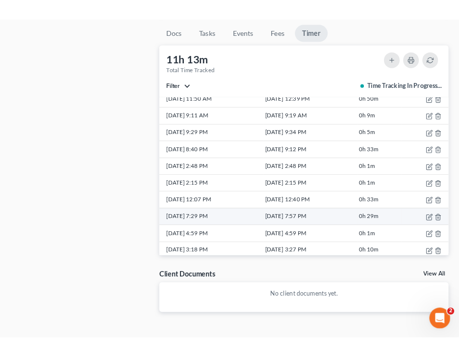
scroll to position [40, 0]
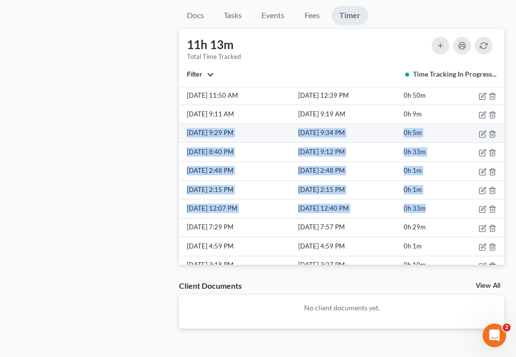
drag, startPoint x: 434, startPoint y: 184, endPoint x: 185, endPoint y: 106, distance: 260.5
click at [185, 106] on tbody "9/17/25 3:55 PM 9/17/25 3:55 PM 0h 1m 9/17/25 11:50 AM 9/17/25 12:39 PM 0h 50m …" at bounding box center [341, 359] width 325 height 584
copy tbody "9/16/25 9:29 PM 9/16/25 9:34 PM 0h 5m 9/16/25 8:40 PM 9/16/25 9:12 PM 0h 33m 9/…"
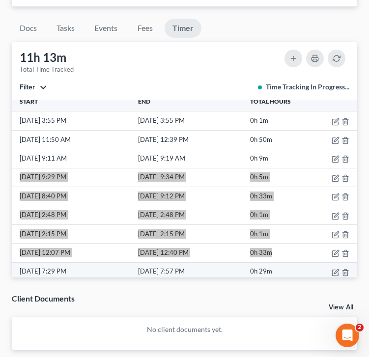
scroll to position [0, 0]
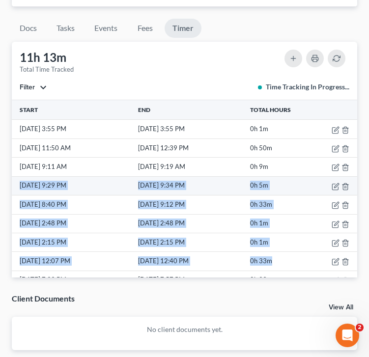
click at [61, 177] on td "9/16/25 9:29 PM" at bounding box center [74, 185] width 124 height 19
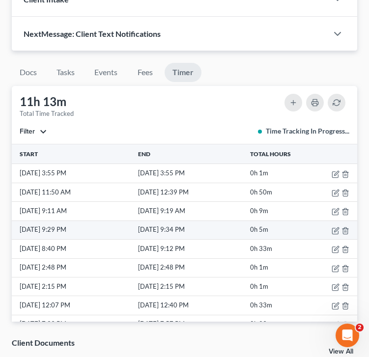
scroll to position [763, 0]
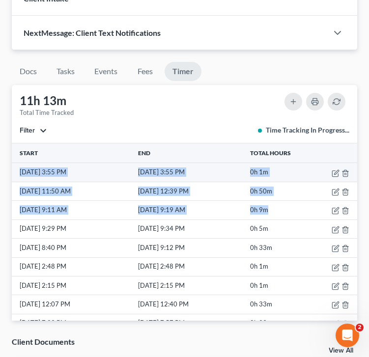
drag, startPoint x: 292, startPoint y: 211, endPoint x: 17, endPoint y: 175, distance: 277.7
copy tbody "9/17/25 3:55 PM 9/17/25 3:55 PM 0h 1m 9/17/25 11:50 AM 9/17/25 12:39 PM 0h 50m …"
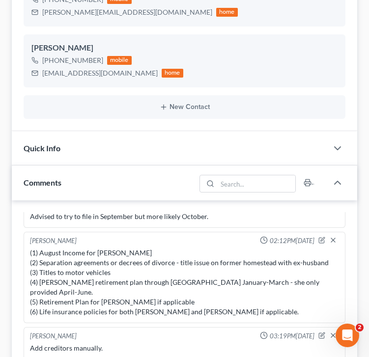
scroll to position [0, 0]
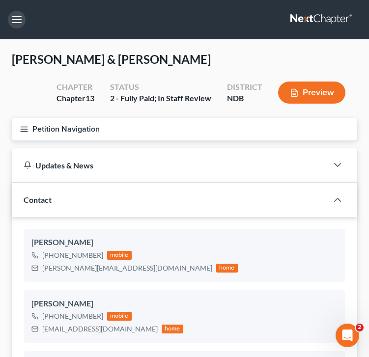
click at [19, 22] on button "button" at bounding box center [17, 20] width 18 height 18
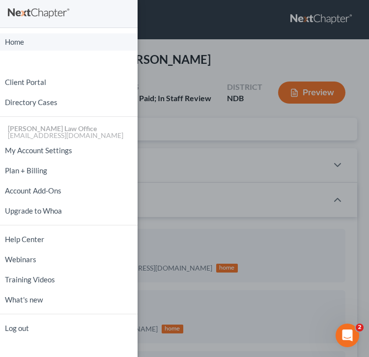
click at [24, 39] on link "Home" at bounding box center [68, 41] width 137 height 17
click at [168, 90] on div "Home New Case Client Portal Directory Cases Bulie Diaz Law Office fargo@buliela…" at bounding box center [184, 178] width 369 height 357
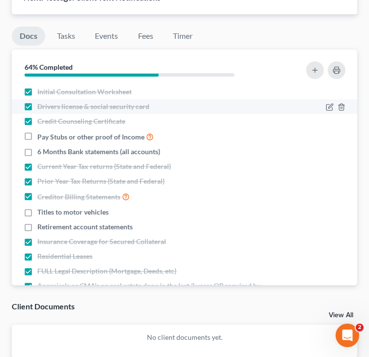
scroll to position [766, 0]
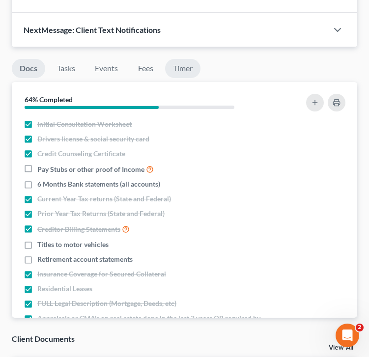
click at [185, 68] on link "Timer" at bounding box center [182, 68] width 35 height 19
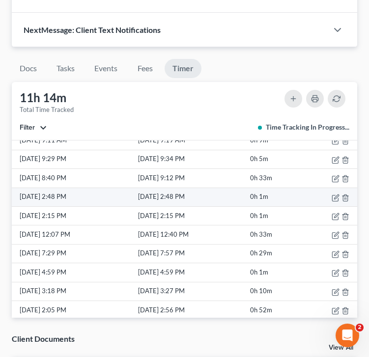
scroll to position [71, 0]
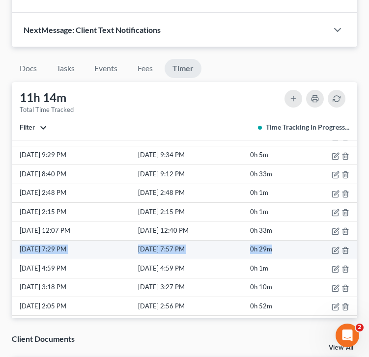
drag, startPoint x: 283, startPoint y: 247, endPoint x: 13, endPoint y: 247, distance: 269.9
click at [13, 247] on tr "9/15/25 7:29 PM 9/15/25 7:57 PM 0h 29m" at bounding box center [184, 249] width 345 height 19
copy tr "9/15/25 7:29 PM 9/15/25 7:57 PM 0h 29m"
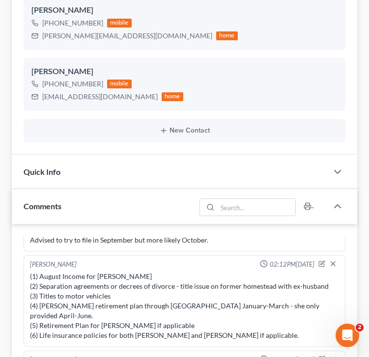
scroll to position [0, 0]
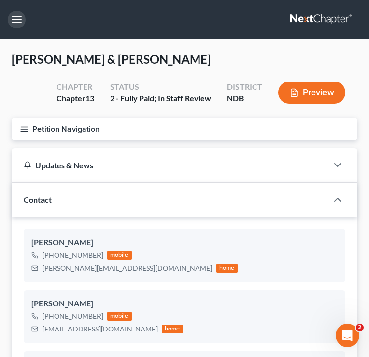
click at [16, 16] on button "button" at bounding box center [17, 20] width 18 height 18
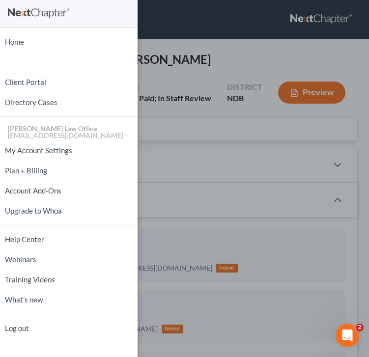
click at [24, 51] on ul "Home New Case Client Portal Directory Cases [PERSON_NAME] Law Office [EMAIL_ADD…" at bounding box center [68, 185] width 137 height 306
click at [23, 44] on link "Home" at bounding box center [68, 41] width 137 height 17
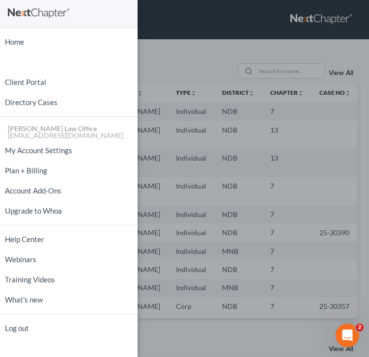
click at [233, 43] on div "Home New Case Client Portal Directory Cases [PERSON_NAME] Law Office [EMAIL_ADD…" at bounding box center [184, 178] width 369 height 357
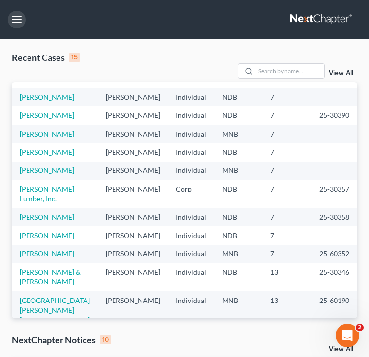
scroll to position [116, 0]
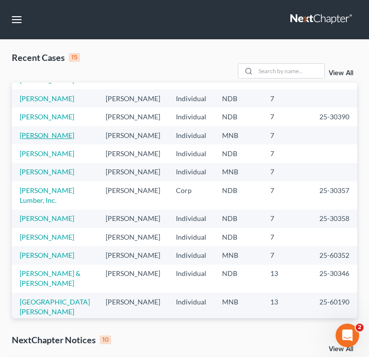
click at [31, 139] on link "[PERSON_NAME]" at bounding box center [47, 135] width 54 height 8
select select "4"
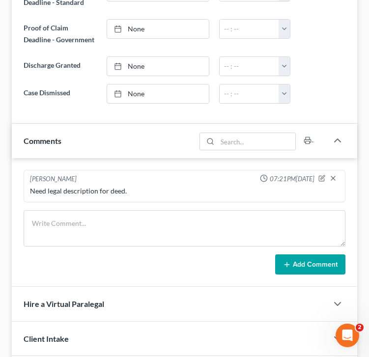
scroll to position [724, 0]
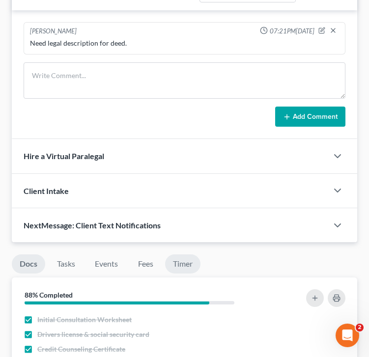
click at [181, 258] on link "Timer" at bounding box center [182, 263] width 35 height 19
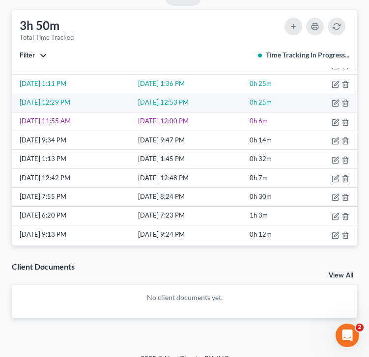
scroll to position [76, 0]
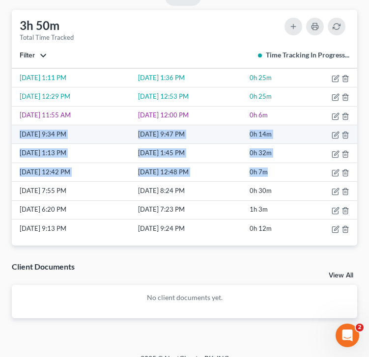
drag, startPoint x: 285, startPoint y: 172, endPoint x: 17, endPoint y: 135, distance: 270.5
click at [17, 135] on tbody "9/17/25 3:57 PM 9/17/25 3:57 PM 0h 1m 9/17/25 2:34 PM 9/17/25 2:46 PM 0h 12m 9/…" at bounding box center [184, 125] width 345 height 226
copy tbody "9/16/25 9:34 PM 9/16/25 9:47 PM 0h 14m 9/16/25 1:13 PM 9/16/25 1:45 PM 0h 32m 9…"
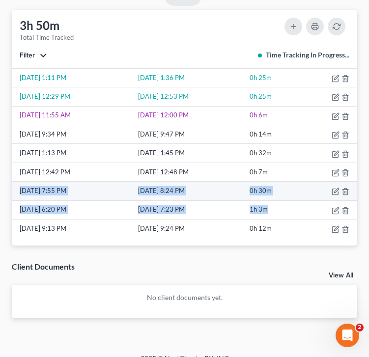
drag, startPoint x: 288, startPoint y: 211, endPoint x: 19, endPoint y: 190, distance: 269.8
click at [19, 190] on tbody "9/17/25 3:57 PM 9/17/25 3:57 PM 0h 1m 9/17/25 2:34 PM 9/17/25 2:46 PM 0h 12m 9/…" at bounding box center [184, 125] width 345 height 226
copy tbody "9/15/25 7:55 PM 9/15/25 8:24 PM 0h 30m 9/15/25 6:20 PM 9/15/25 7:23 PM 1h 3m"
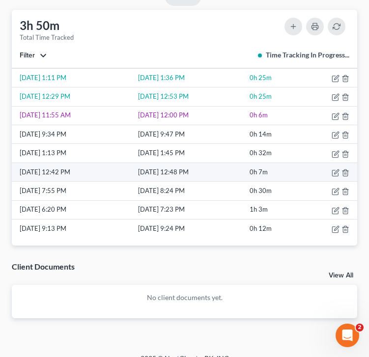
click at [289, 167] on td "0h 7m" at bounding box center [273, 171] width 53 height 19
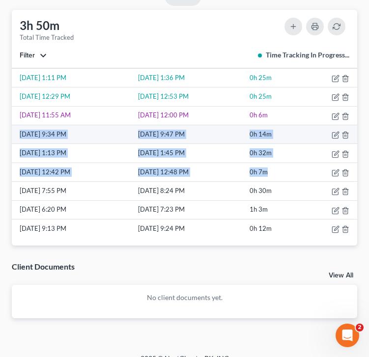
drag, startPoint x: 284, startPoint y: 169, endPoint x: 18, endPoint y: 133, distance: 267.9
click at [18, 133] on tbody "9/17/25 3:57 PM 9/17/25 3:57 PM 0h 1m 9/17/25 2:34 PM 9/17/25 2:46 PM 0h 12m 9/…" at bounding box center [184, 125] width 345 height 226
copy tbody "9/16/25 9:34 PM 9/16/25 9:47 PM 0h 14m 9/16/25 1:13 PM 9/16/25 1:45 PM 0h 32m 9…"
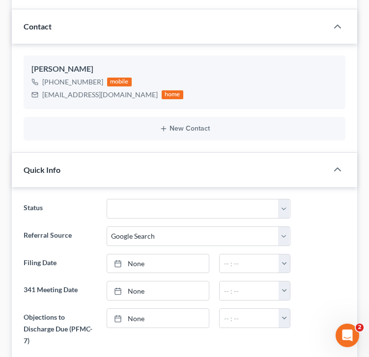
scroll to position [0, 0]
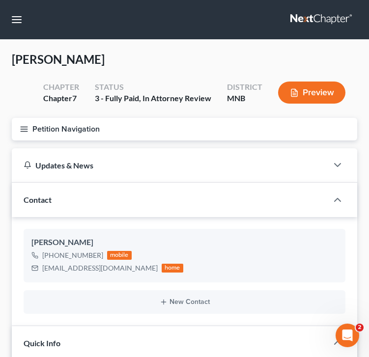
click at [19, 133] on button "Petition Navigation" at bounding box center [184, 129] width 345 height 23
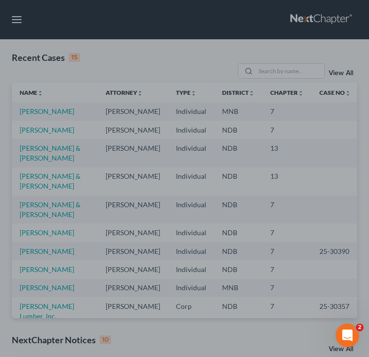
scroll to position [5, 0]
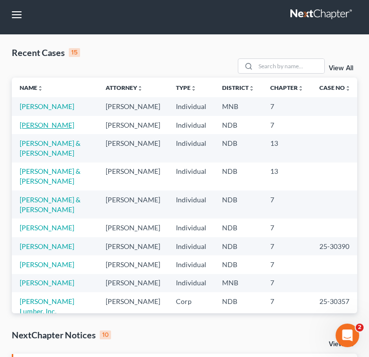
click at [43, 129] on link "[PERSON_NAME]" at bounding box center [47, 125] width 54 height 8
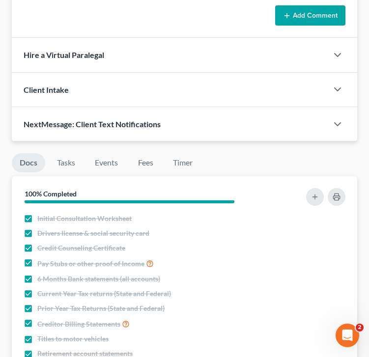
scroll to position [820, 0]
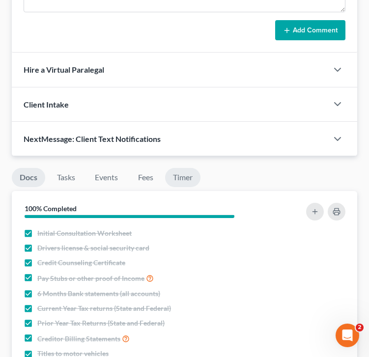
click at [185, 182] on link "Timer" at bounding box center [182, 177] width 35 height 19
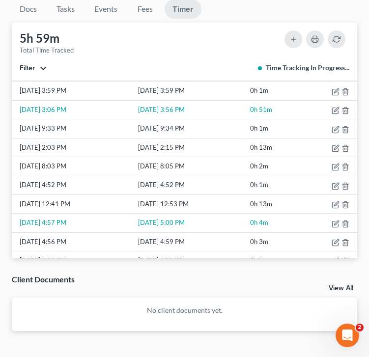
scroll to position [26, 0]
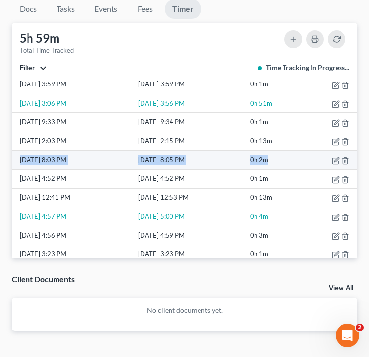
drag, startPoint x: 275, startPoint y: 159, endPoint x: 14, endPoint y: 155, distance: 261.6
click at [14, 155] on tr "[DATE] 8:03 PM [DATE] 8:05 PM 0h 2m" at bounding box center [184, 160] width 345 height 19
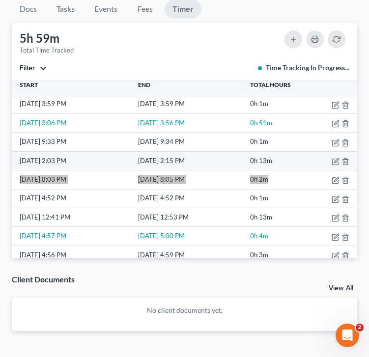
scroll to position [0, 0]
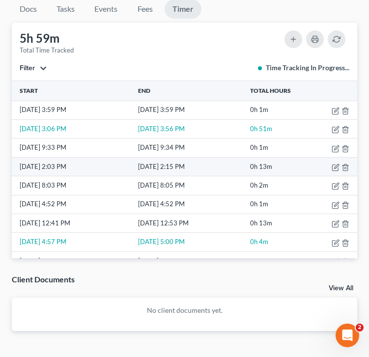
click at [184, 163] on td "[DATE] 2:15 PM" at bounding box center [192, 166] width 112 height 19
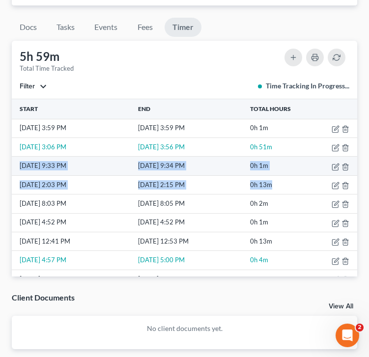
drag, startPoint x: 286, startPoint y: 183, endPoint x: 20, endPoint y: 167, distance: 266.9
click at [20, 167] on tbody "[DATE] 3:59 PM [DATE] 3:59 PM 0h 1m [DATE] 3:06 PM [DATE] 3:56 PM 0h 51m [DATE]…" at bounding box center [184, 345] width 345 height 452
copy tbody "[DATE] 9:33 PM [DATE] 9:34 PM 0h 1m [DATE] 2:03 PM [DATE] 2:15 PM 0h 13m"
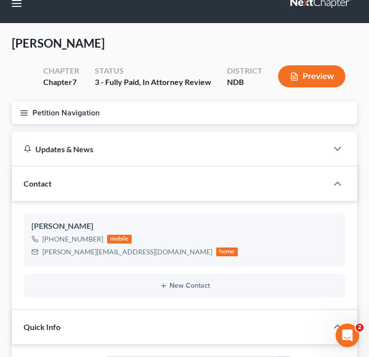
scroll to position [0, 0]
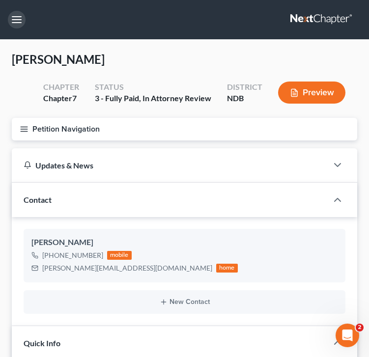
click at [23, 16] on button "button" at bounding box center [17, 20] width 18 height 18
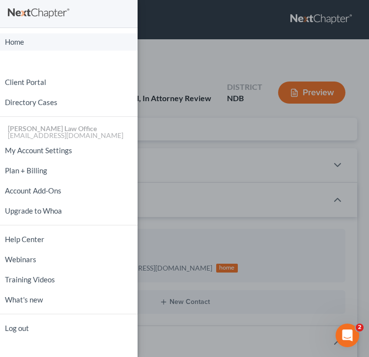
click at [29, 46] on link "Home" at bounding box center [68, 41] width 137 height 17
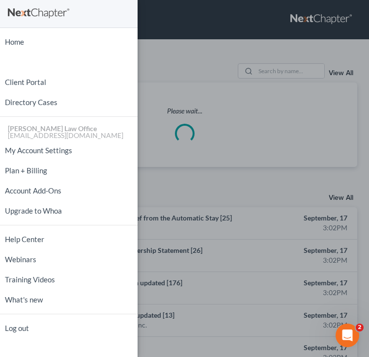
click at [194, 53] on div "Home New Case Client Portal Directory Cases [PERSON_NAME] Law Office [EMAIL_ADD…" at bounding box center [184, 178] width 369 height 357
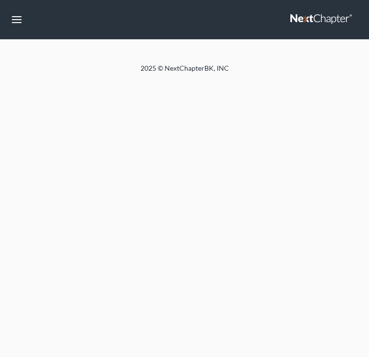
select select "0"
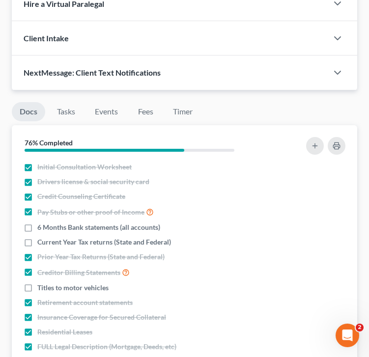
scroll to position [1061, 0]
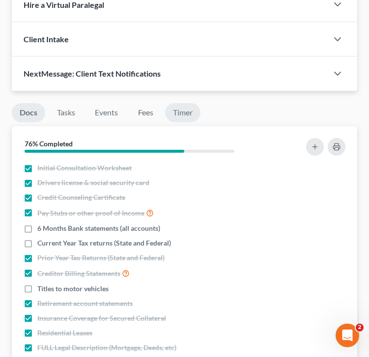
click at [182, 109] on link "Timer" at bounding box center [182, 112] width 35 height 19
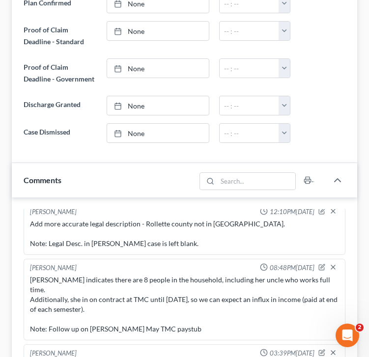
scroll to position [0, 0]
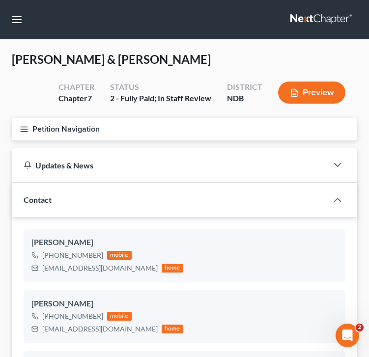
click at [28, 127] on icon "button" at bounding box center [24, 129] width 9 height 9
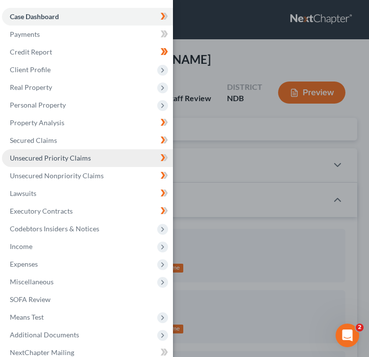
click at [64, 164] on link "Unsecured Priority Claims" at bounding box center [87, 158] width 171 height 18
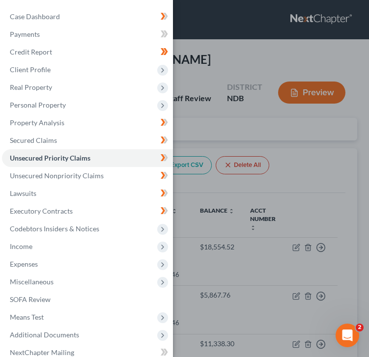
click at [237, 205] on div "Case Dashboard Payments Invoices Payments Payments Credit Report Client Profile" at bounding box center [184, 178] width 369 height 357
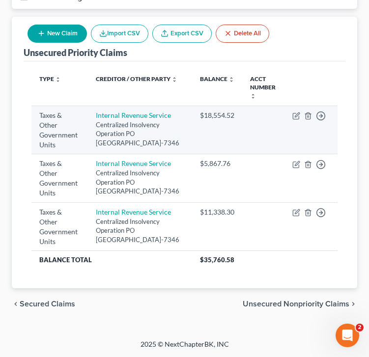
scroll to position [173, 0]
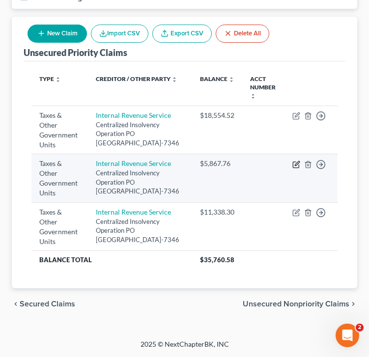
click at [296, 160] on icon "button" at bounding box center [296, 164] width 8 height 8
select select "0"
select select "39"
select select "2"
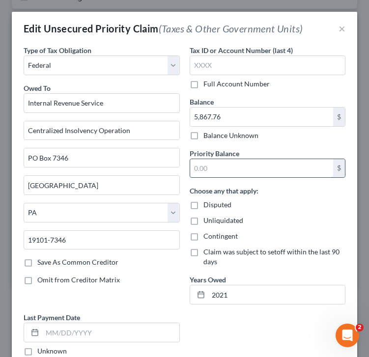
click at [229, 163] on input "text" at bounding box center [261, 168] width 143 height 19
type input "0"
click at [343, 29] on button "×" at bounding box center [341, 29] width 7 height 12
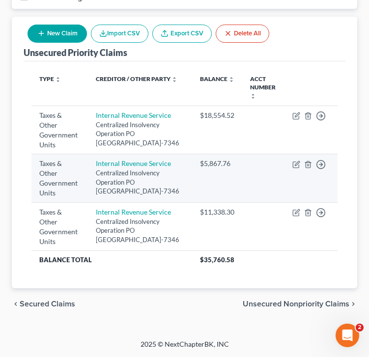
scroll to position [0, 0]
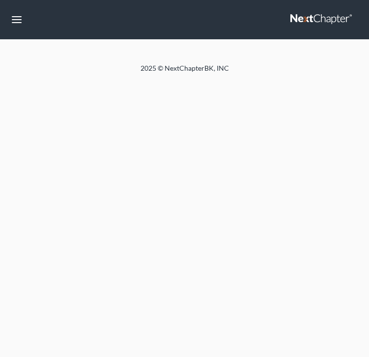
select select "0"
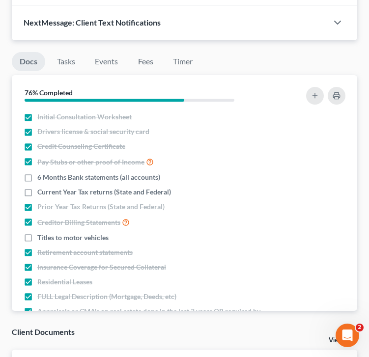
scroll to position [42, 0]
click at [169, 65] on link "Timer" at bounding box center [182, 61] width 35 height 19
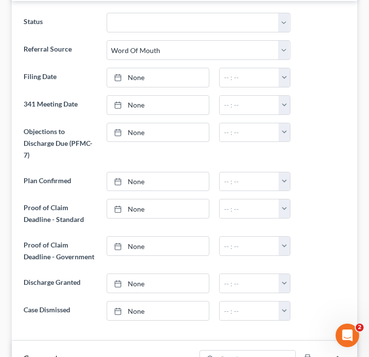
scroll to position [0, 0]
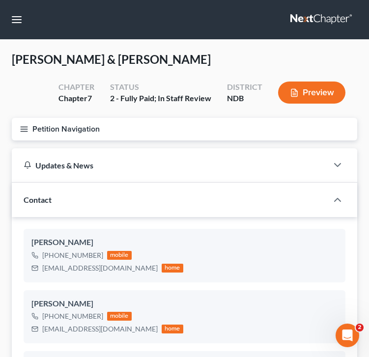
click at [22, 130] on icon "button" at bounding box center [24, 129] width 9 height 9
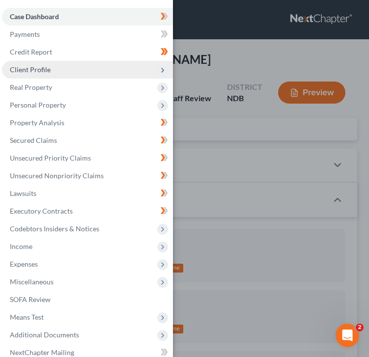
click at [37, 73] on span "Client Profile" at bounding box center [30, 69] width 41 height 8
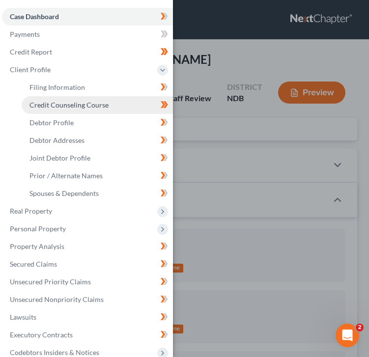
click at [80, 101] on span "Credit Counseling Course" at bounding box center [68, 105] width 79 height 8
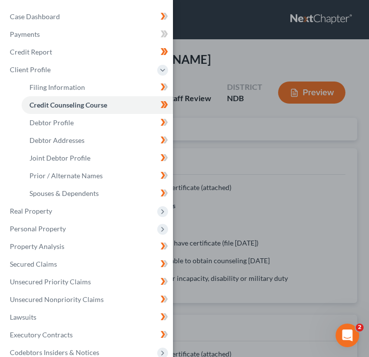
click at [269, 156] on div "Case Dashboard Payments Invoices Payments Payments Credit Report Client Profile" at bounding box center [184, 178] width 369 height 357
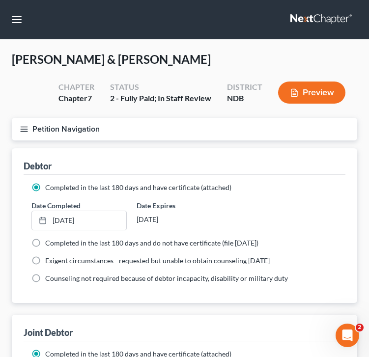
click at [23, 127] on icon "button" at bounding box center [24, 129] width 9 height 9
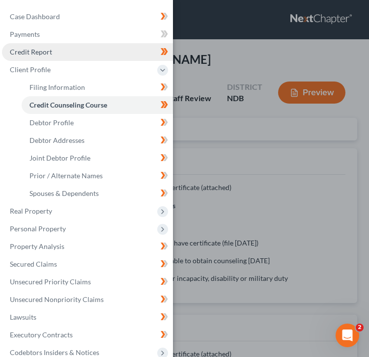
click at [31, 56] on link "Credit Report" at bounding box center [87, 52] width 171 height 18
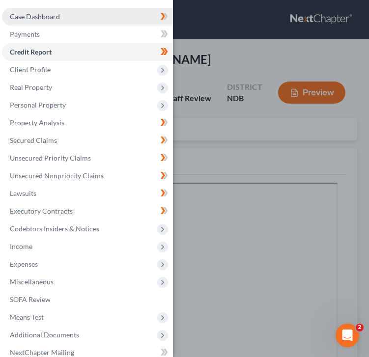
click at [46, 15] on span "Case Dashboard" at bounding box center [35, 16] width 50 height 8
select select "0"
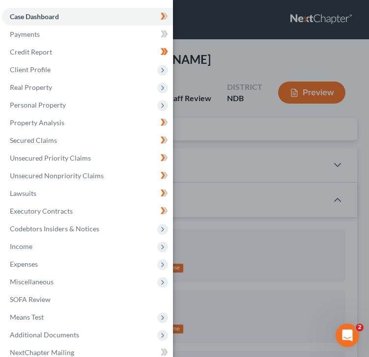
scroll to position [42, 0]
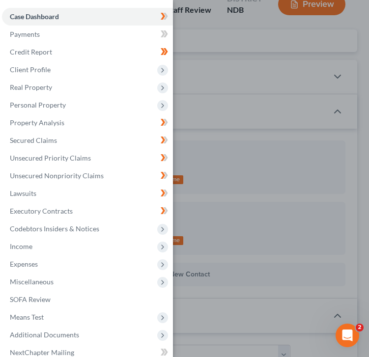
click at [236, 84] on div "Case Dashboard Payments Invoices Payments Payments Credit Report Client Profile" at bounding box center [184, 178] width 369 height 357
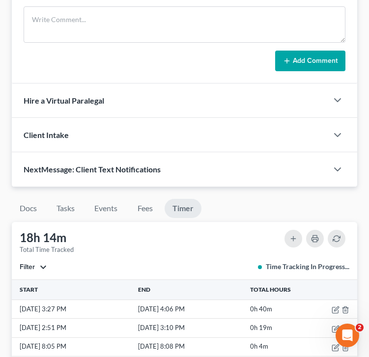
scroll to position [973, 0]
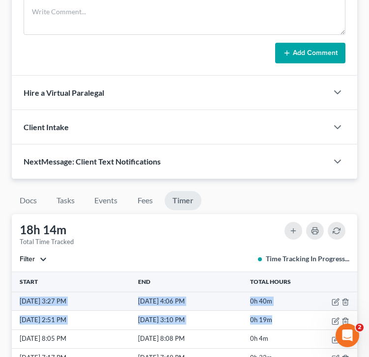
drag, startPoint x: 277, startPoint y: 319, endPoint x: 18, endPoint y: 298, distance: 260.5
copy tbody "[DATE] 3:27 PM [DATE] 4:06 PM 0h 40m [DATE] 2:51 PM [DATE] 3:10 PM 0h 19m"
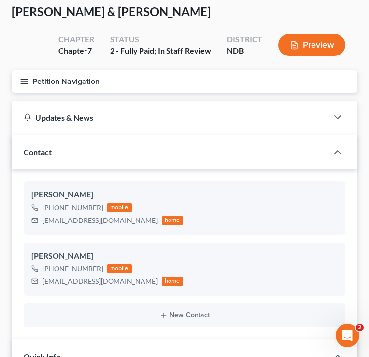
scroll to position [0, 0]
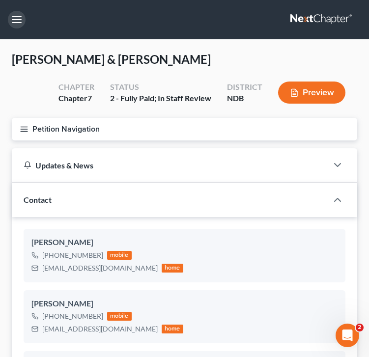
click at [15, 22] on button "button" at bounding box center [17, 20] width 18 height 18
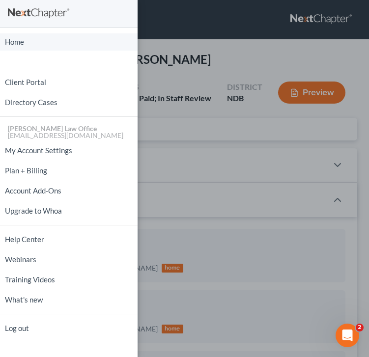
click at [23, 45] on link "Home" at bounding box center [68, 41] width 137 height 17
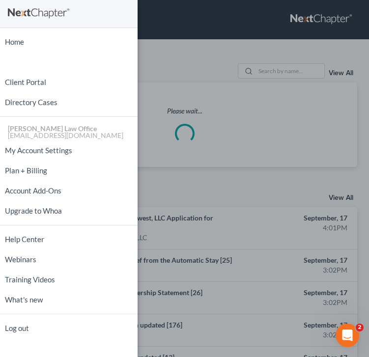
click at [210, 109] on div "Home New Case Client Portal Directory Cases [PERSON_NAME] Law Office [EMAIL_ADD…" at bounding box center [184, 178] width 369 height 357
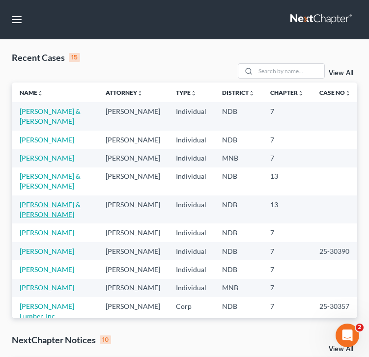
click at [29, 218] on link "[PERSON_NAME] & [PERSON_NAME]" at bounding box center [50, 209] width 61 height 18
select select "4"
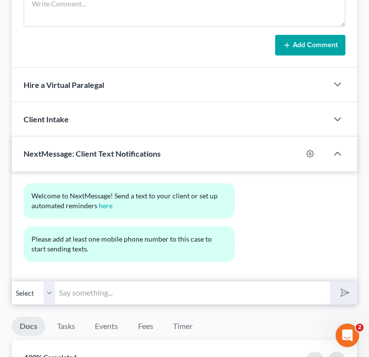
scroll to position [915, 0]
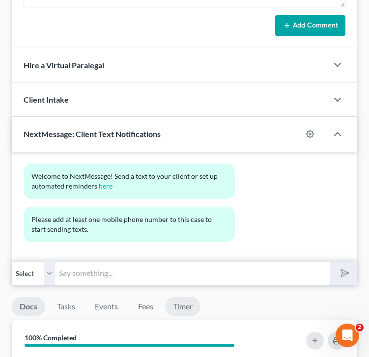
click at [195, 298] on link "Timer" at bounding box center [182, 306] width 35 height 19
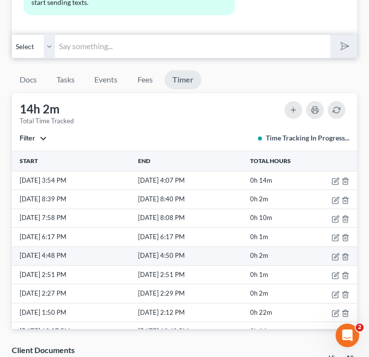
scroll to position [1135, 0]
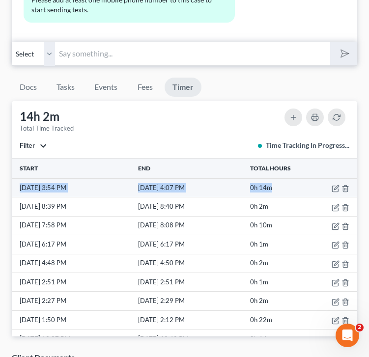
drag, startPoint x: 275, startPoint y: 183, endPoint x: 16, endPoint y: 186, distance: 259.1
click at [16, 186] on tr "[DATE] 3:54 PM [DATE] 4:07 PM 0h 14m" at bounding box center [184, 187] width 345 height 19
copy tr "[DATE] 3:54 PM [DATE] 4:07 PM 0h 14m"
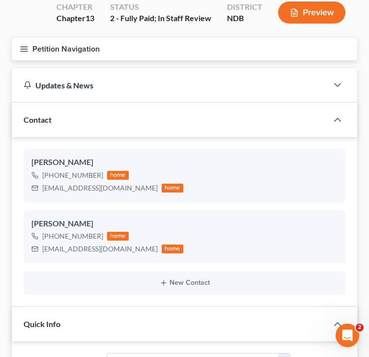
scroll to position [75, 0]
